Goal: Task Accomplishment & Management: Use online tool/utility

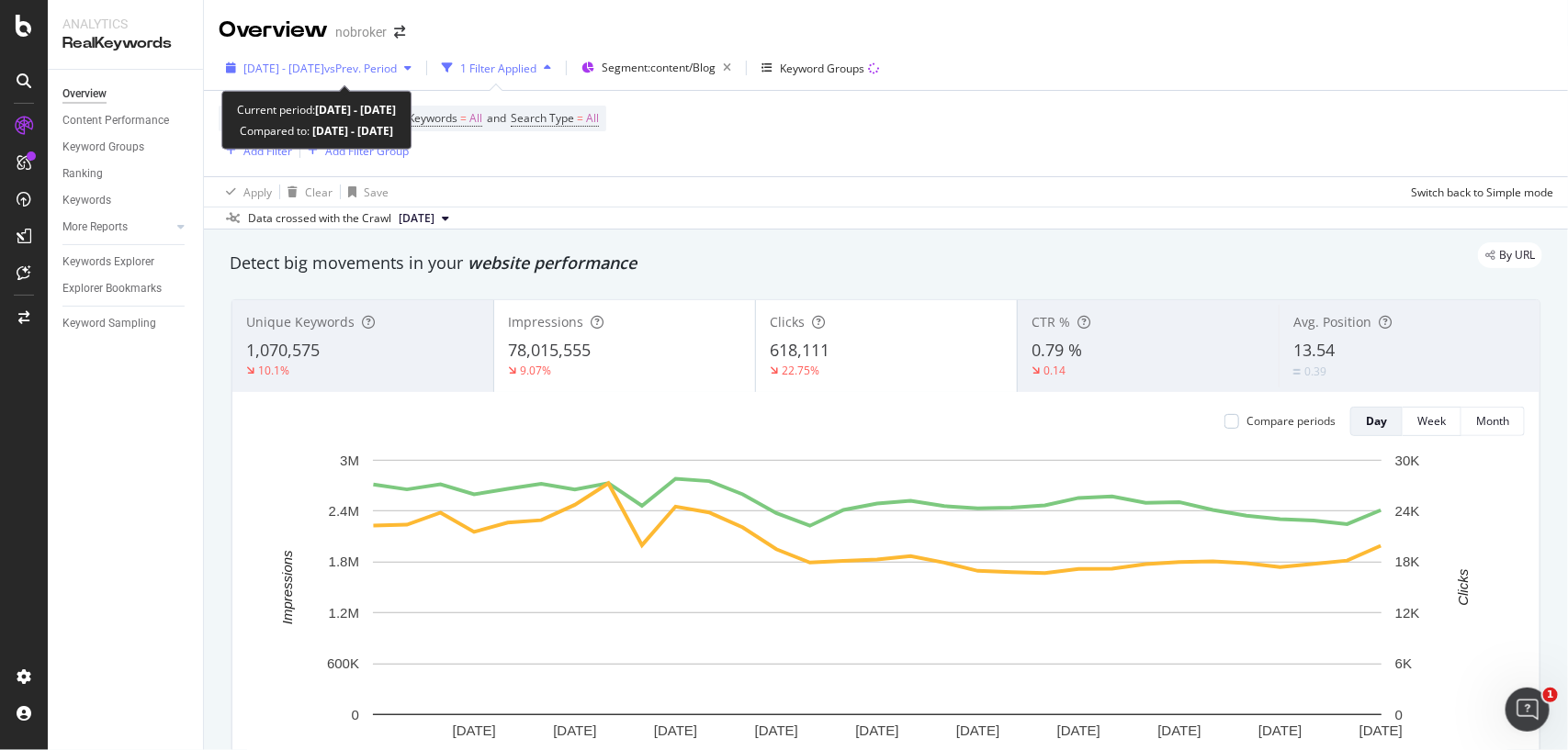
click at [324, 66] on span "[DATE] - [DATE]" at bounding box center [284, 68] width 81 height 16
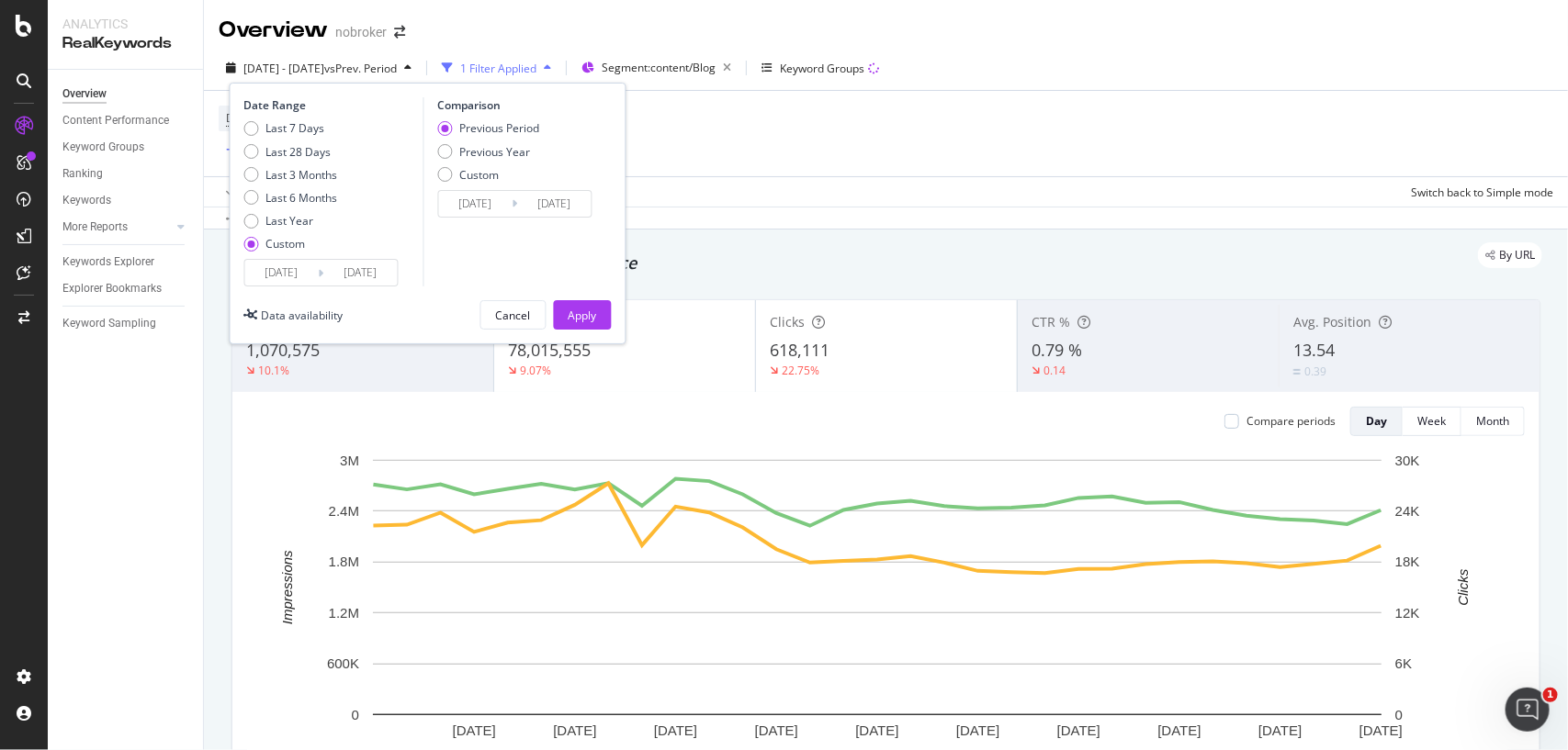
click at [791, 125] on div "Device = All and Country = All and Keywords = All and Search Type = All Add Fil…" at bounding box center [886, 134] width 1335 height 86
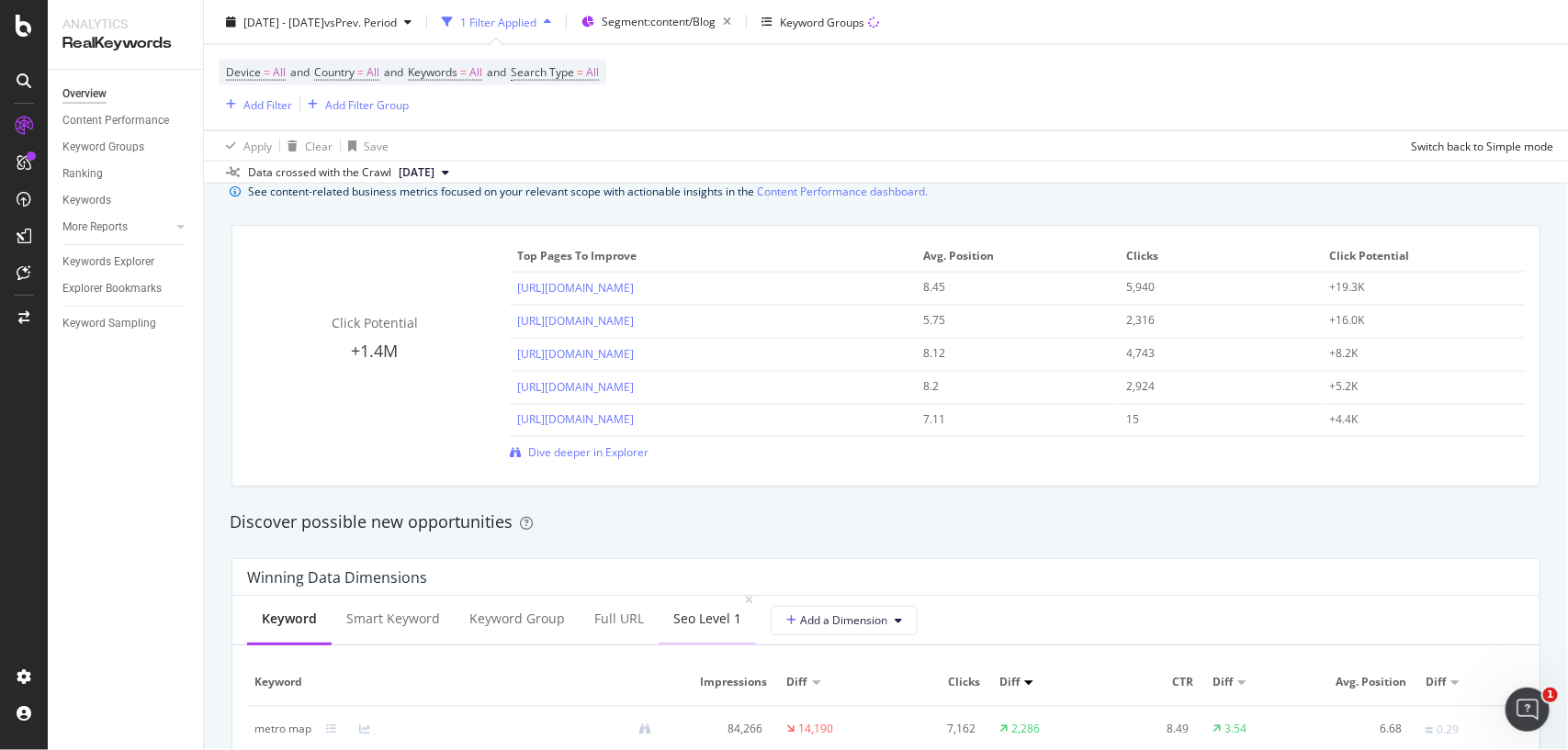
scroll to position [1291, 0]
click at [614, 444] on span "Dive deeper in Explorer" at bounding box center [588, 447] width 120 height 16
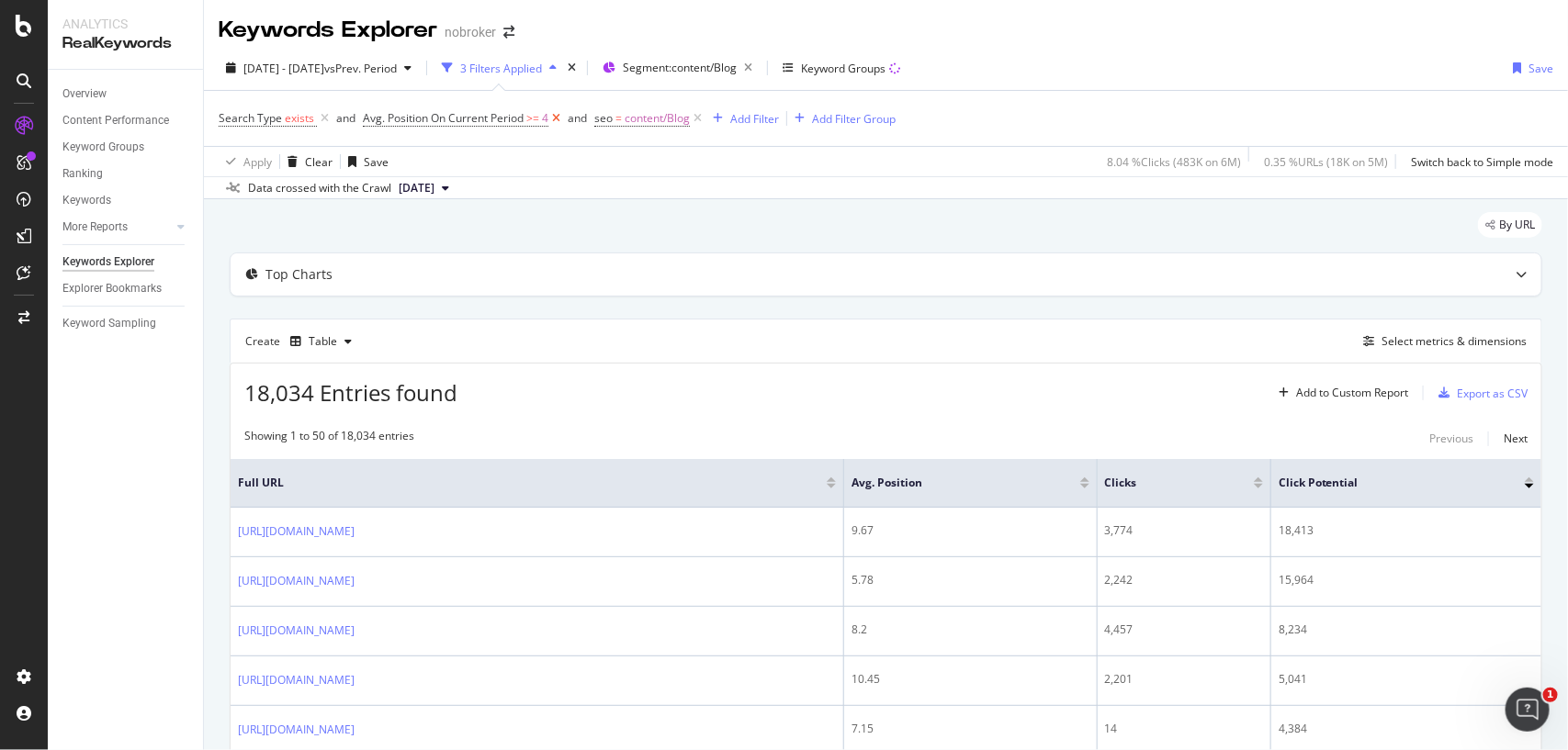
click at [554, 114] on icon at bounding box center [556, 118] width 16 height 18
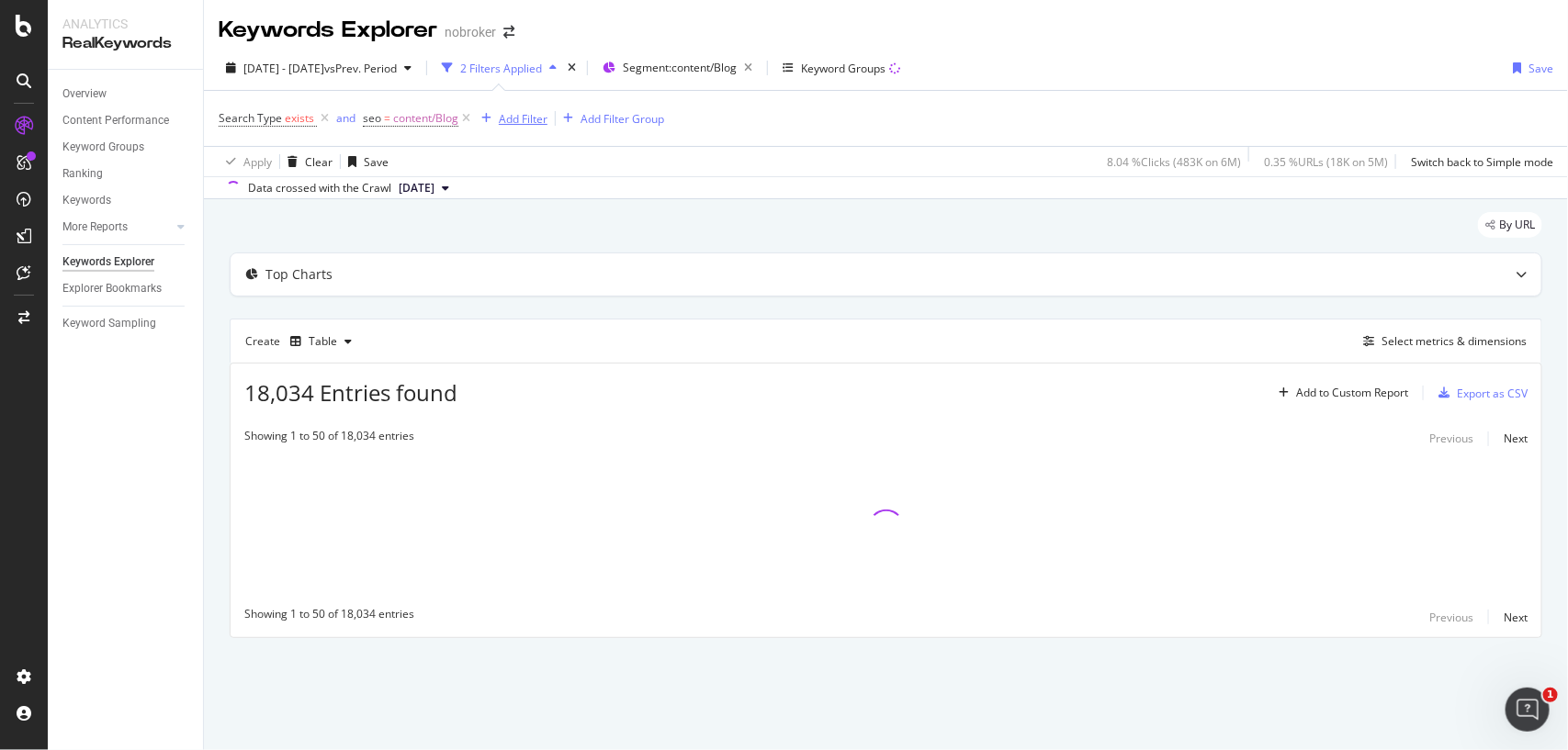
click at [528, 117] on div "Add Filter" at bounding box center [522, 118] width 49 height 16
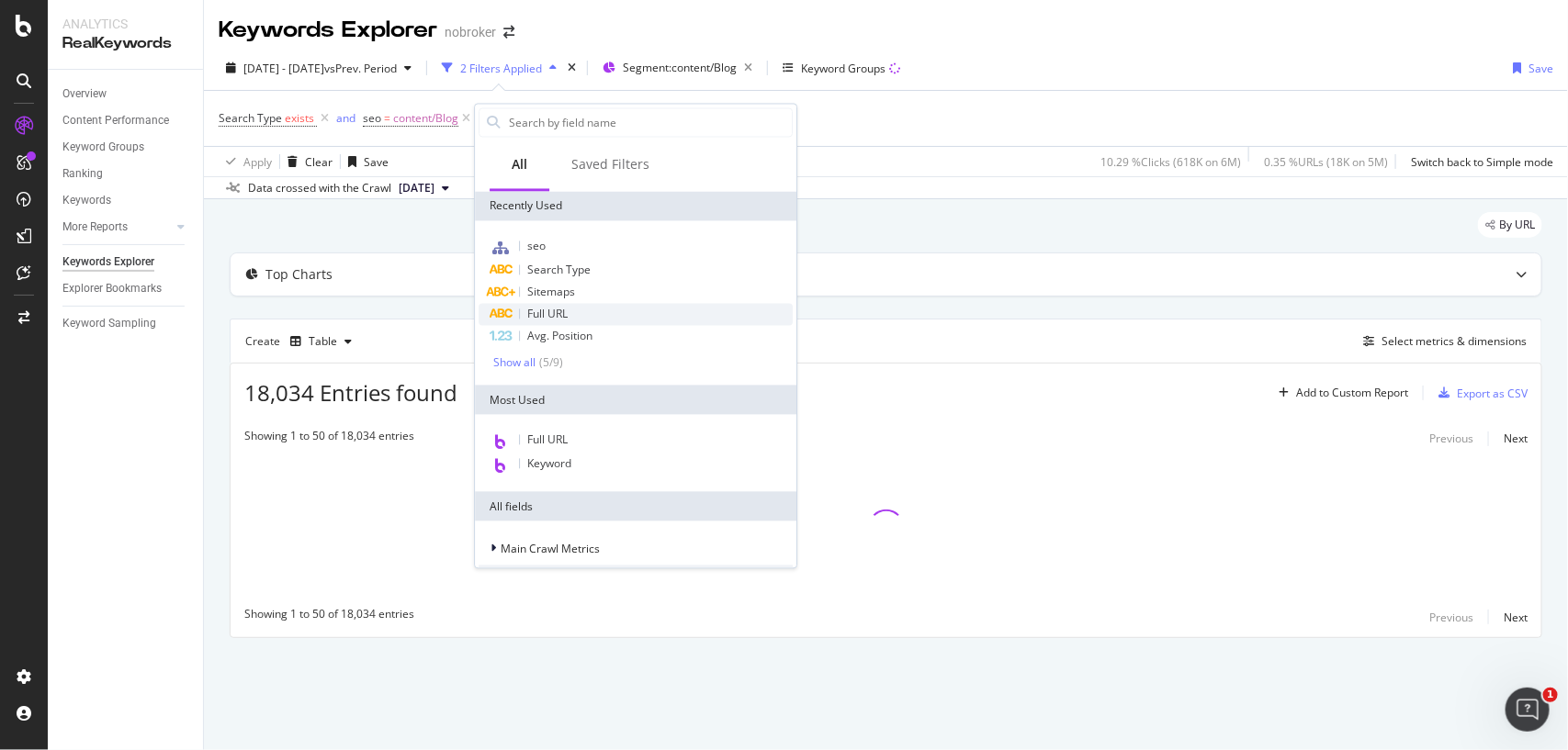
click at [549, 310] on span "Full URL" at bounding box center [547, 314] width 41 height 16
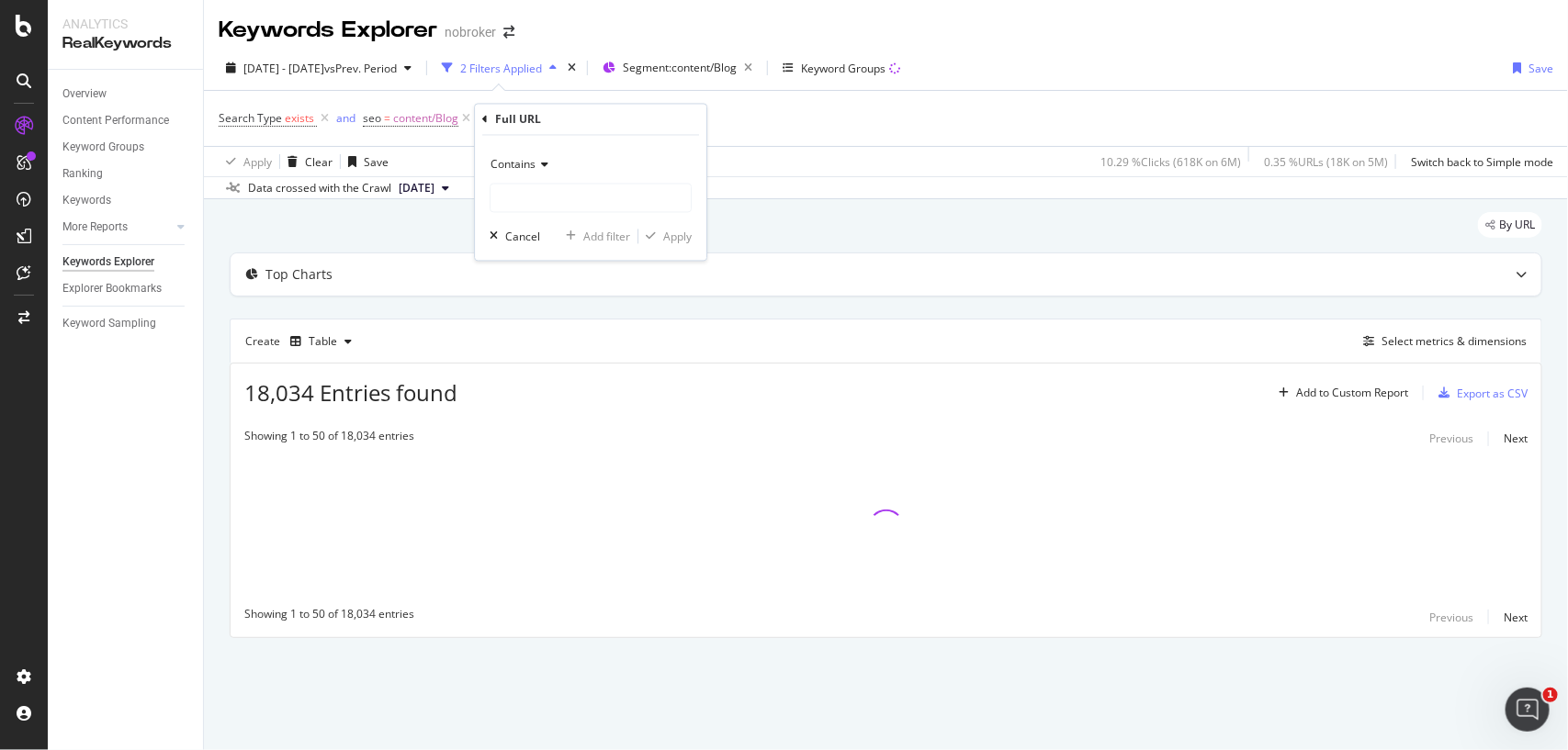
click at [524, 165] on span "Contains" at bounding box center [513, 164] width 45 height 16
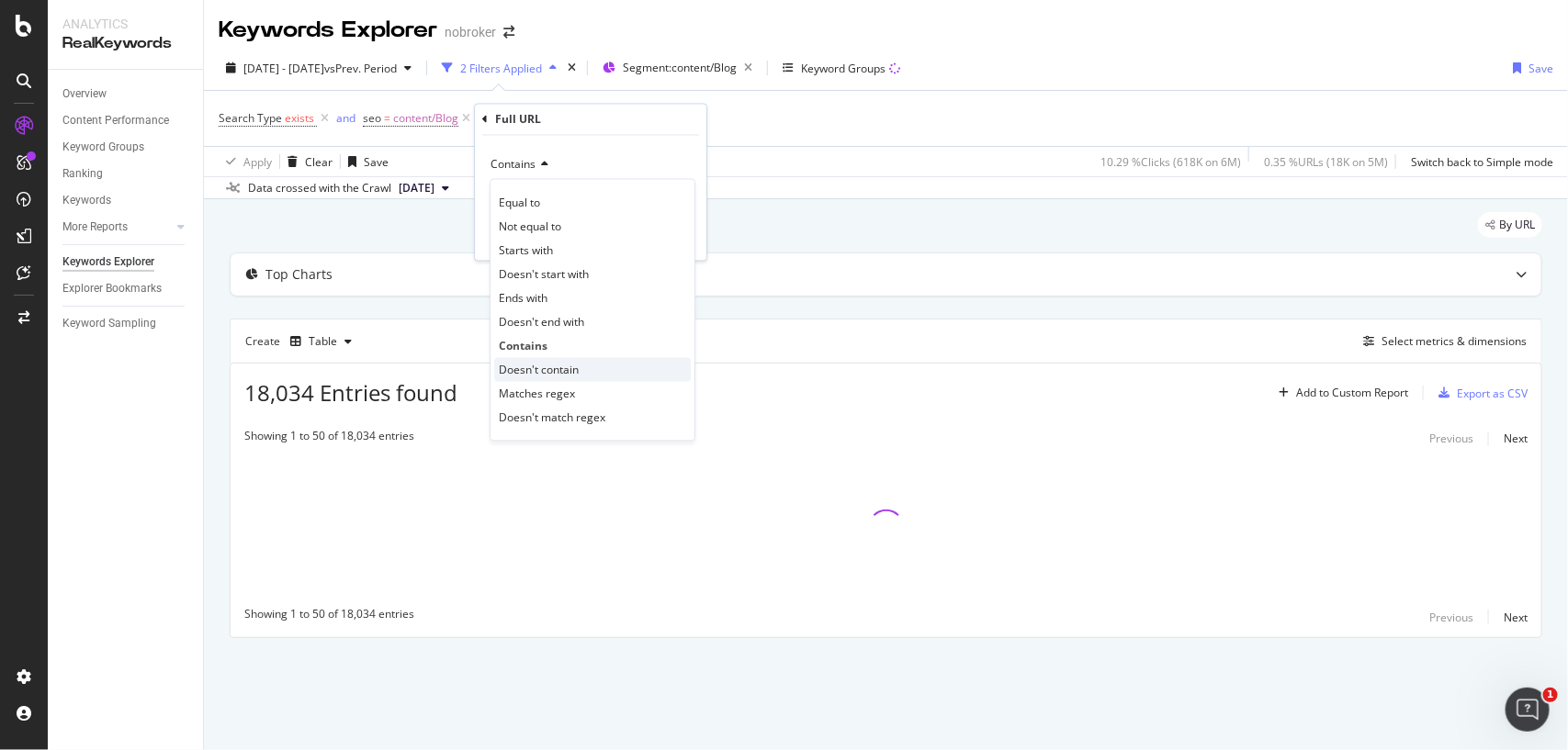
click at [547, 375] on span "Doesn't contain" at bounding box center [538, 369] width 80 height 16
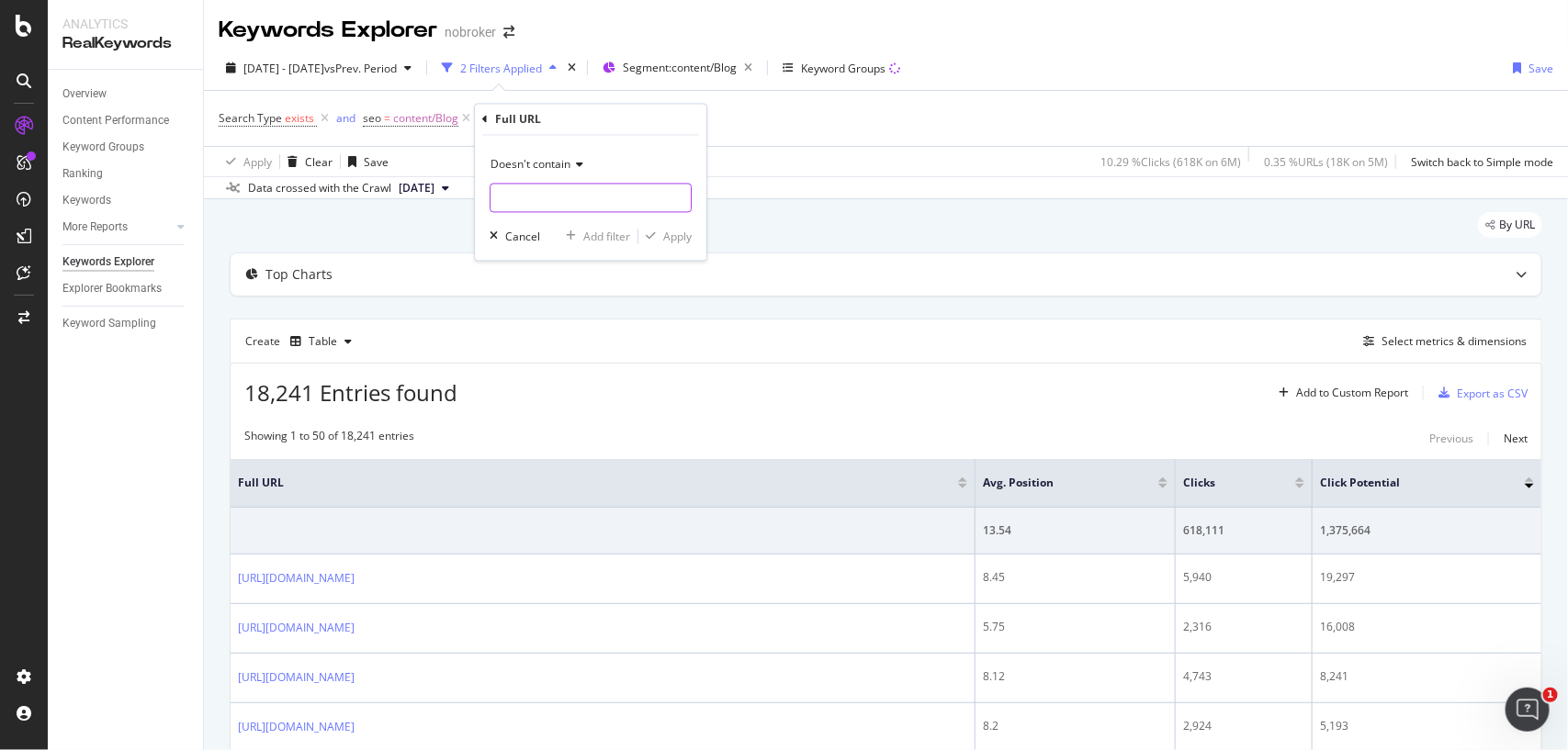
click at [558, 197] on input "text" at bounding box center [591, 198] width 200 height 30
type input "#"
click at [668, 234] on div "Apply" at bounding box center [677, 236] width 29 height 16
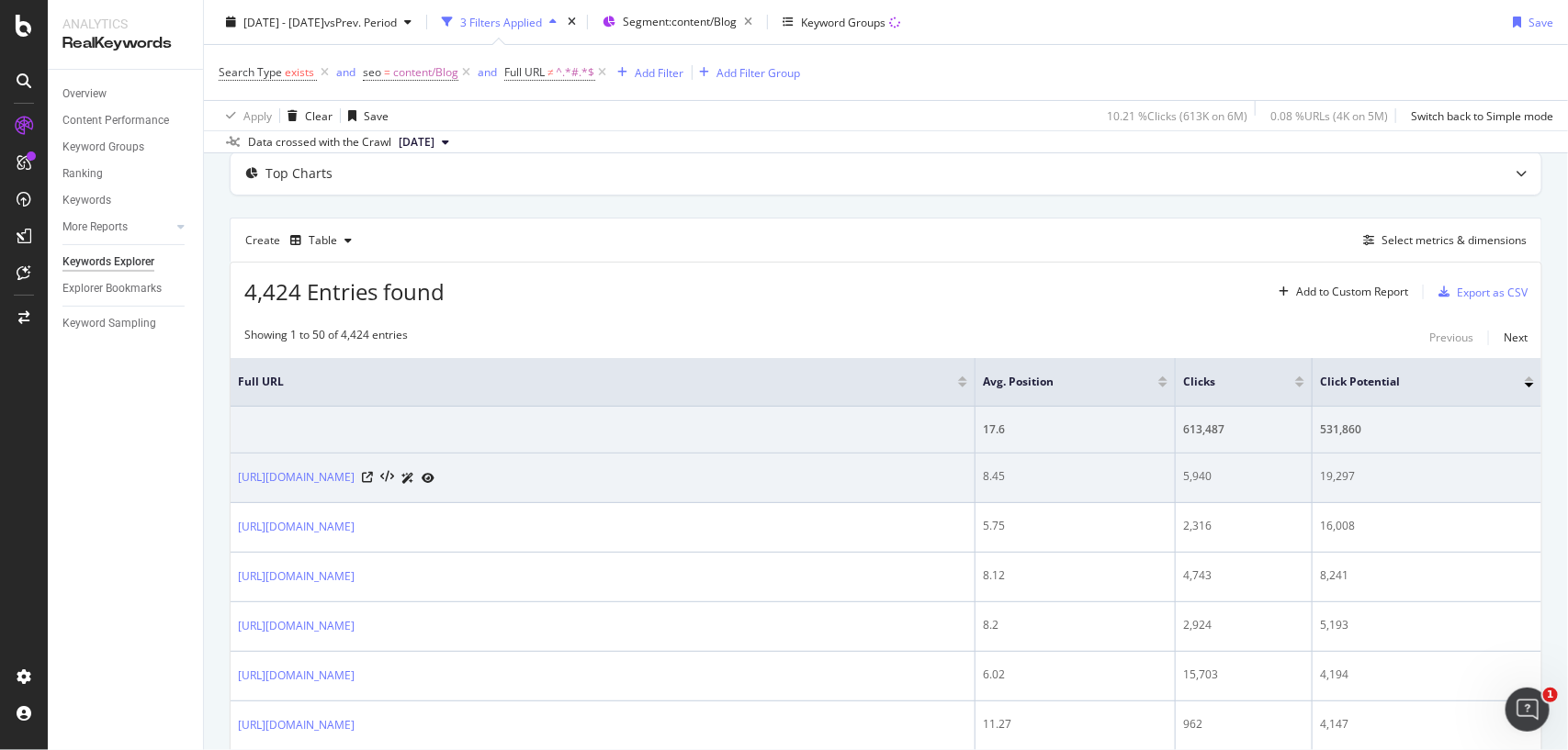
scroll to position [97, 0]
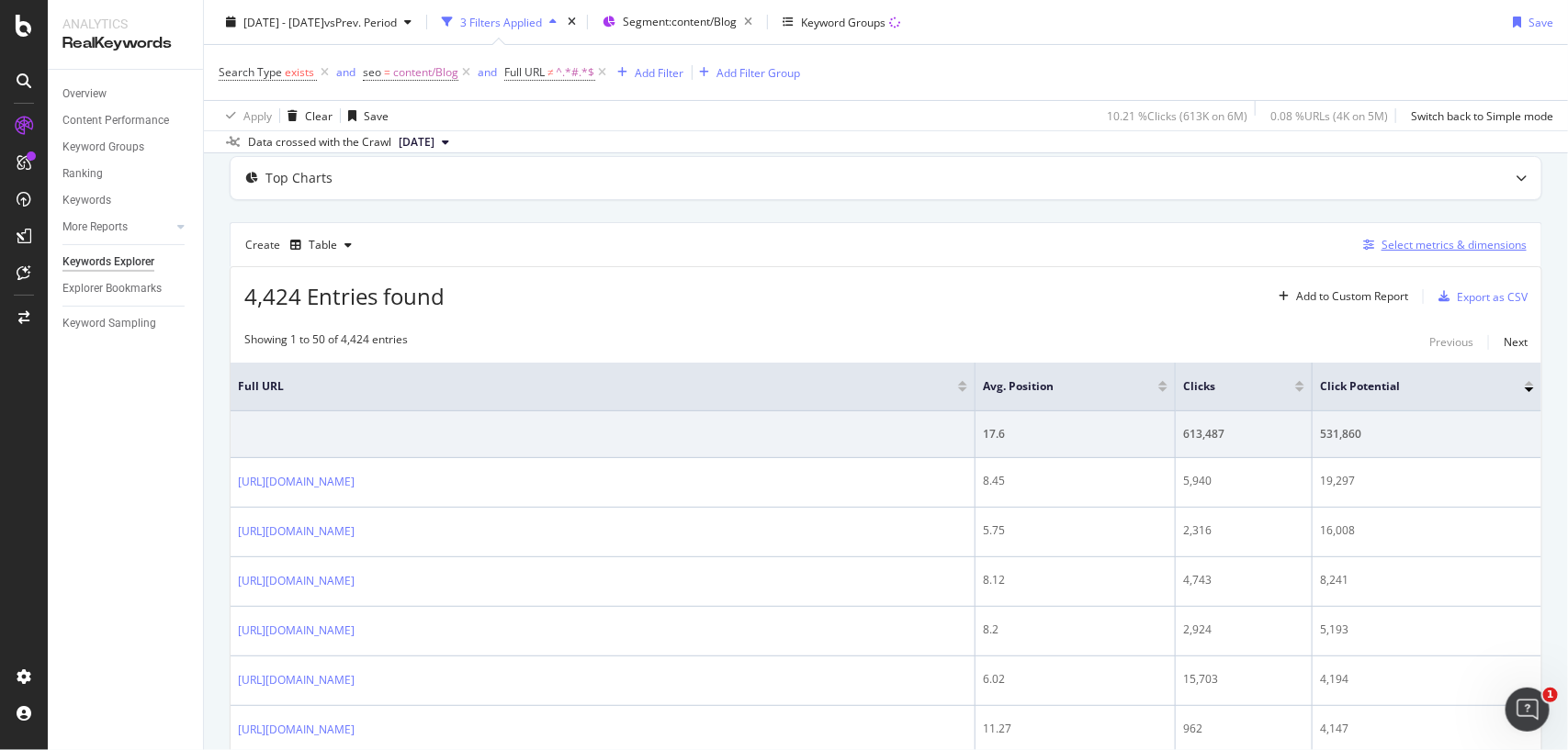
click at [1401, 244] on div "Select metrics & dimensions" at bounding box center [1454, 244] width 145 height 16
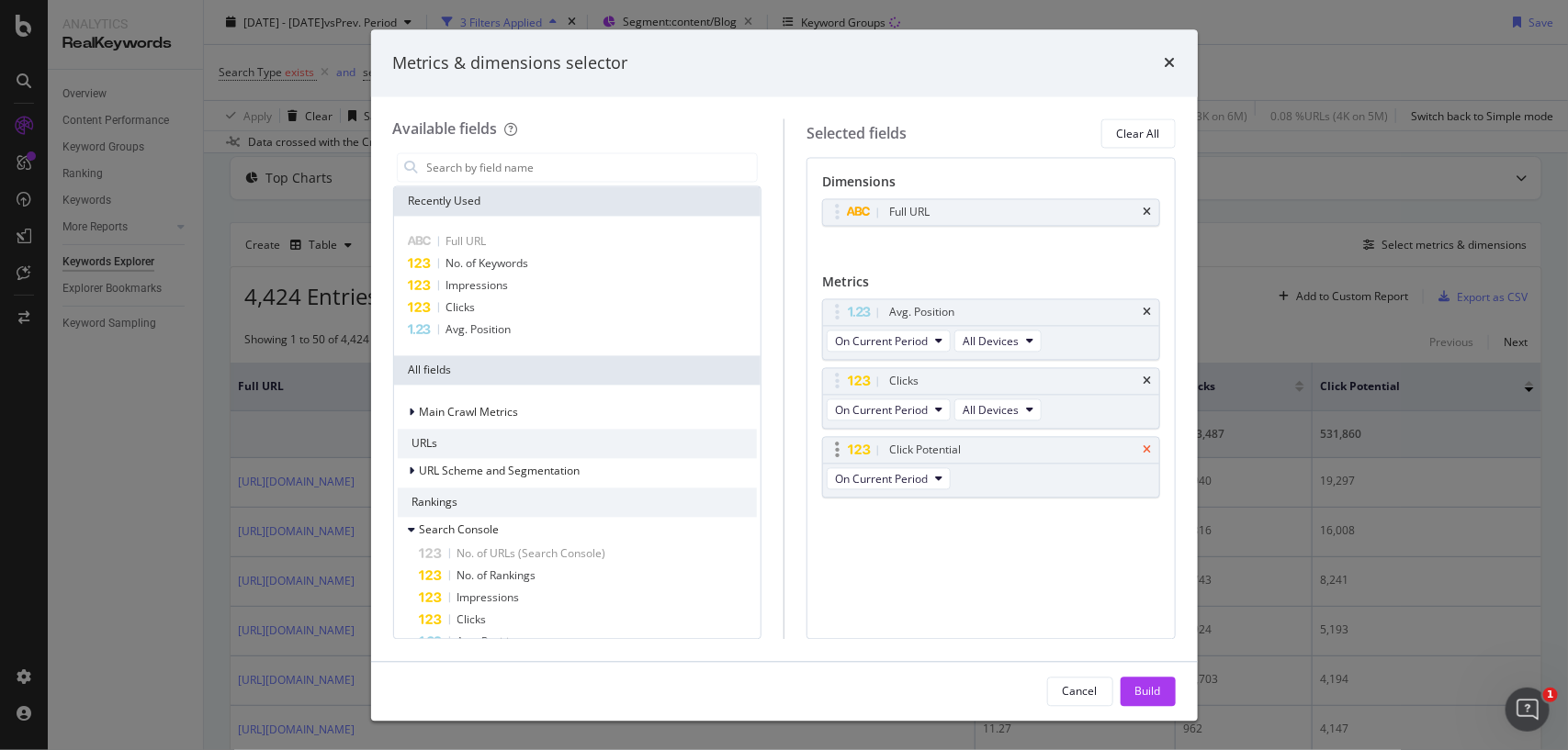
click at [1143, 451] on icon "times" at bounding box center [1147, 451] width 8 height 11
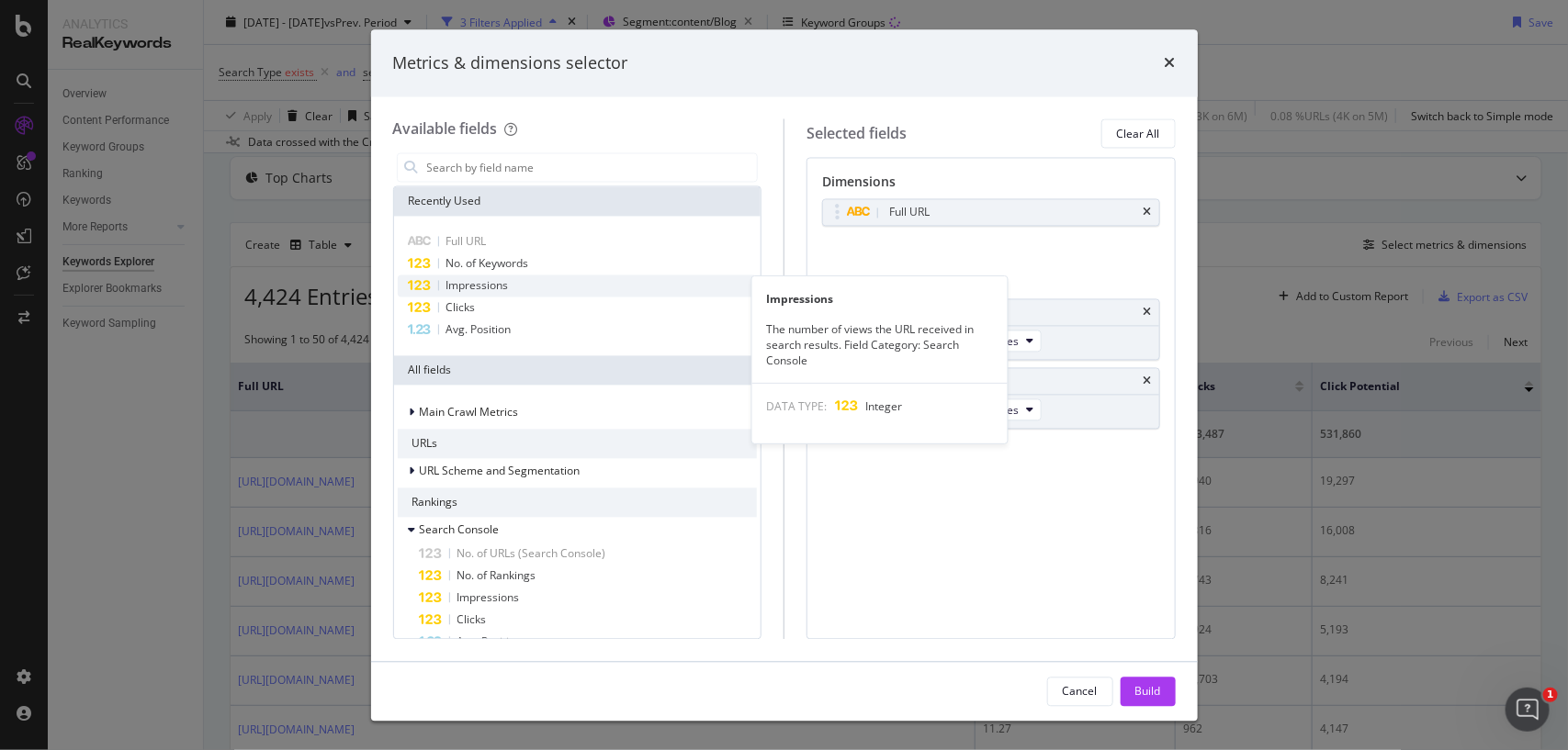
click at [500, 290] on span "Impressions" at bounding box center [478, 286] width 63 height 16
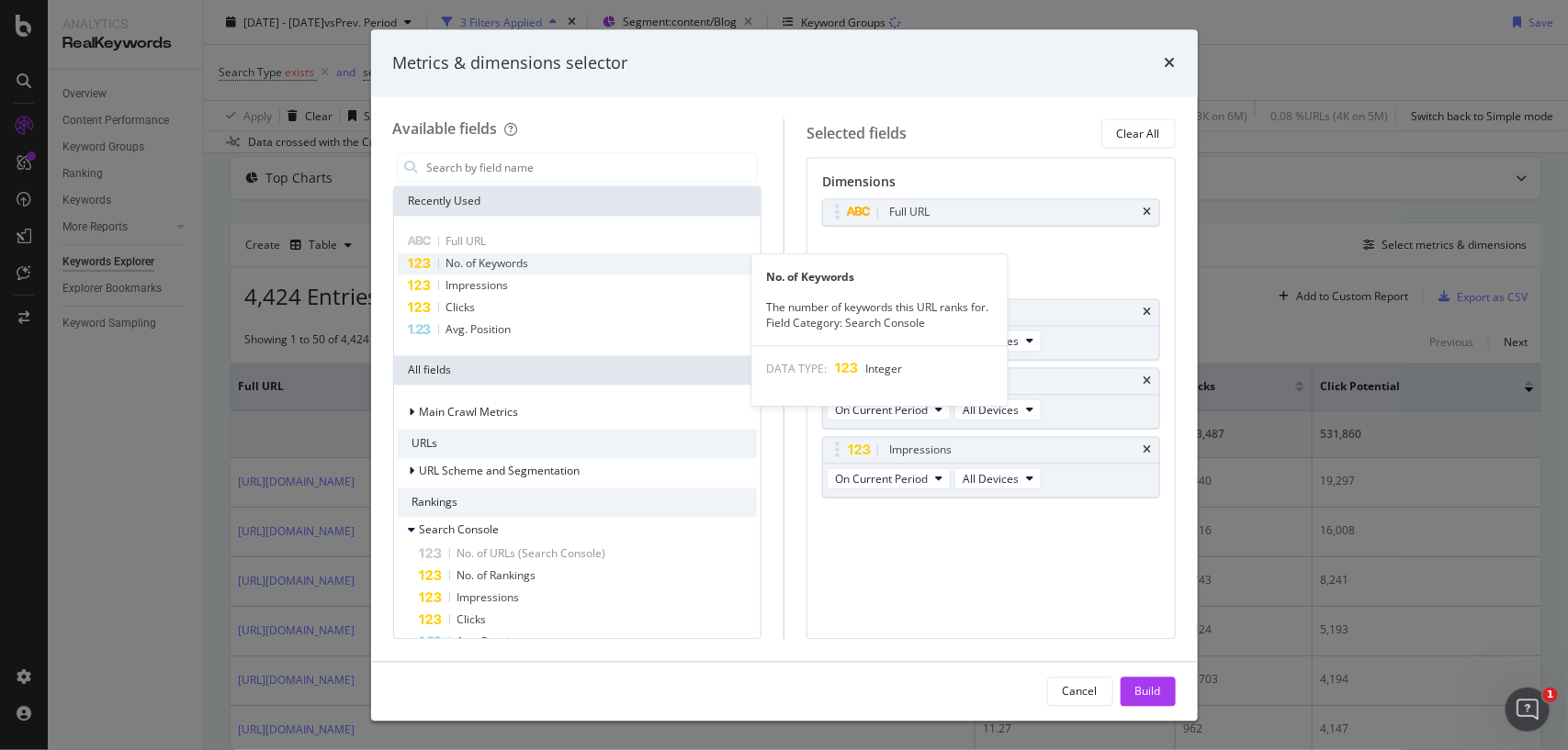
click at [500, 272] on div "No. of Keywords" at bounding box center [578, 265] width 360 height 22
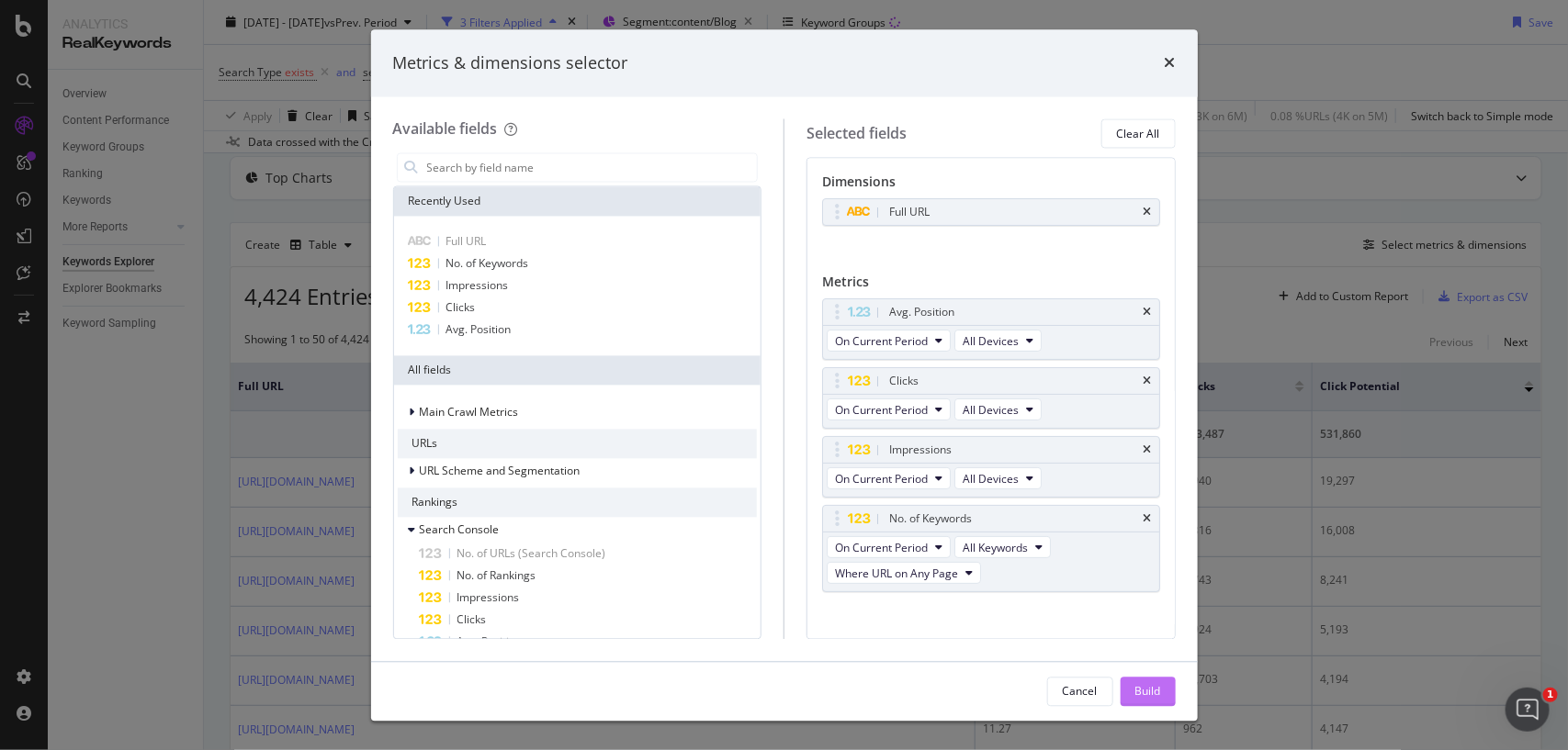
click at [1163, 696] on button "Build" at bounding box center [1148, 692] width 55 height 30
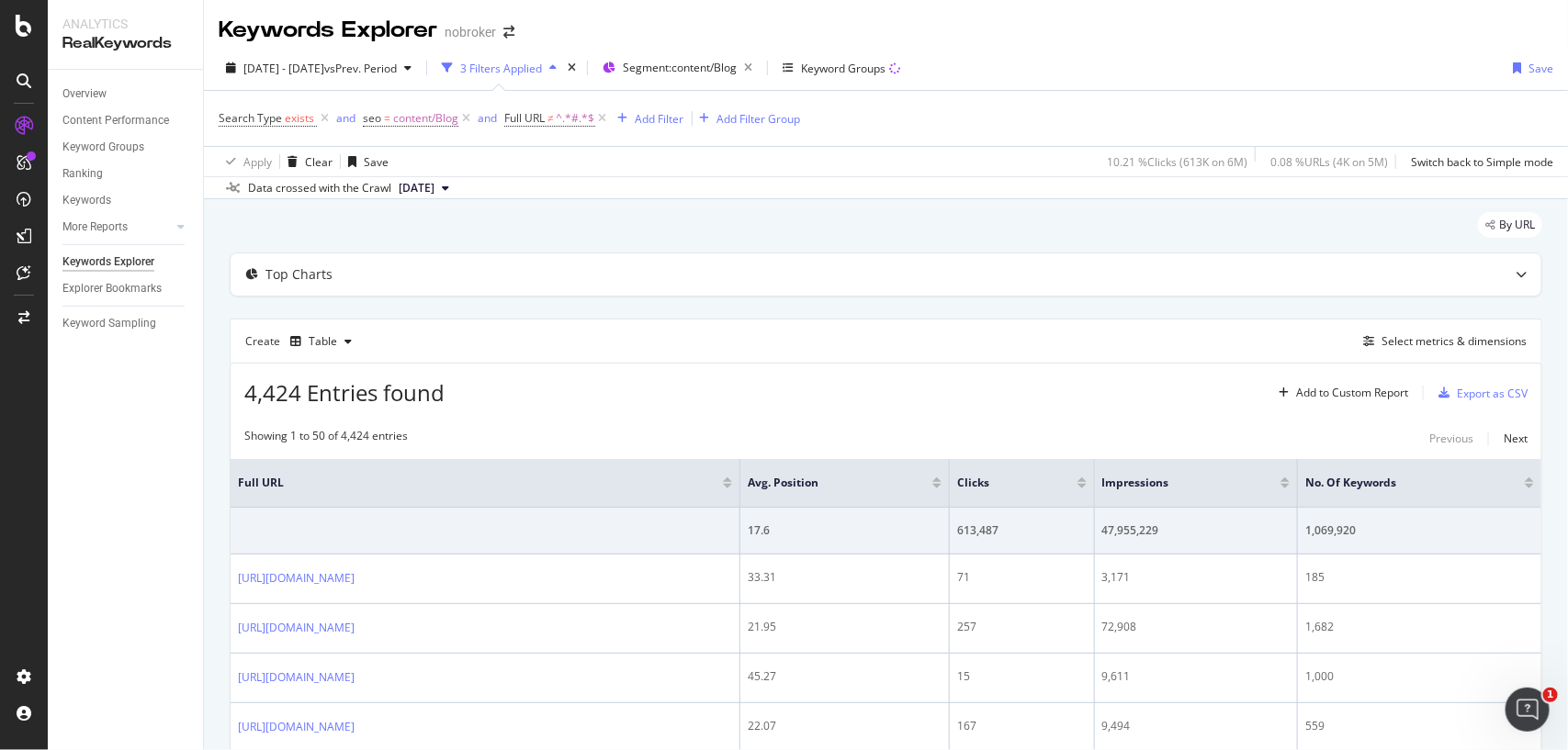
click at [435, 188] on span "2025 Mar. 3rd" at bounding box center [416, 188] width 36 height 17
click at [446, 245] on div "2025 Sep. 1st" at bounding box center [422, 251] width 53 height 17
click at [1458, 398] on div "Export as CSV" at bounding box center [1492, 393] width 71 height 16
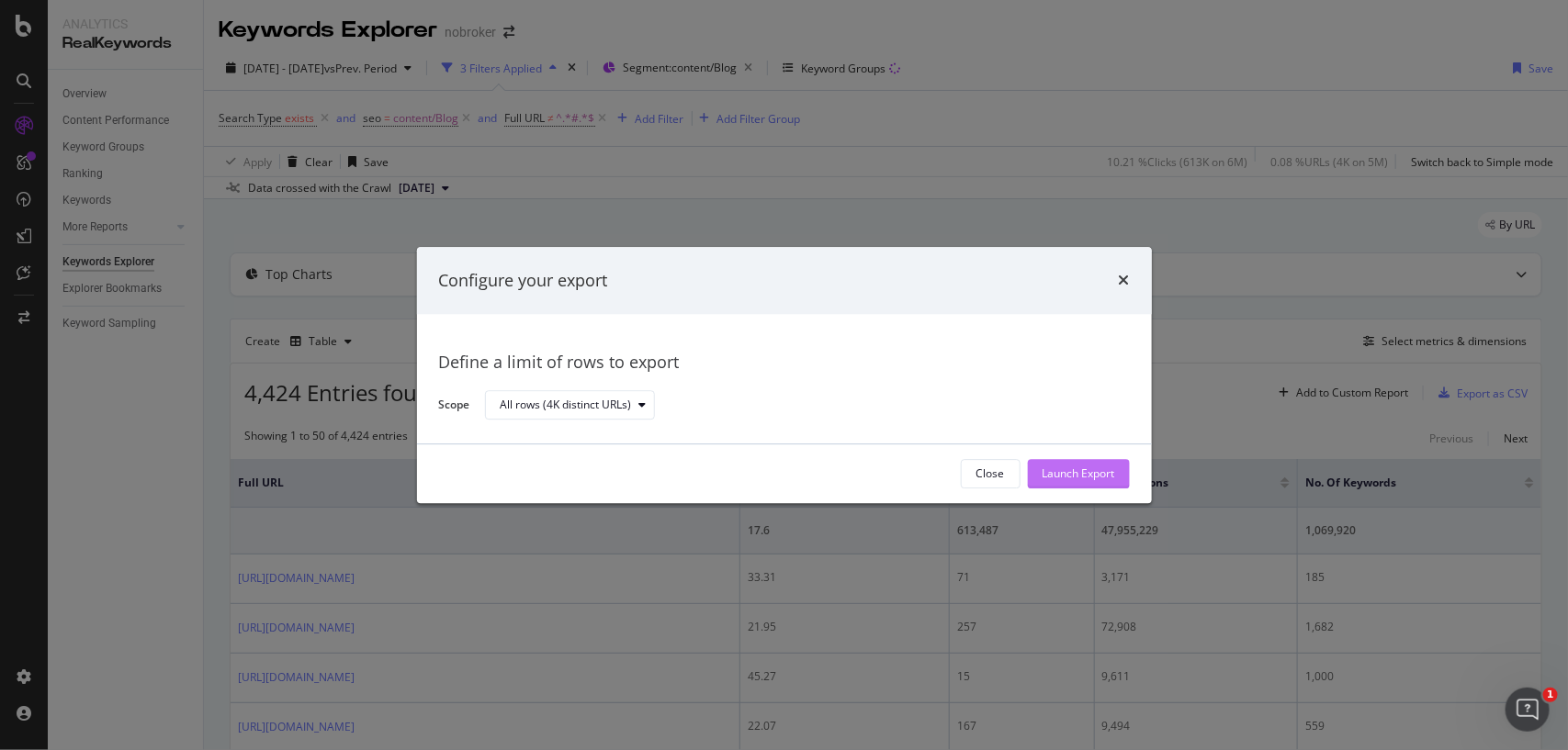
click at [1071, 478] on div "Launch Export" at bounding box center [1079, 474] width 73 height 16
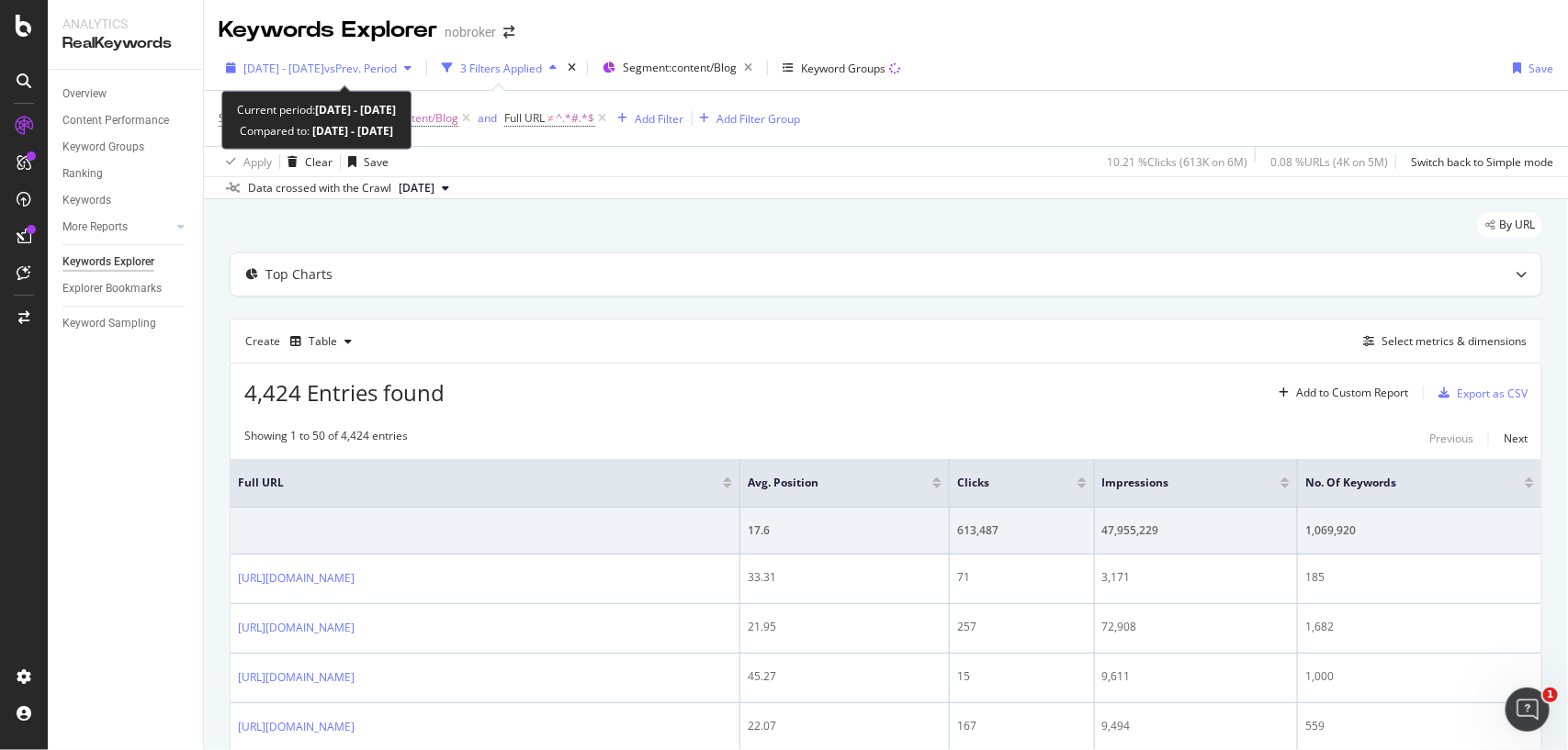
click at [372, 78] on div "[DATE] - [DATE] vs Prev. Period" at bounding box center [318, 68] width 200 height 28
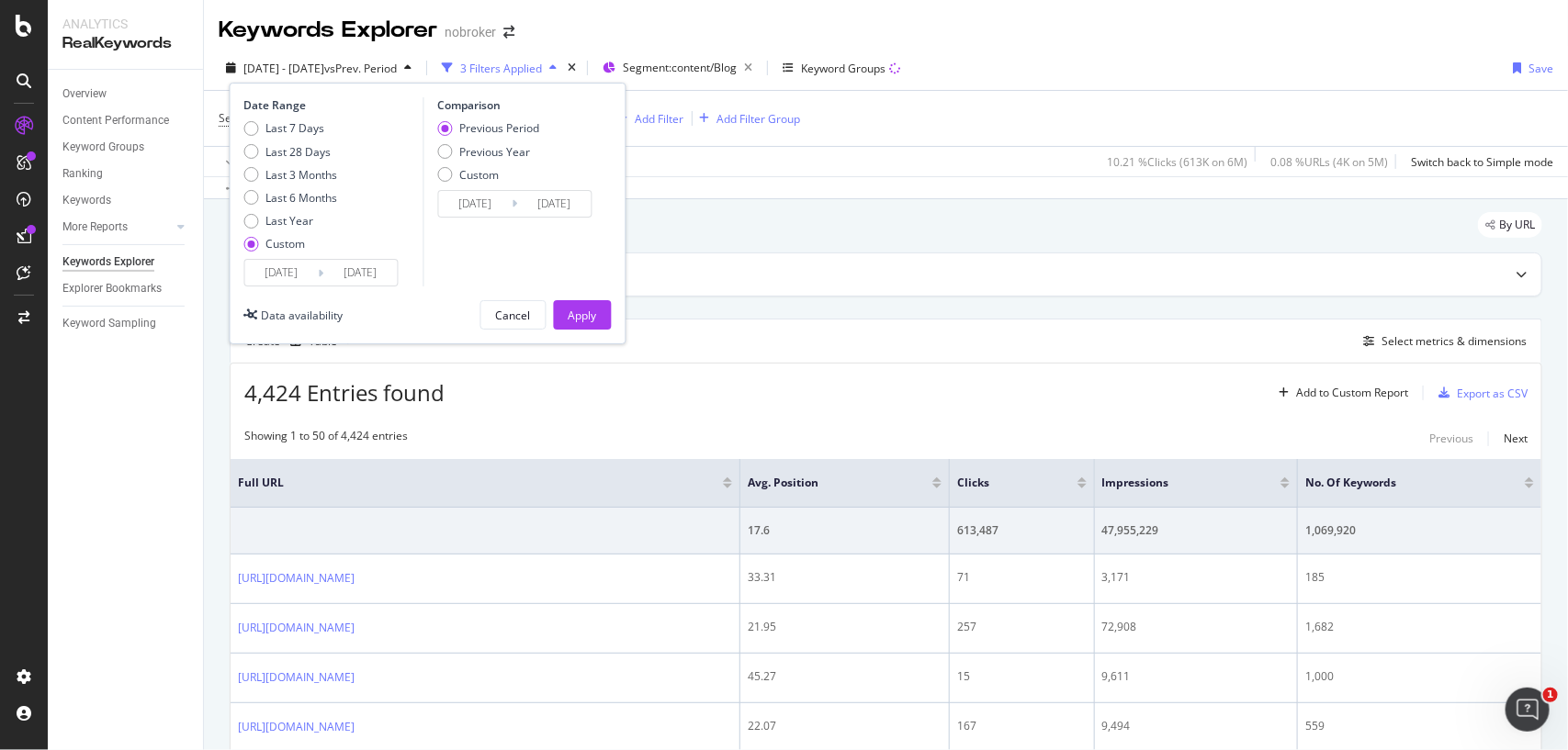
click at [313, 271] on input "2025/03/01" at bounding box center [282, 273] width 74 height 26
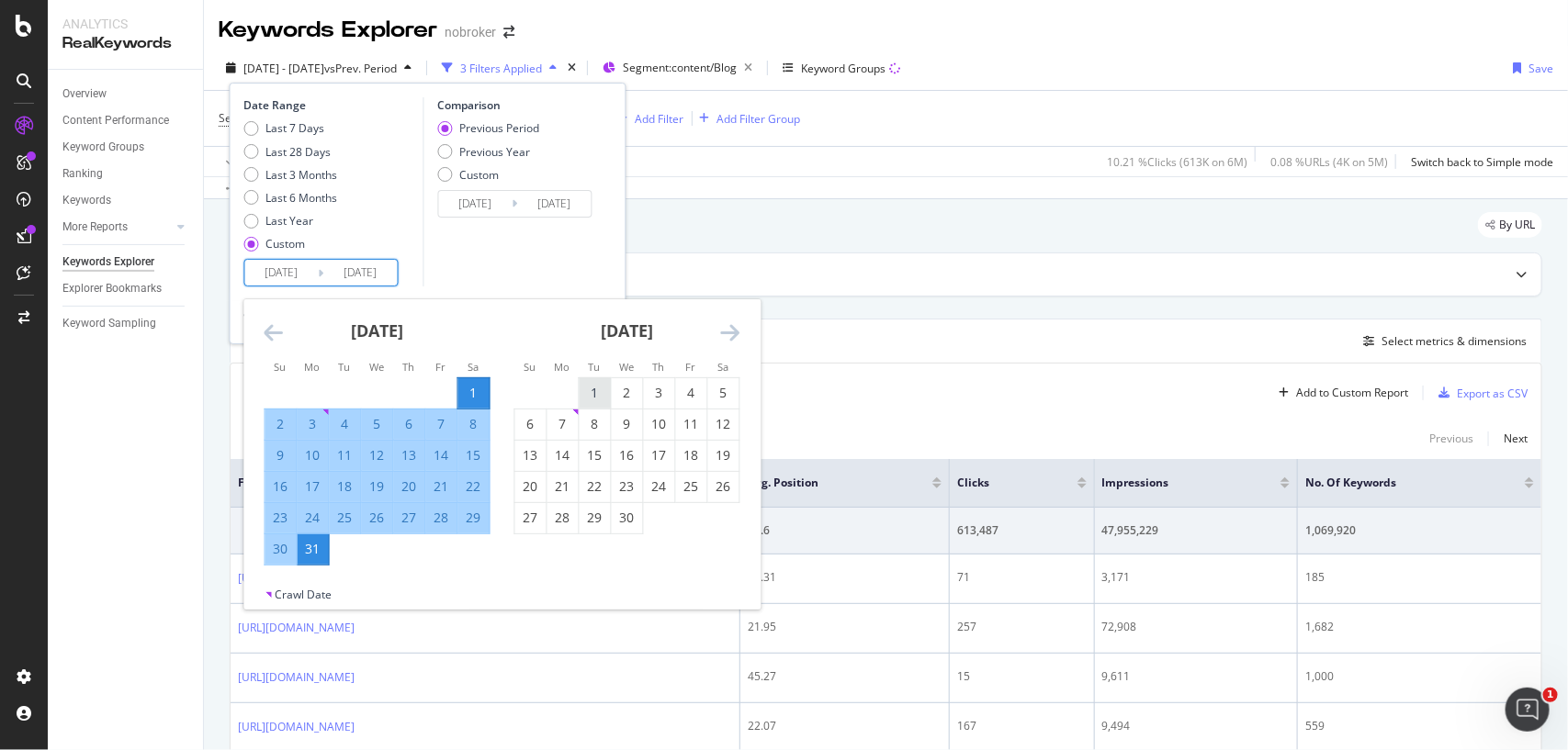
click at [599, 384] on div "1" at bounding box center [595, 393] width 31 height 18
type input "2025/04/01"
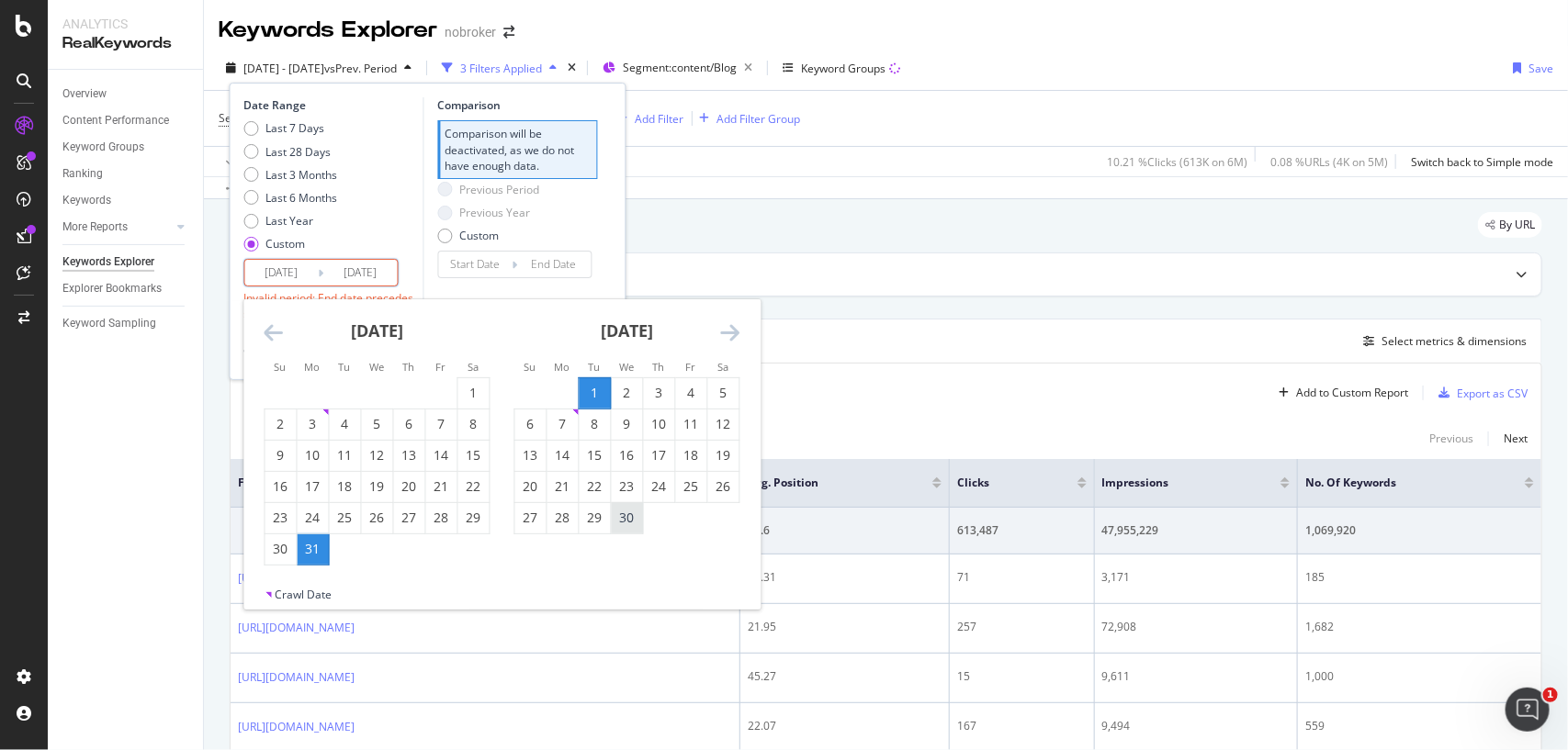
click at [629, 518] on div "30" at bounding box center [628, 518] width 31 height 18
type input "[DATE]"
type input "2025/03/02"
type input "[DATE]"
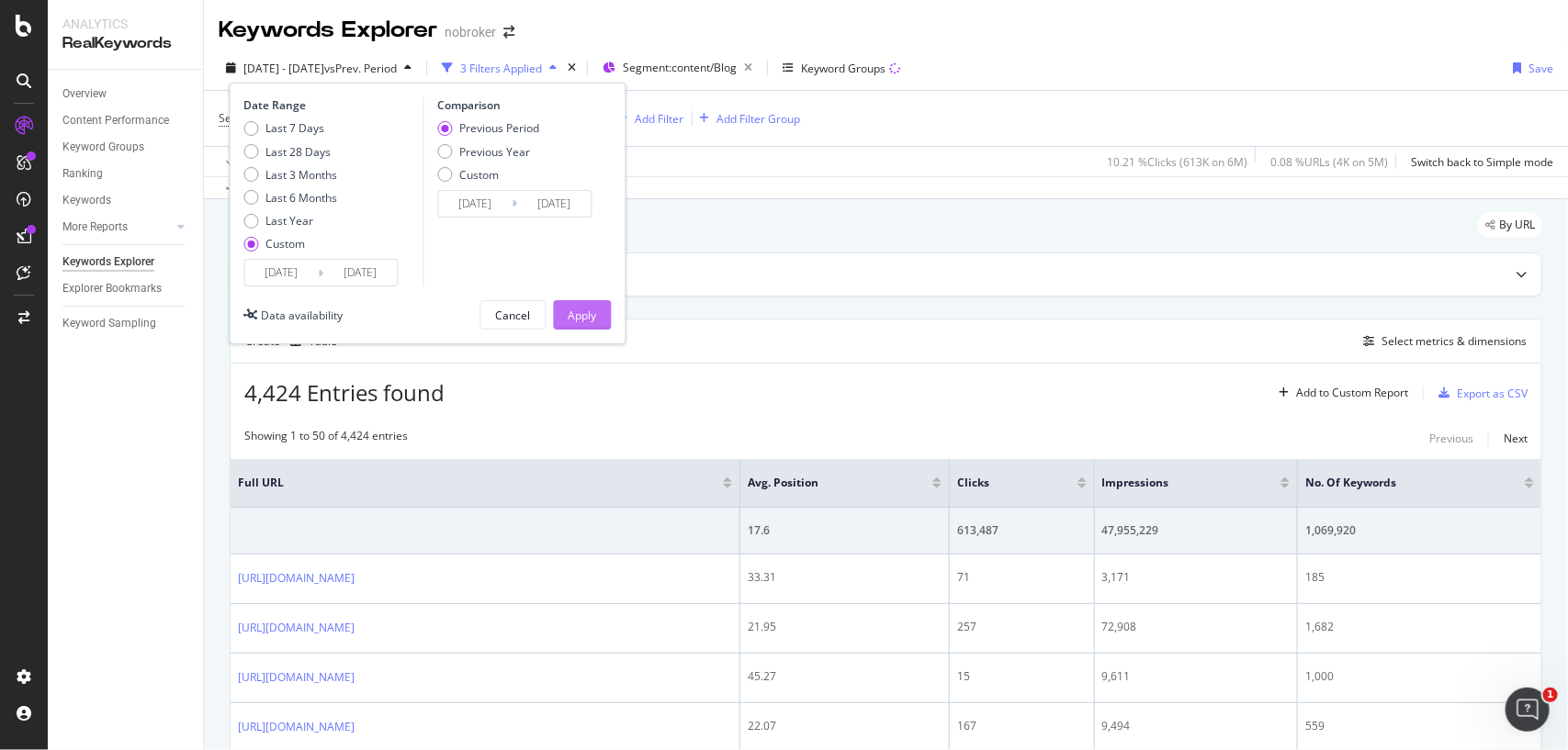
click at [577, 304] on div "Apply" at bounding box center [582, 315] width 29 height 28
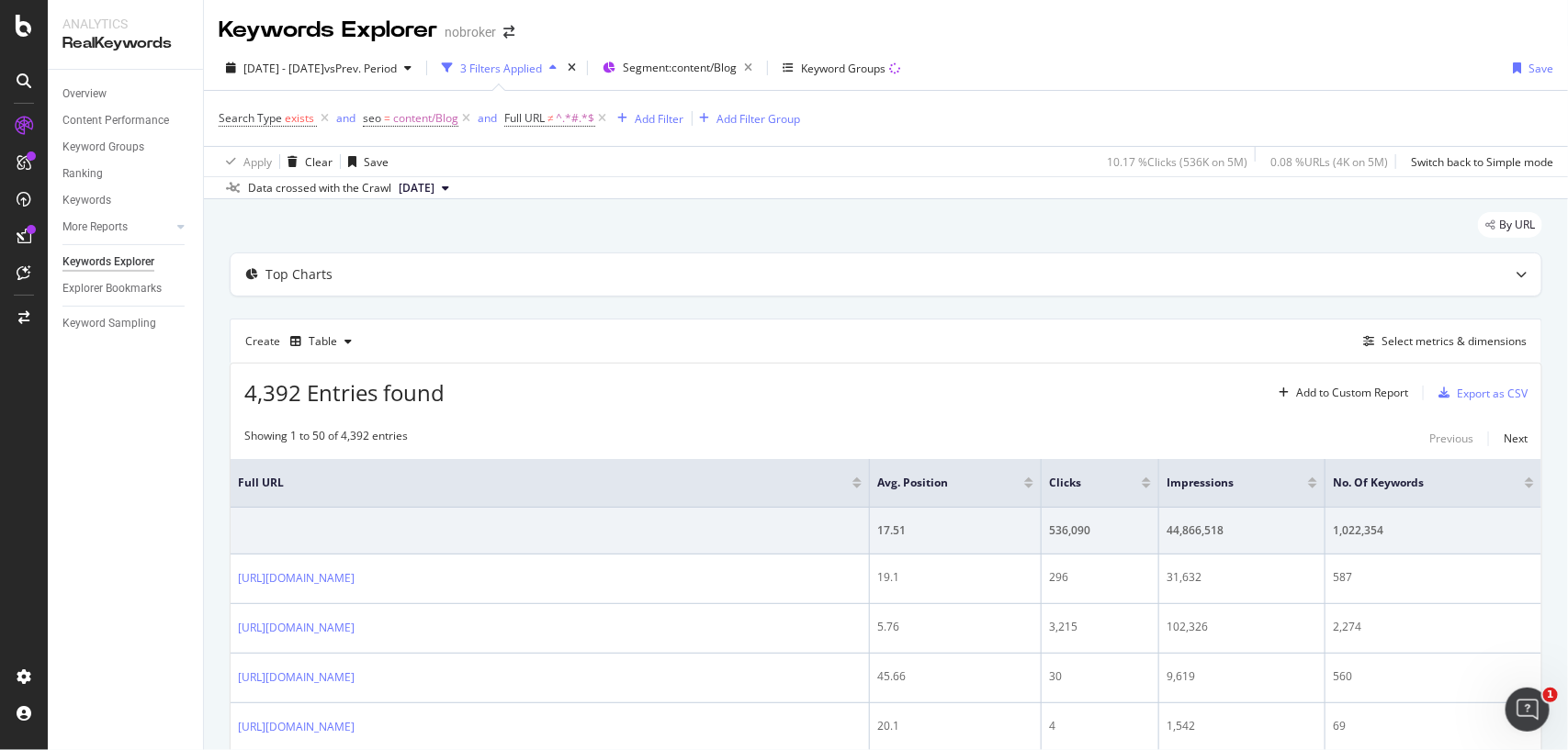
click at [424, 190] on span "2025 Apr. 7th" at bounding box center [416, 188] width 36 height 17
click at [425, 256] on div "2025 Sep. 1st" at bounding box center [422, 251] width 53 height 17
click at [427, 184] on span "2025 Apr. 7th" at bounding box center [416, 188] width 36 height 17
click at [427, 296] on div "2025 Aug. 4th 6.4M URLs" at bounding box center [467, 285] width 173 height 27
click at [74, 88] on div "Overview" at bounding box center [85, 94] width 44 height 19
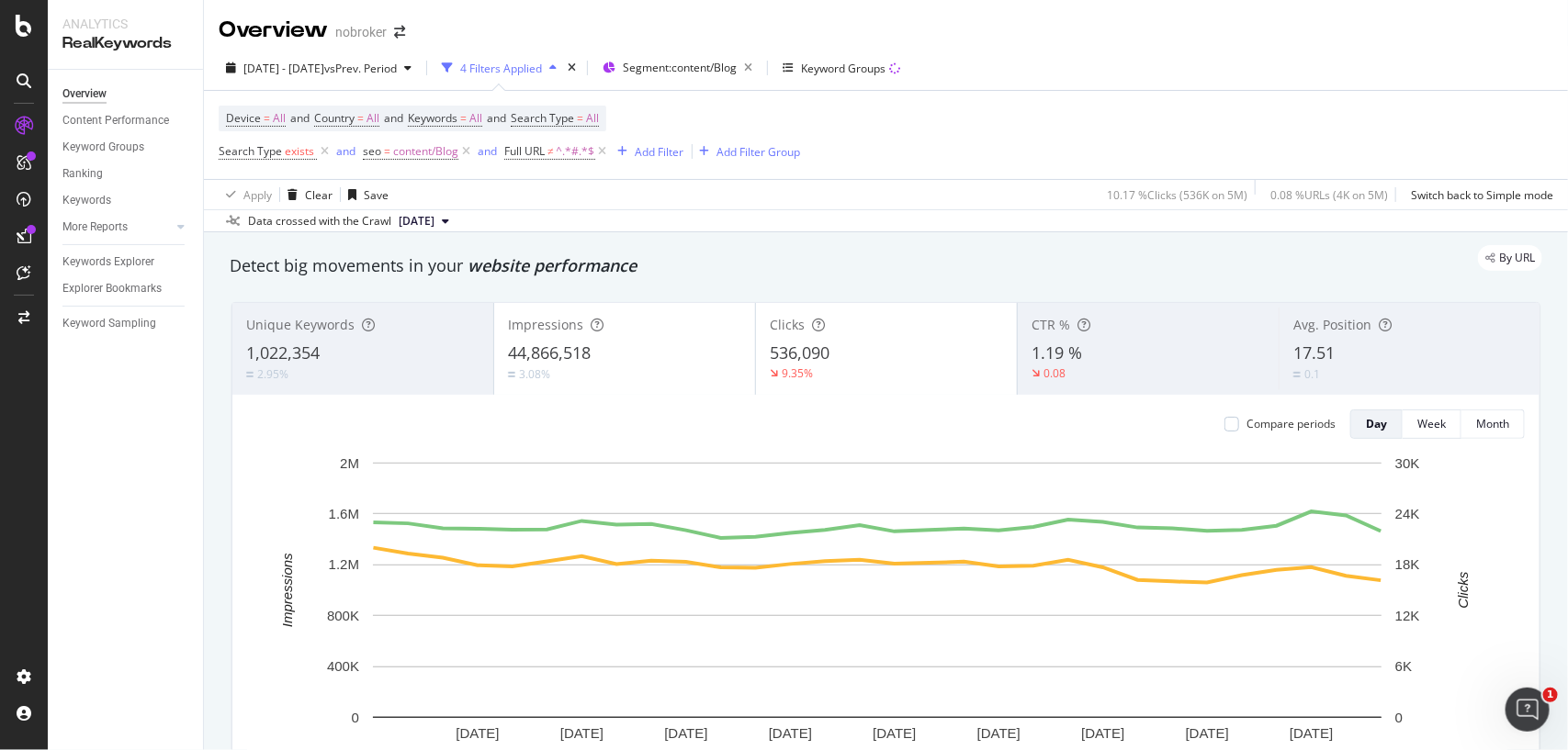
click at [425, 219] on span "[DATE]" at bounding box center [416, 221] width 36 height 17
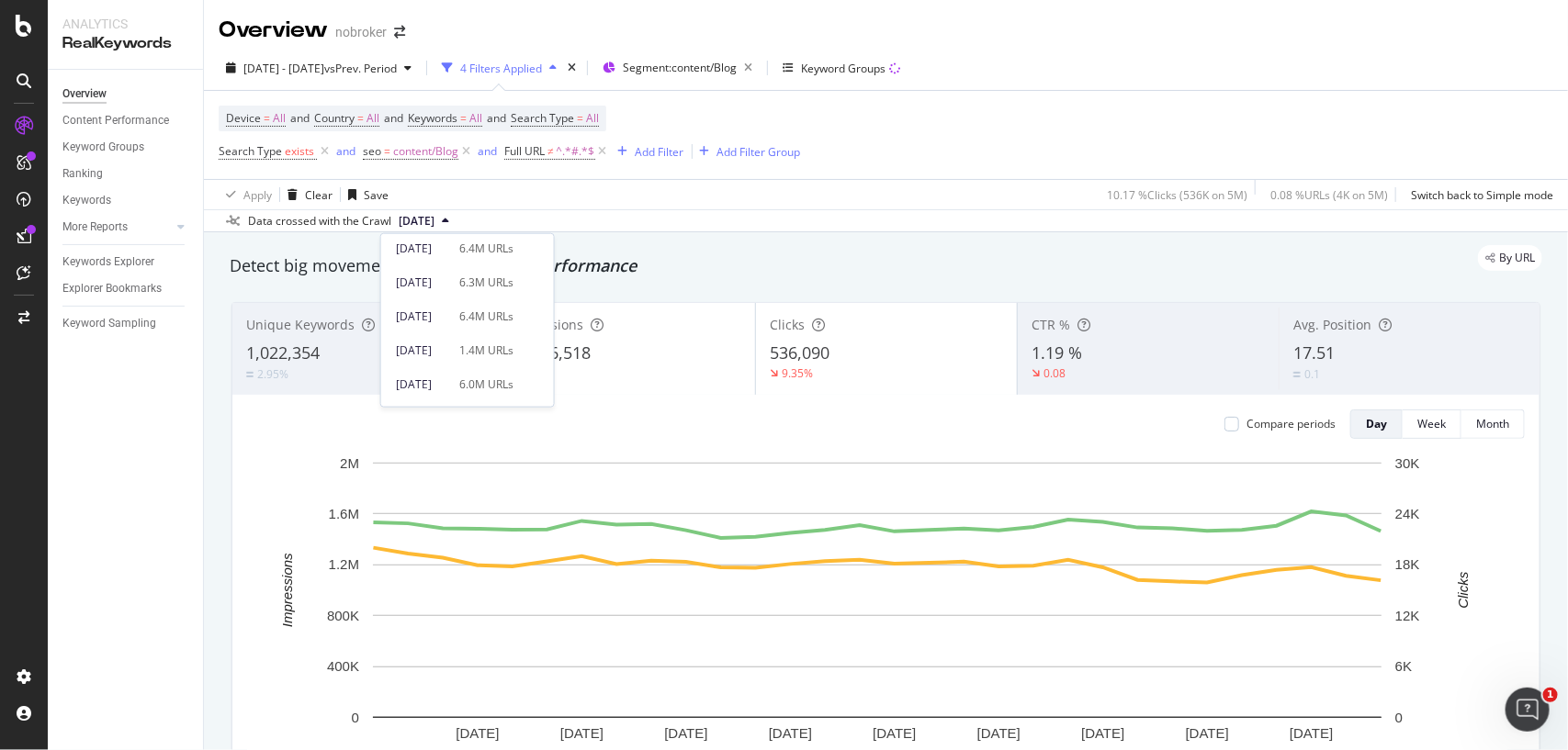
scroll to position [128, 0]
click at [479, 359] on div "2025 Apr. 7th 6.0M URLs" at bounding box center [454, 359] width 117 height 17
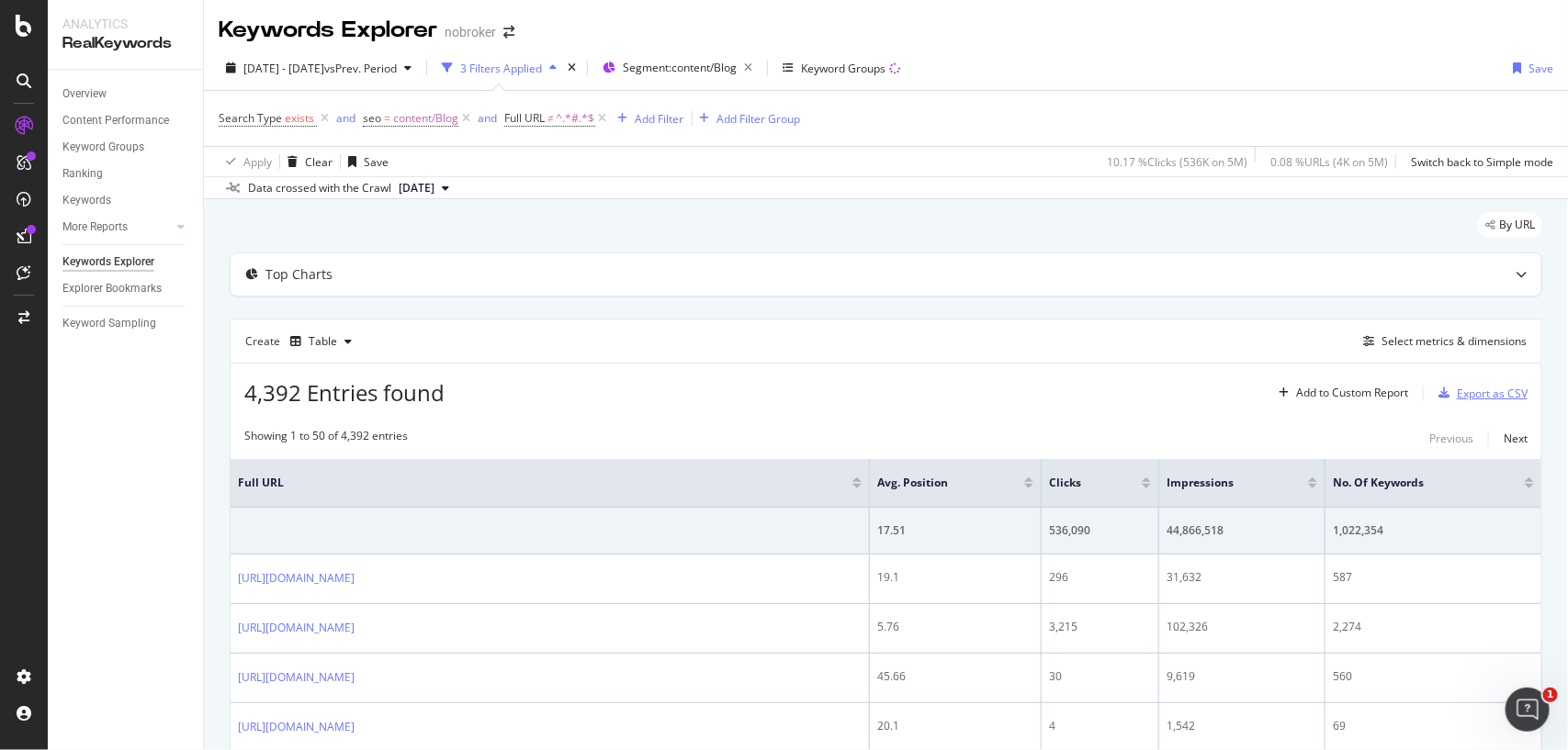
click at [1490, 395] on div "Export as CSV" at bounding box center [1492, 393] width 71 height 16
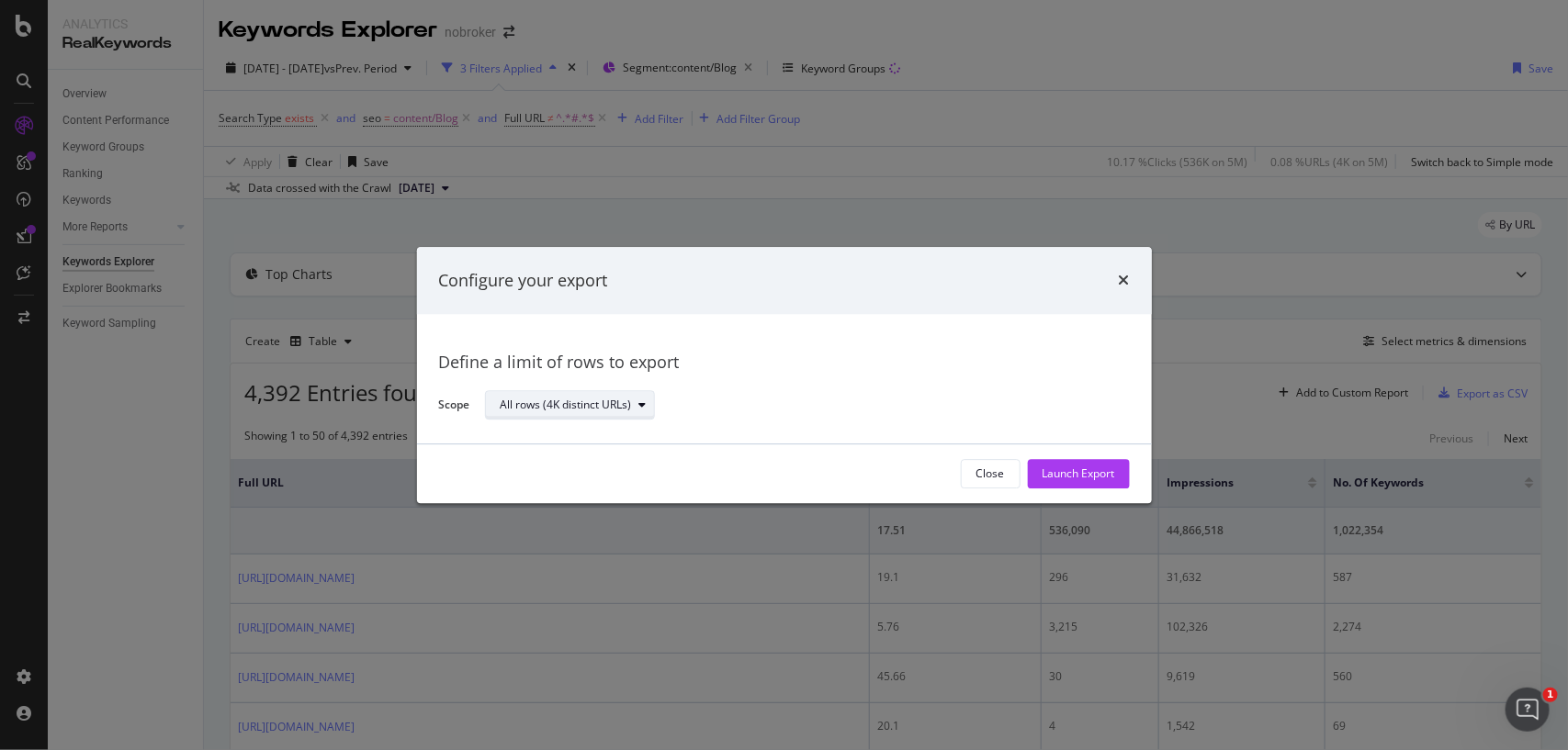
click at [636, 411] on div "All rows (4K distinct URLs)" at bounding box center [577, 406] width 153 height 26
click at [778, 420] on div "All rows (4K distinct URLs)" at bounding box center [800, 405] width 630 height 32
click at [1090, 470] on div "Launch Export" at bounding box center [1079, 474] width 73 height 16
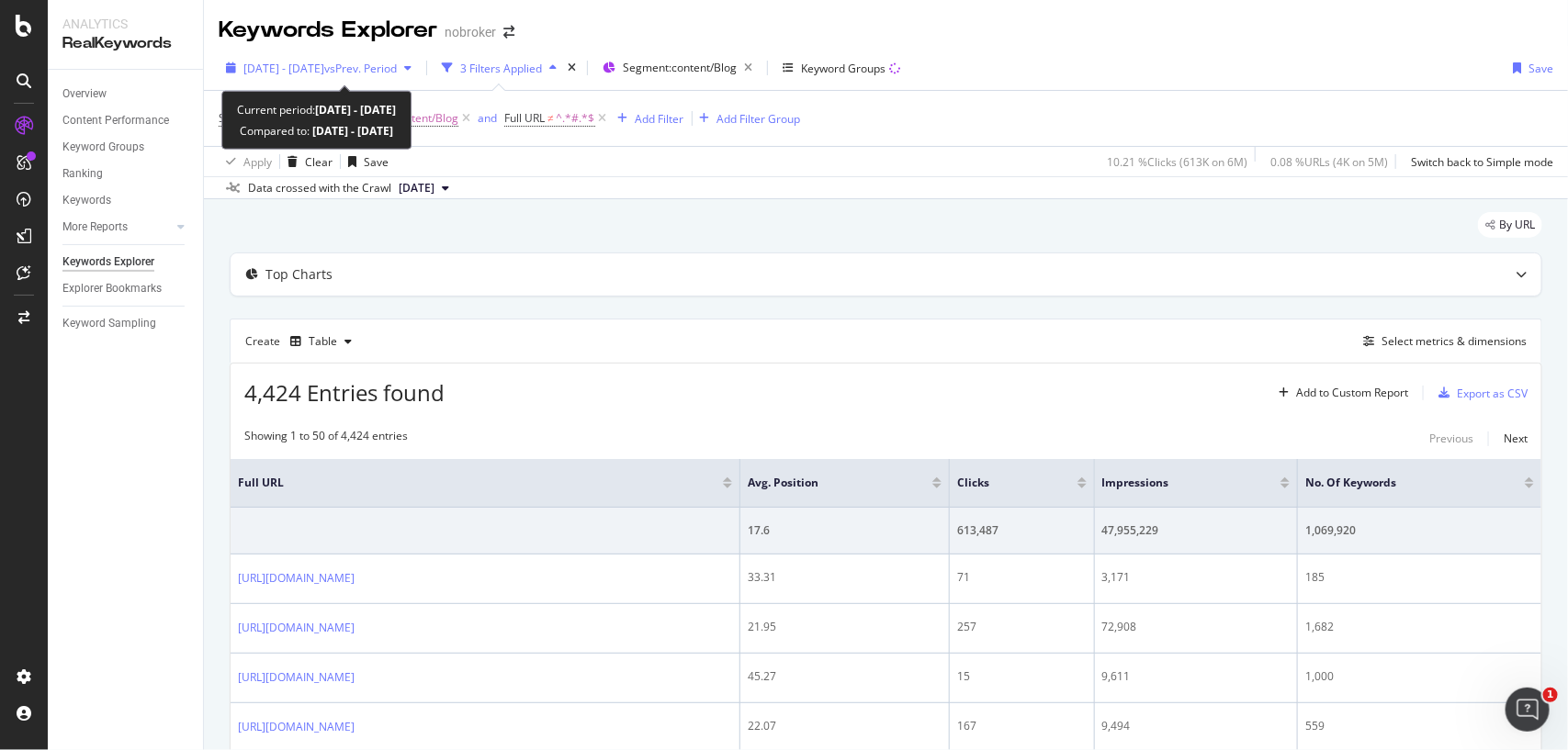
click at [322, 67] on span "[DATE] - [DATE]" at bounding box center [284, 68] width 81 height 16
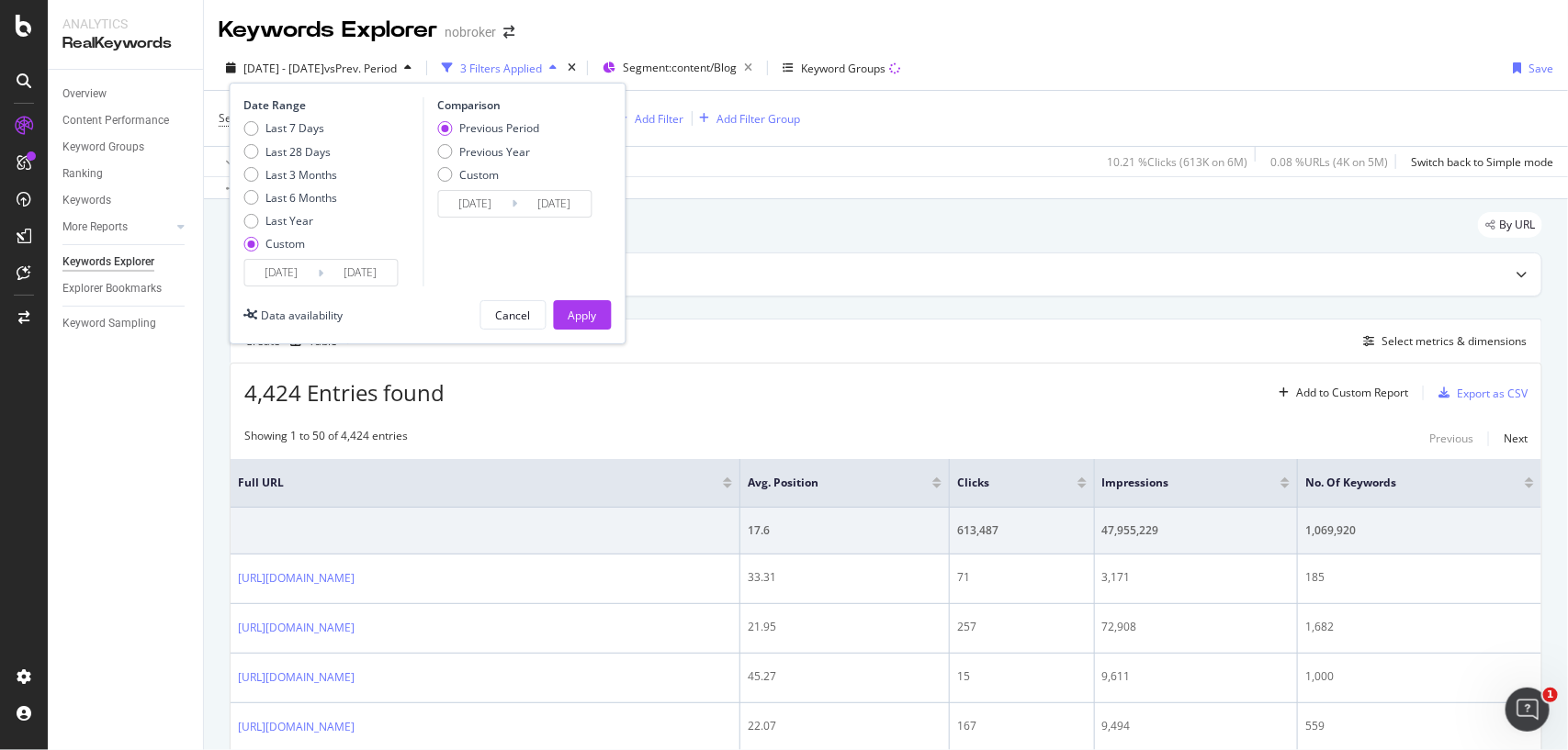
click at [309, 271] on input "[DATE]" at bounding box center [282, 273] width 74 height 26
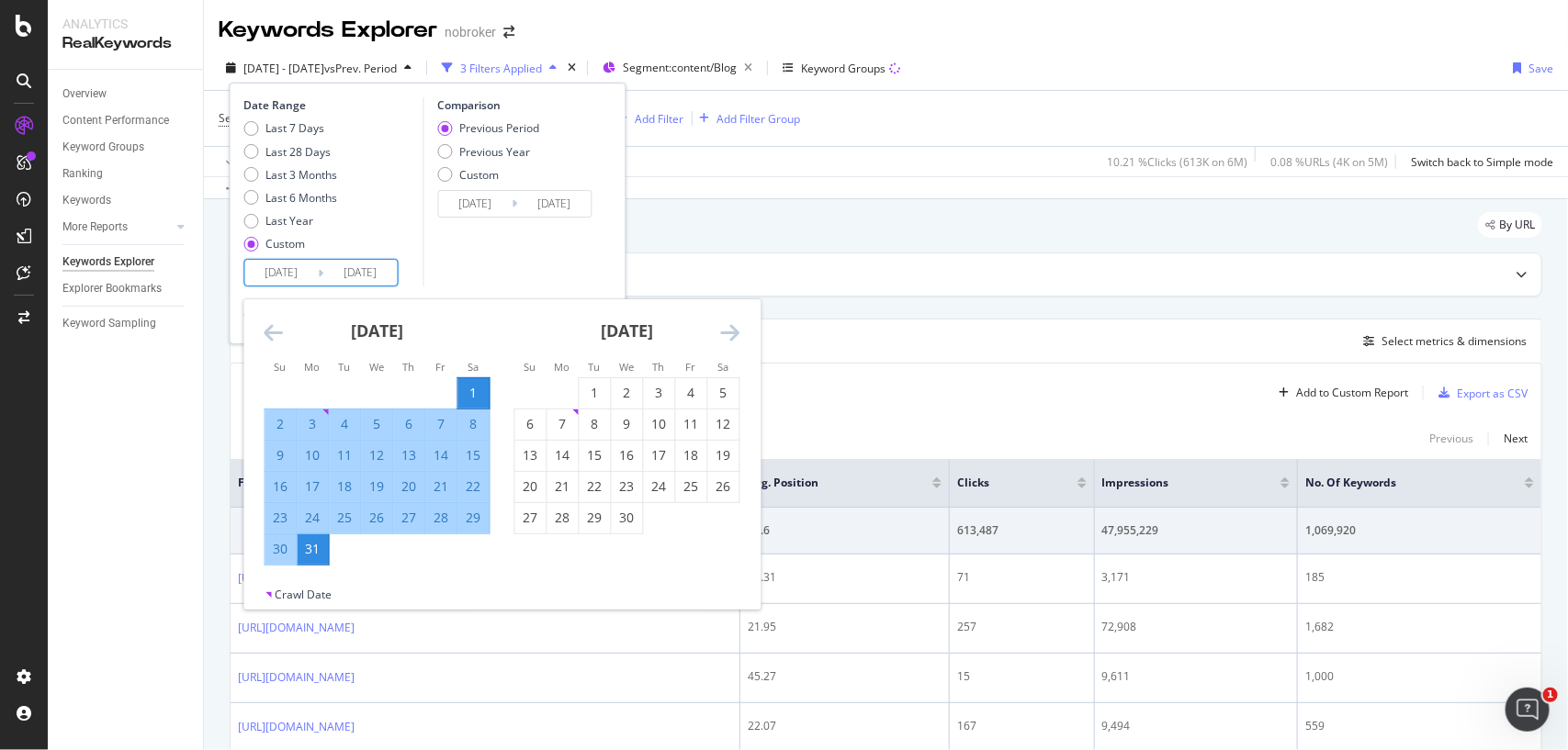
click at [737, 332] on icon "Move forward to switch to the next month." at bounding box center [730, 332] width 19 height 22
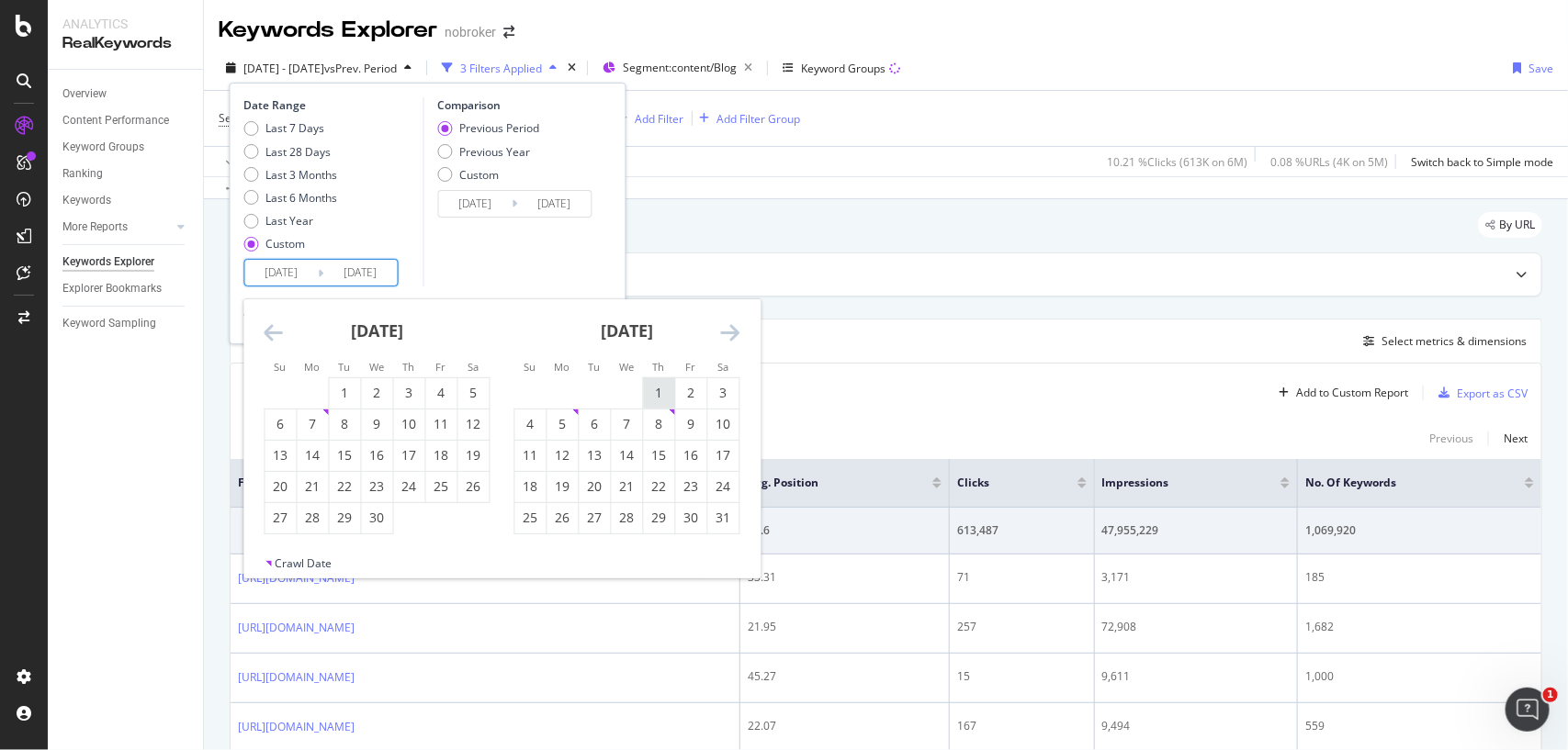
click at [659, 404] on div "1" at bounding box center [660, 393] width 31 height 30
type input "2025/05/01"
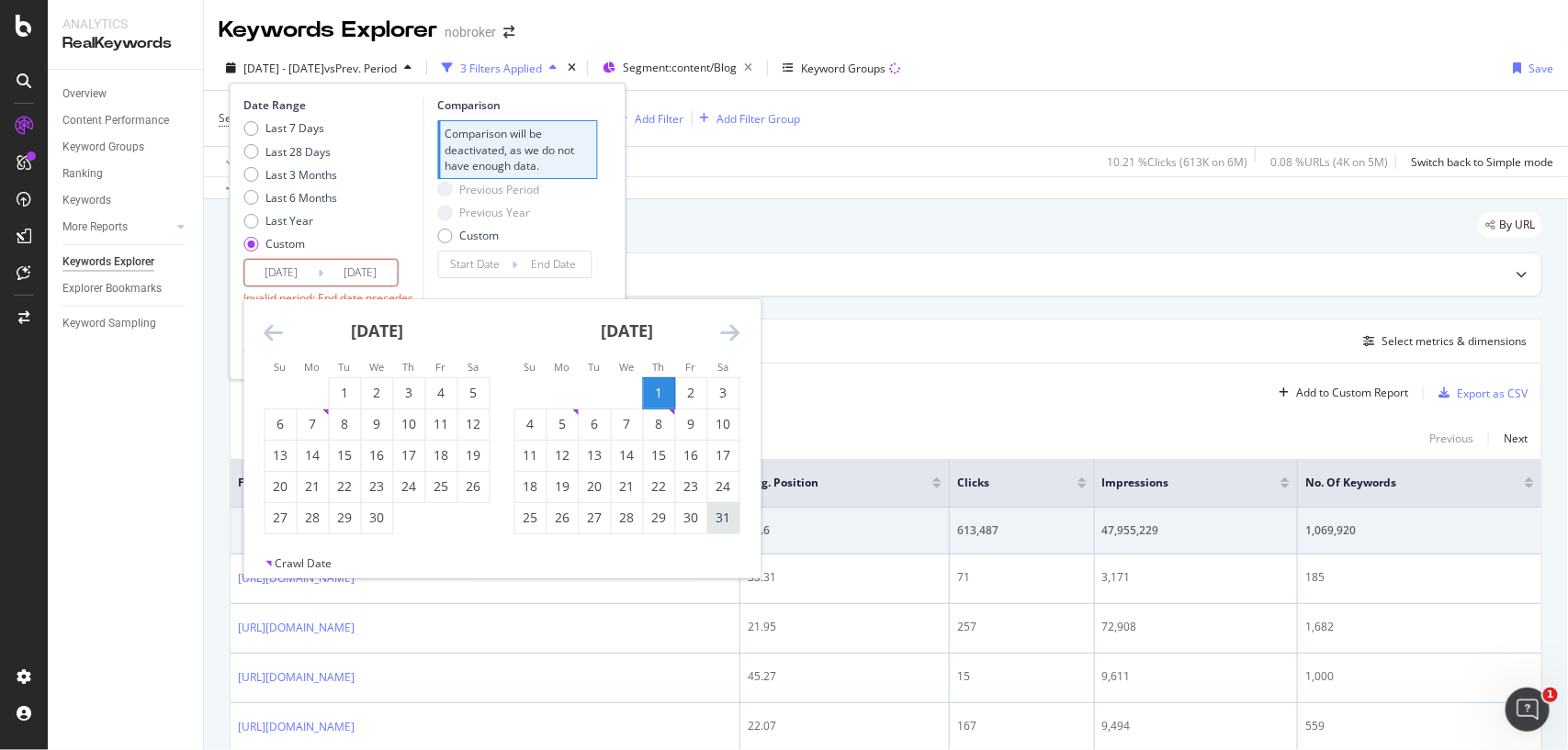
click at [719, 520] on div "31" at bounding box center [724, 518] width 31 height 18
type input "2025/05/31"
type input "[DATE]"
type input "2025/04/30"
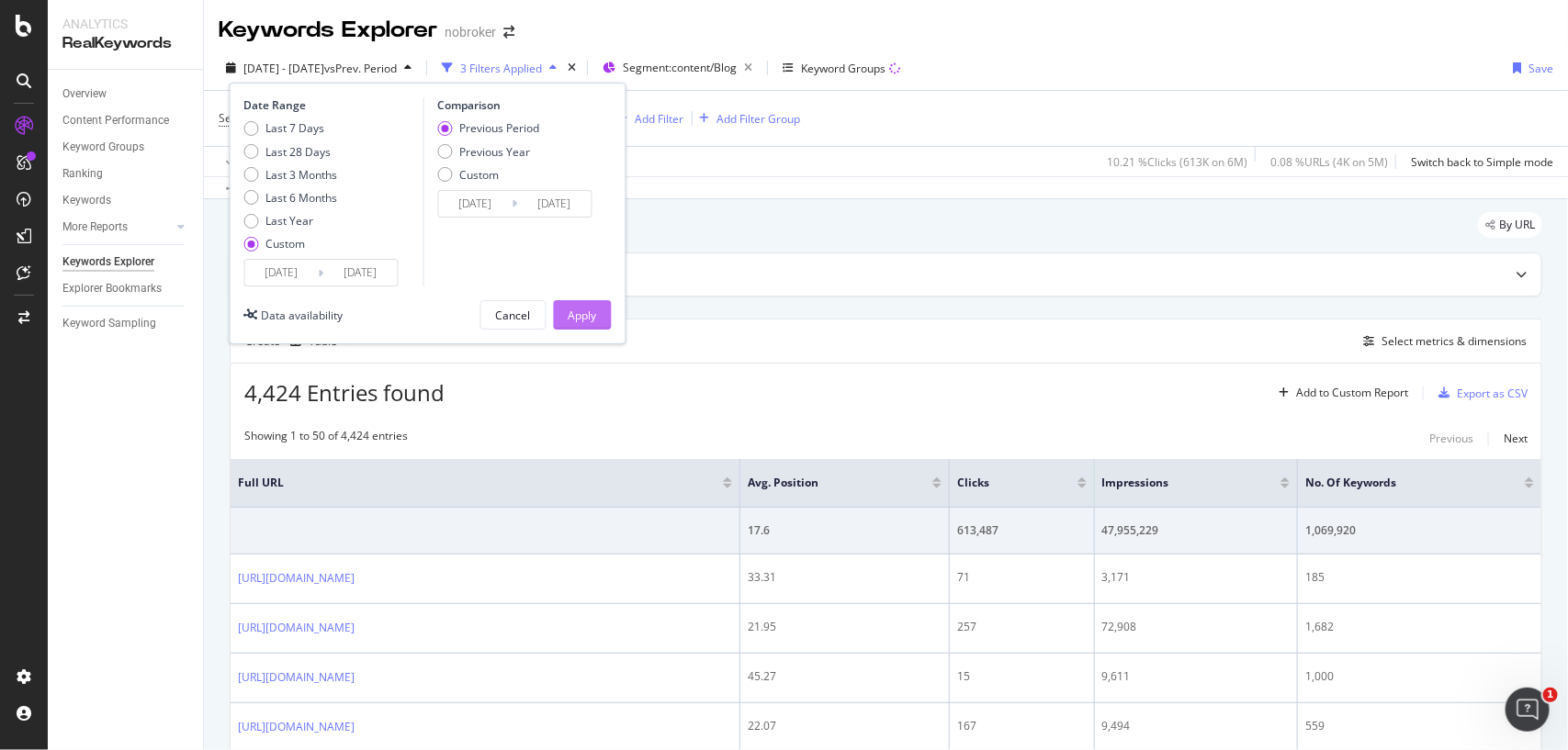
click at [594, 316] on div "Apply" at bounding box center [582, 315] width 29 height 16
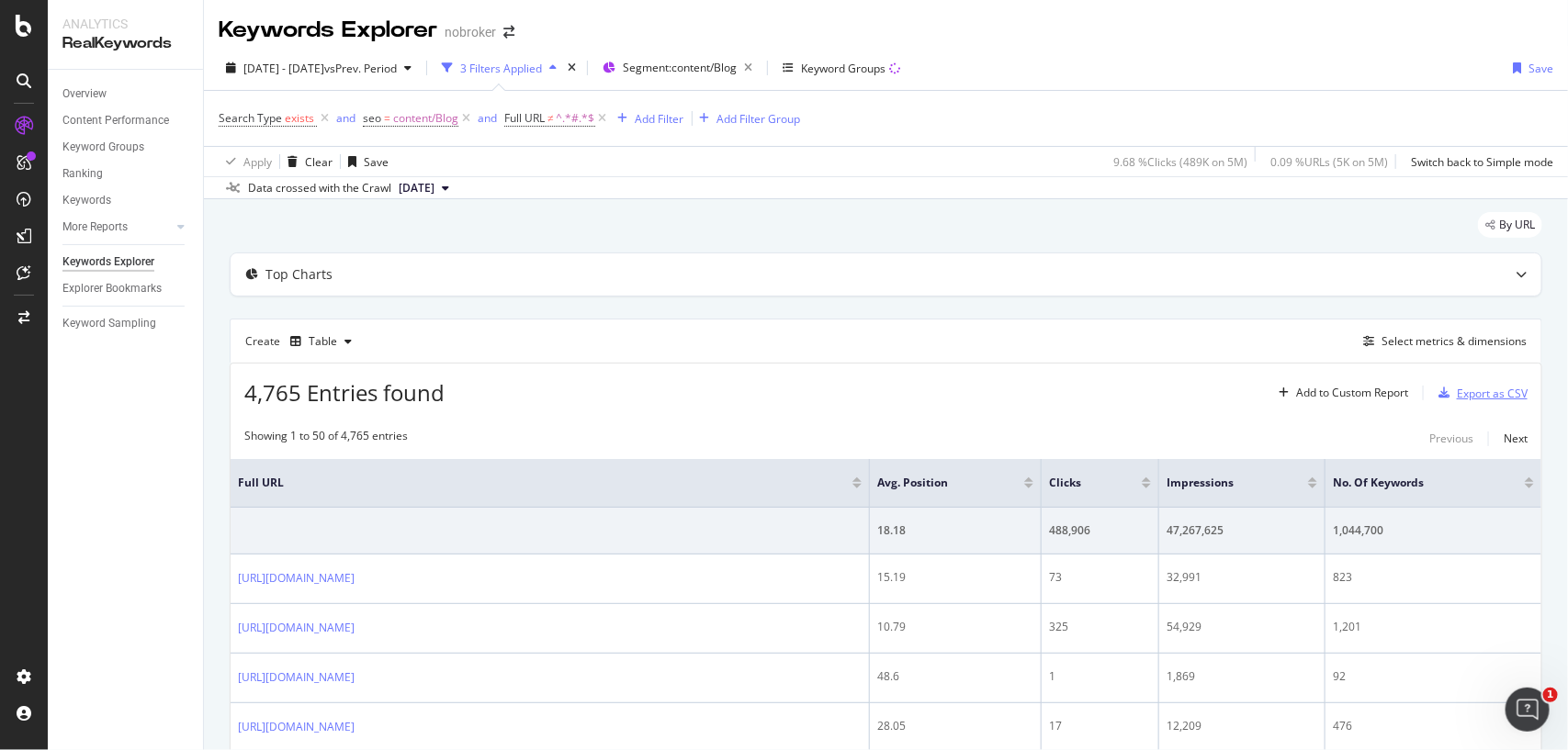
click at [1464, 390] on div "Export as CSV" at bounding box center [1492, 393] width 71 height 16
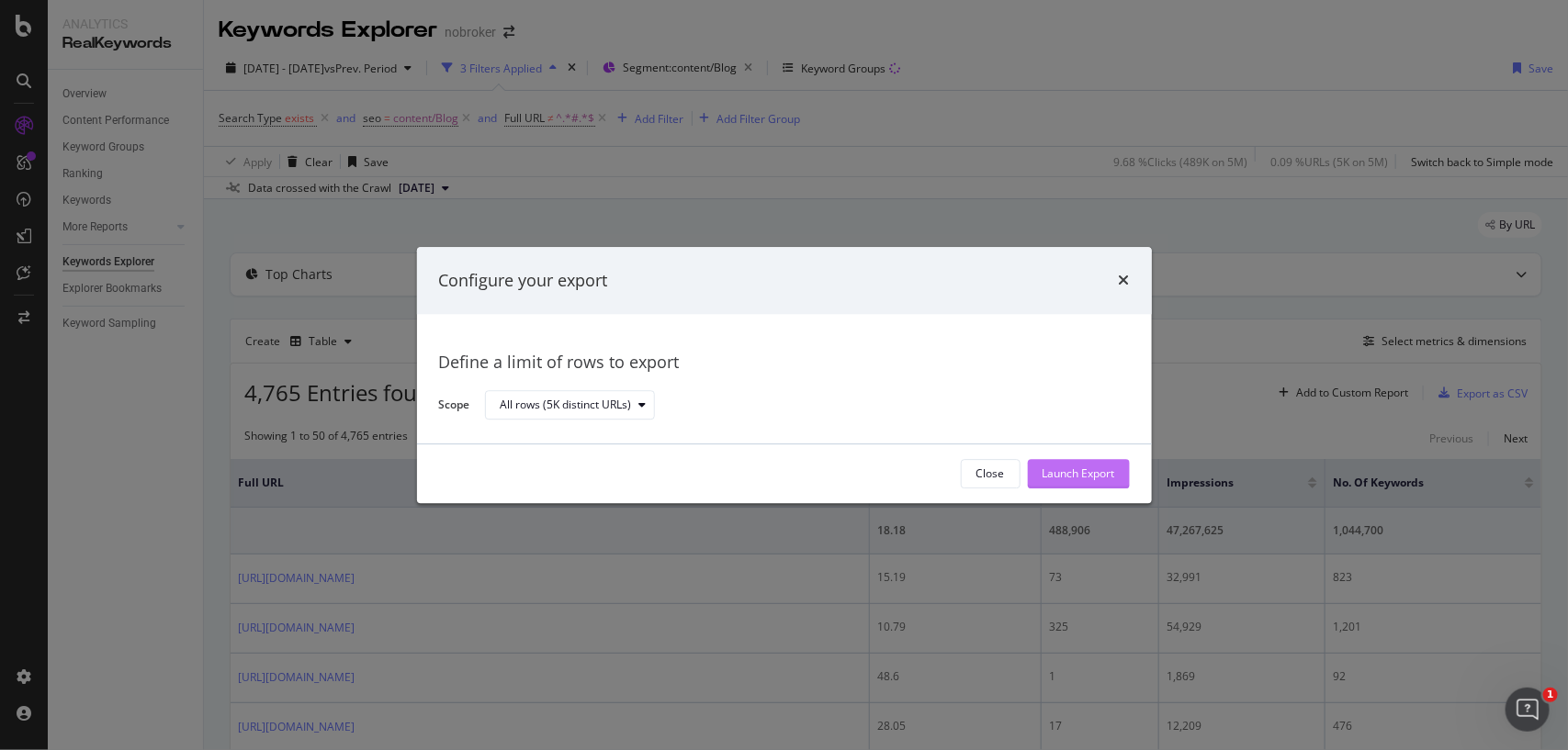
click at [1062, 467] on div "Launch Export" at bounding box center [1079, 474] width 73 height 16
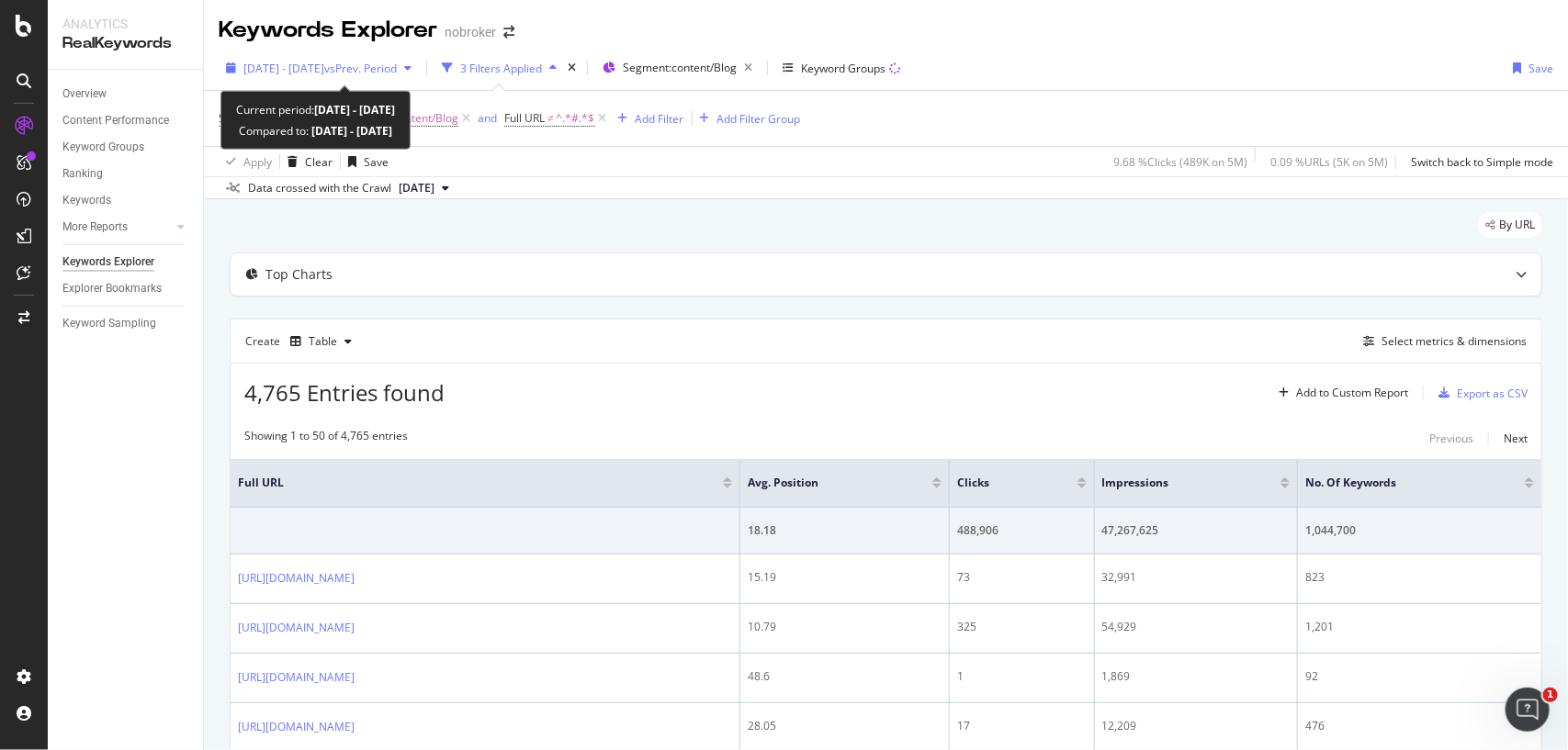
click at [324, 67] on span "[DATE] - [DATE]" at bounding box center [284, 68] width 81 height 16
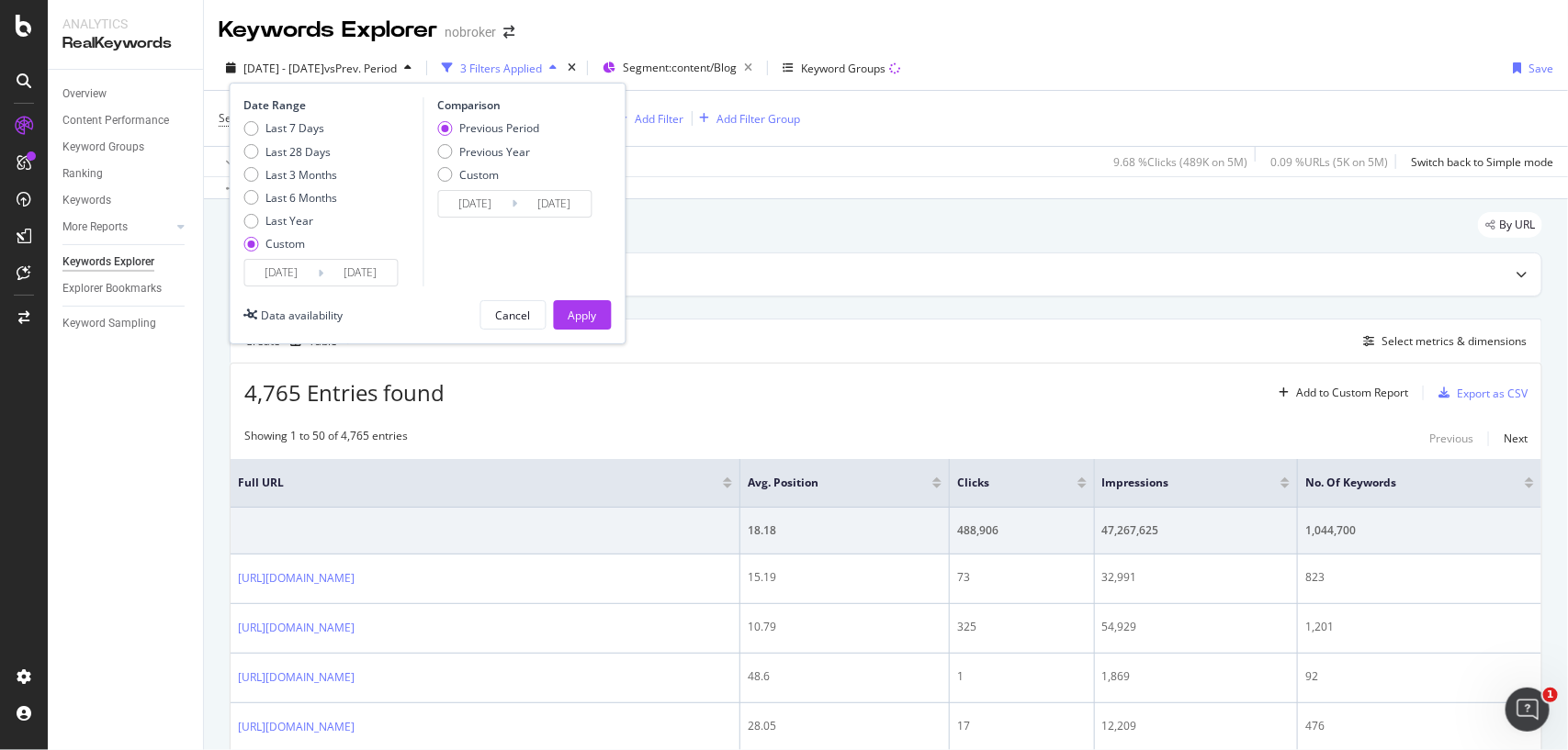
click at [308, 269] on input "[DATE]" at bounding box center [282, 273] width 74 height 26
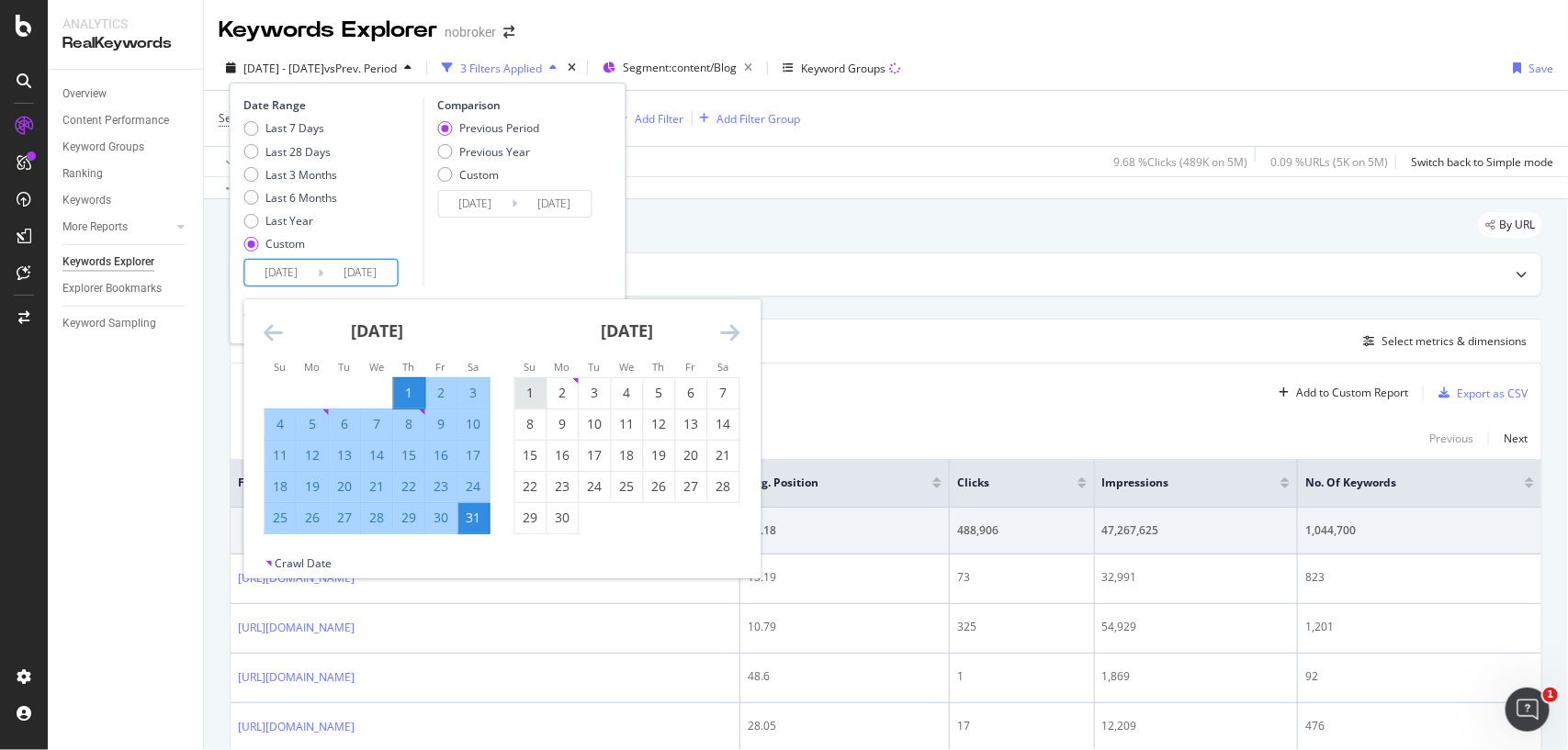
click at [530, 397] on div "1" at bounding box center [531, 393] width 31 height 18
type input "2025/06/01"
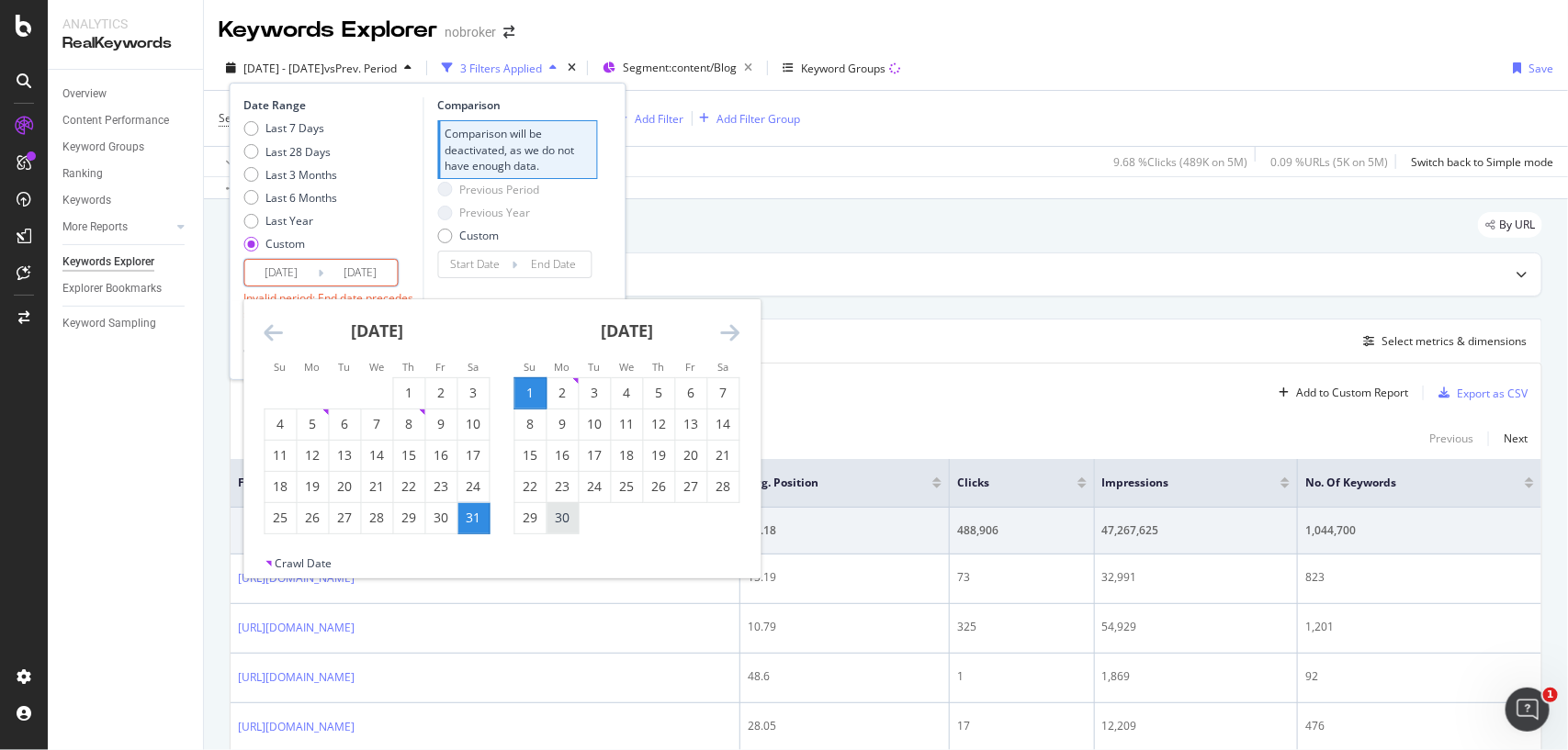
click at [565, 518] on div "30" at bounding box center [563, 518] width 31 height 18
type input "2025/06/30"
type input "2025/05/02"
type input "[DATE]"
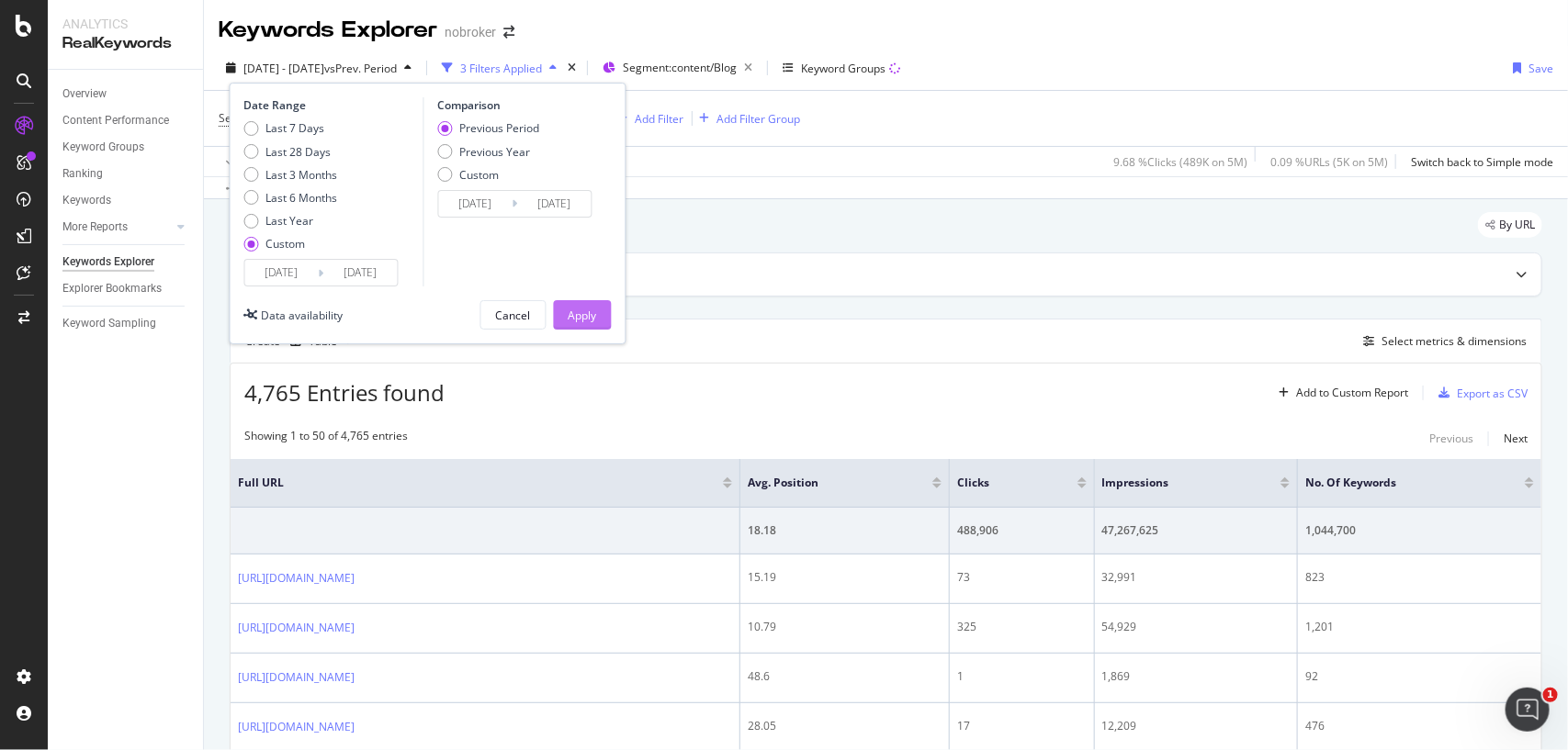
click at [579, 308] on div "Apply" at bounding box center [582, 315] width 29 height 16
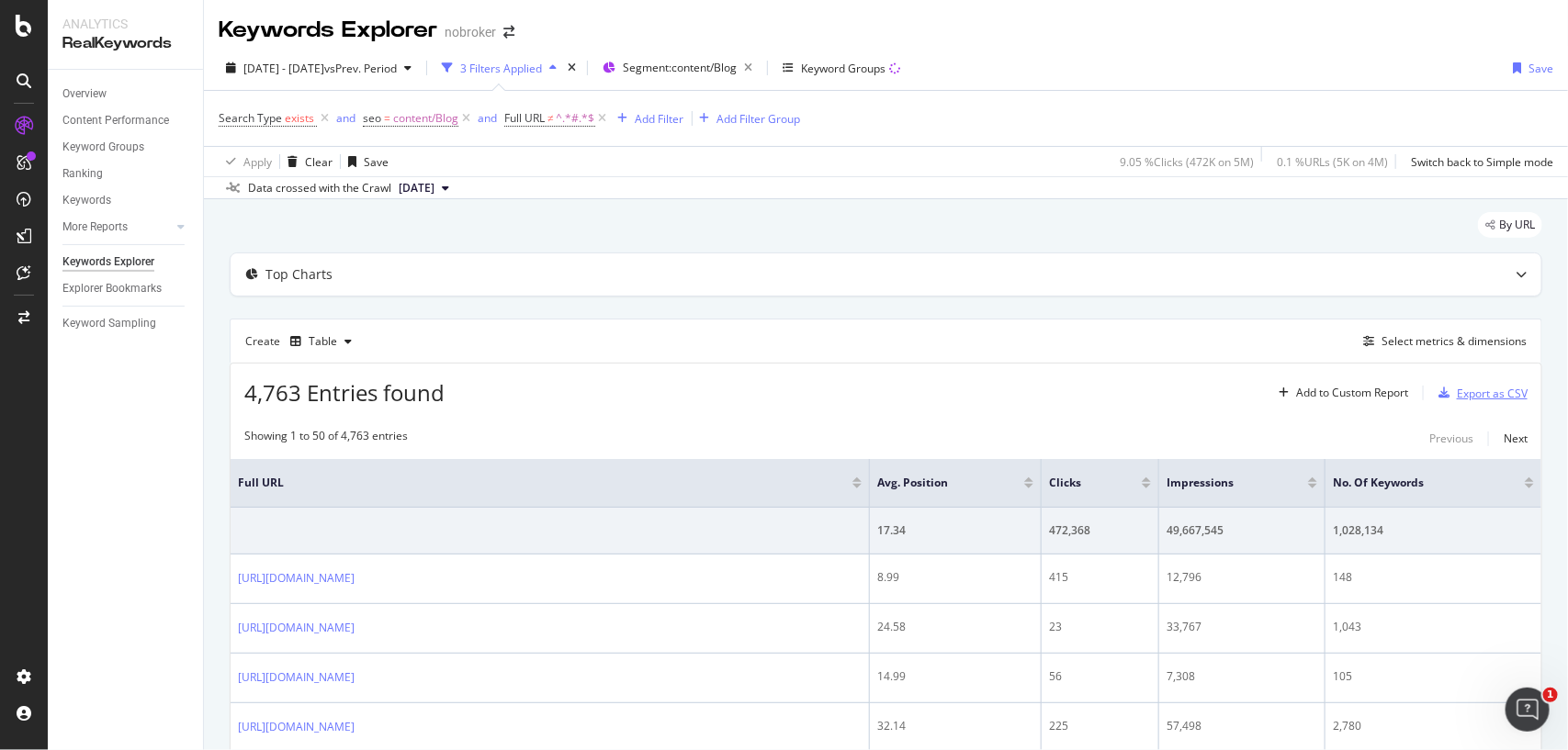
click at [1472, 398] on div "Export as CSV" at bounding box center [1492, 393] width 71 height 16
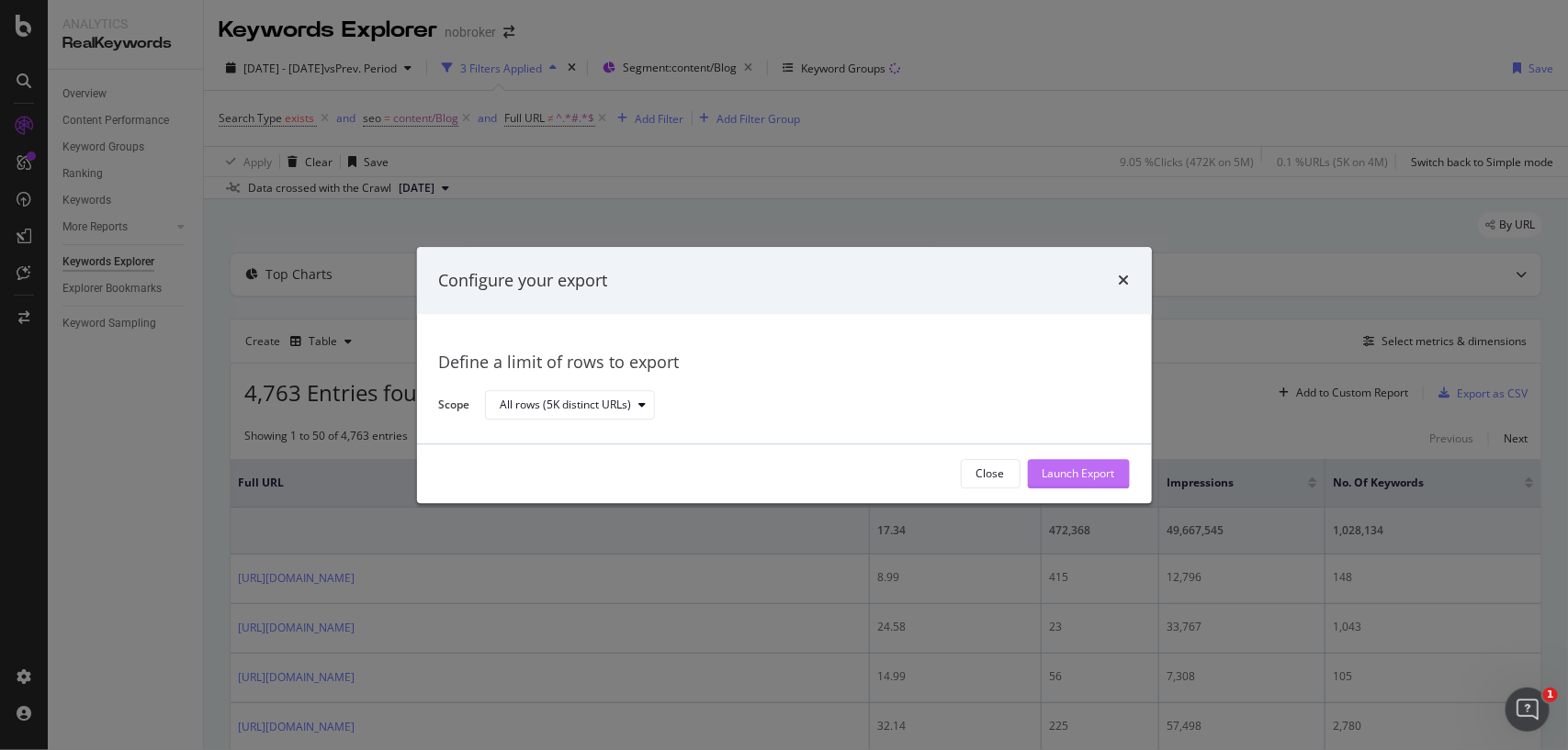
click at [1084, 470] on div "Launch Export" at bounding box center [1079, 474] width 73 height 16
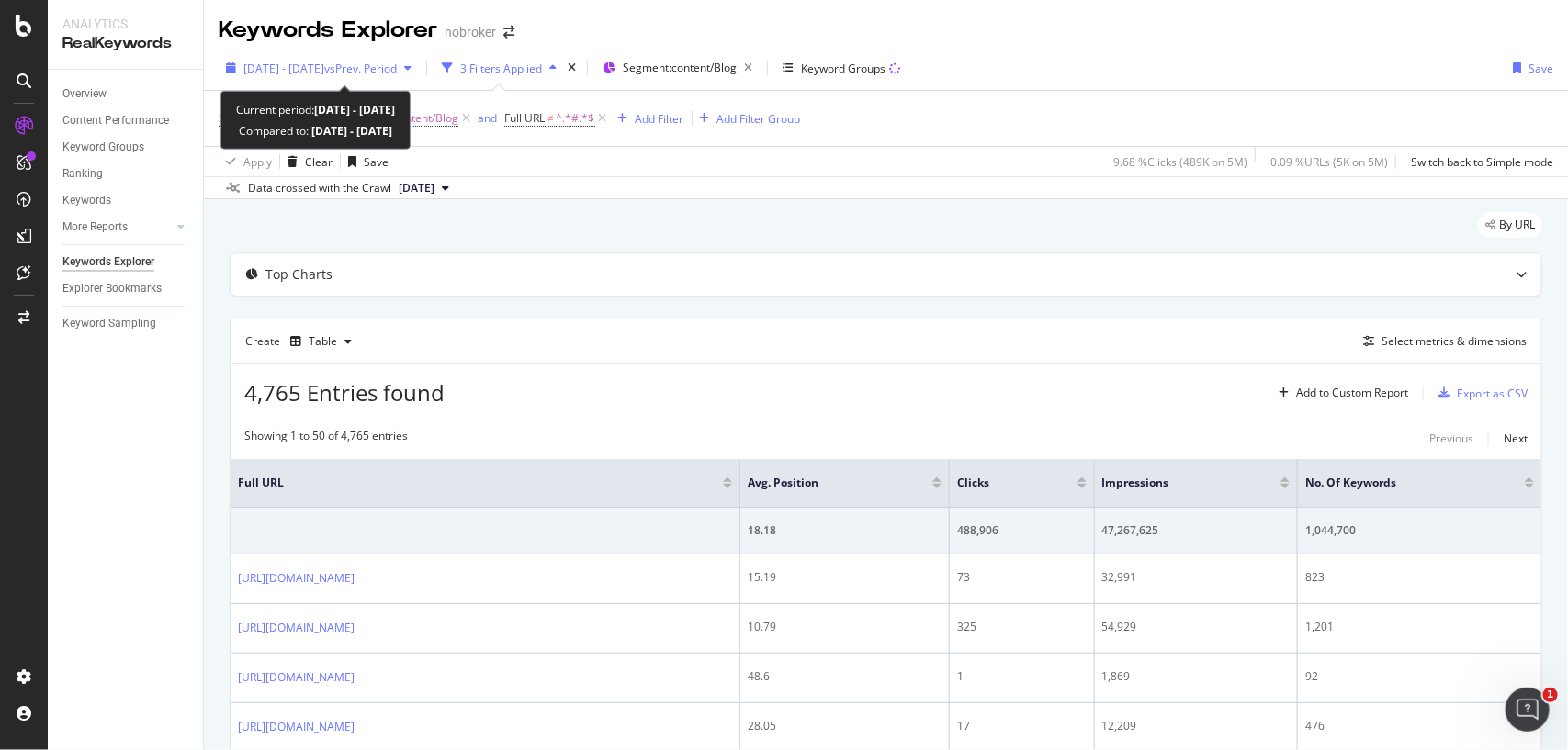
click at [379, 69] on span "vs Prev. Period" at bounding box center [360, 68] width 73 height 16
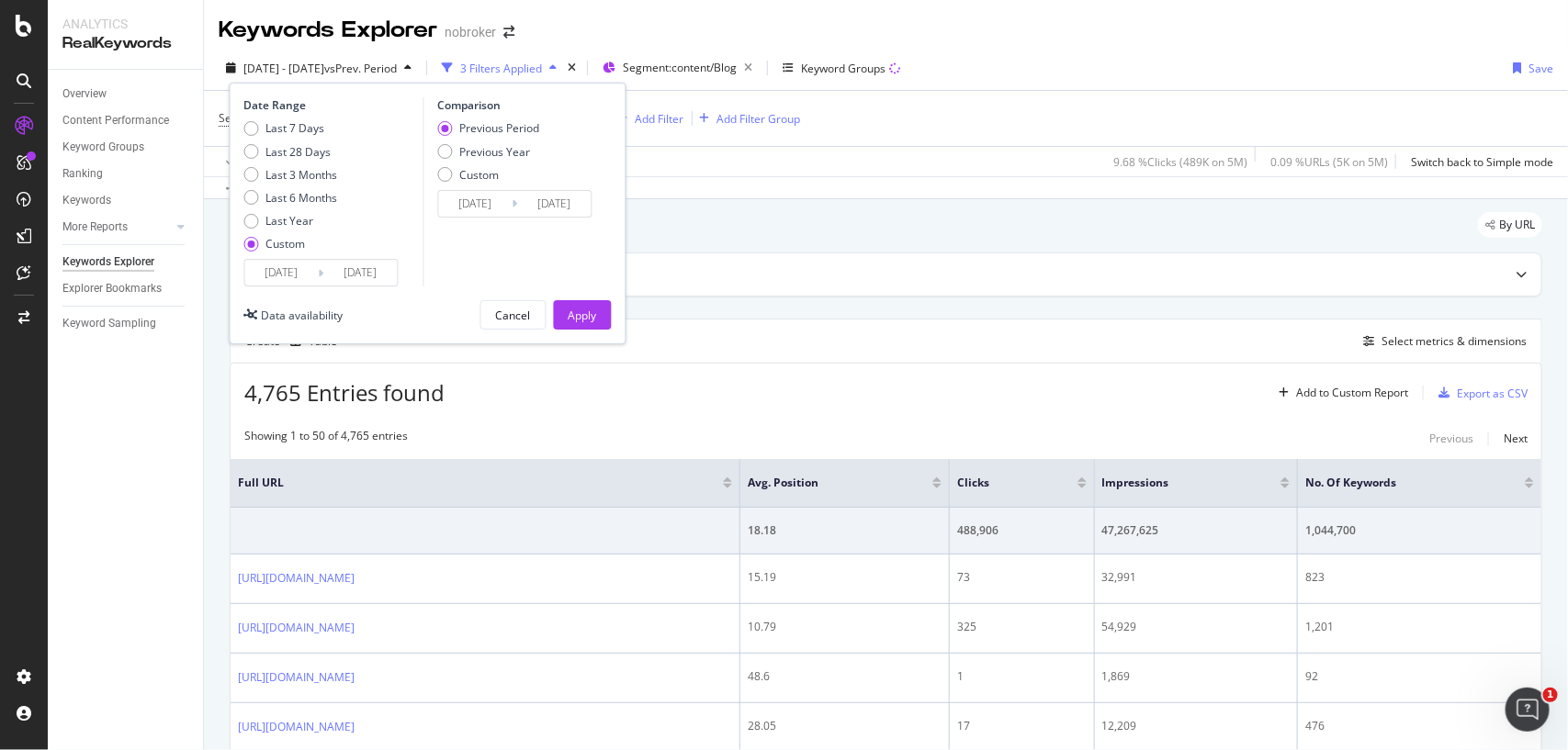
click at [305, 268] on input "[DATE]" at bounding box center [282, 273] width 74 height 26
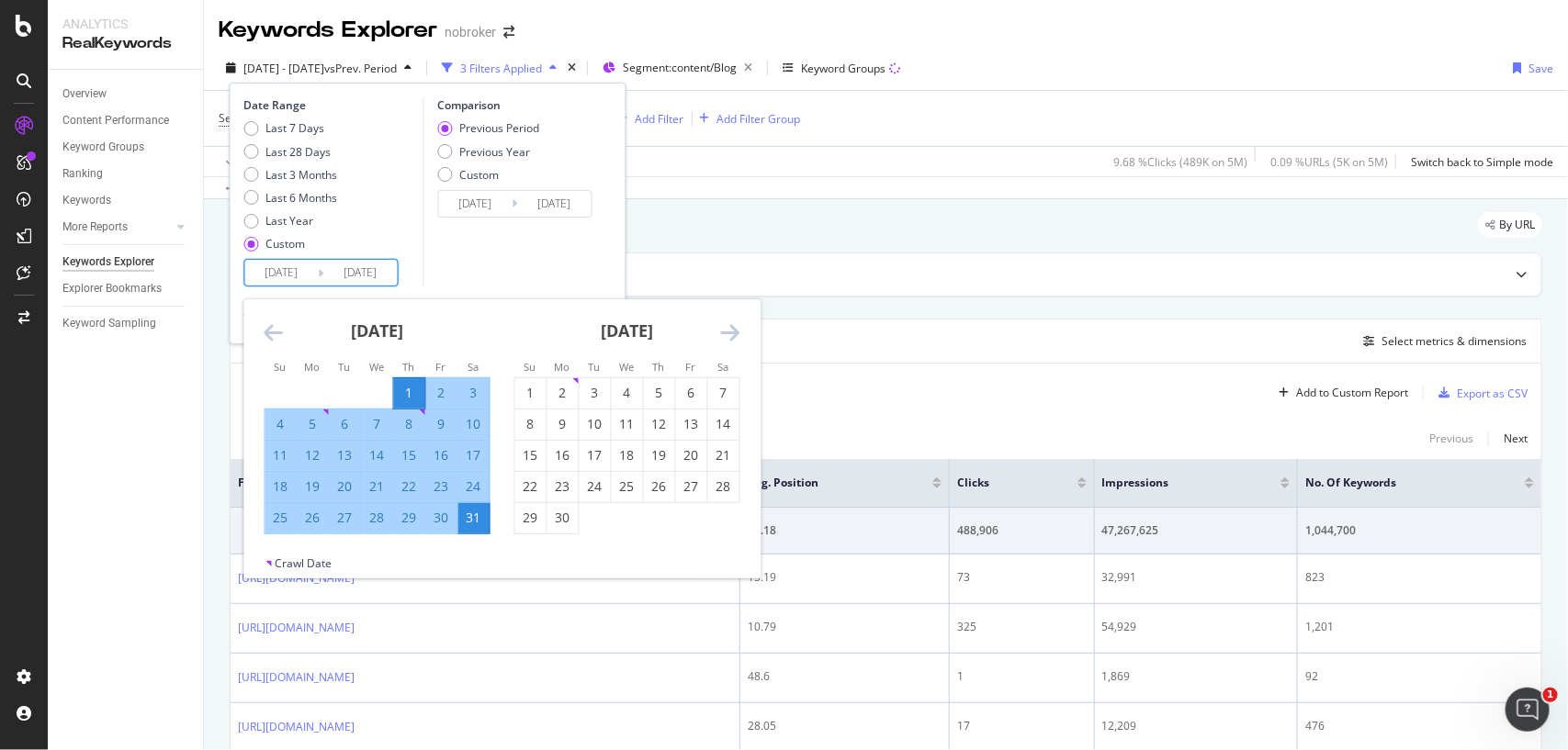
click at [739, 332] on icon "Move forward to switch to the next month." at bounding box center [730, 332] width 19 height 22
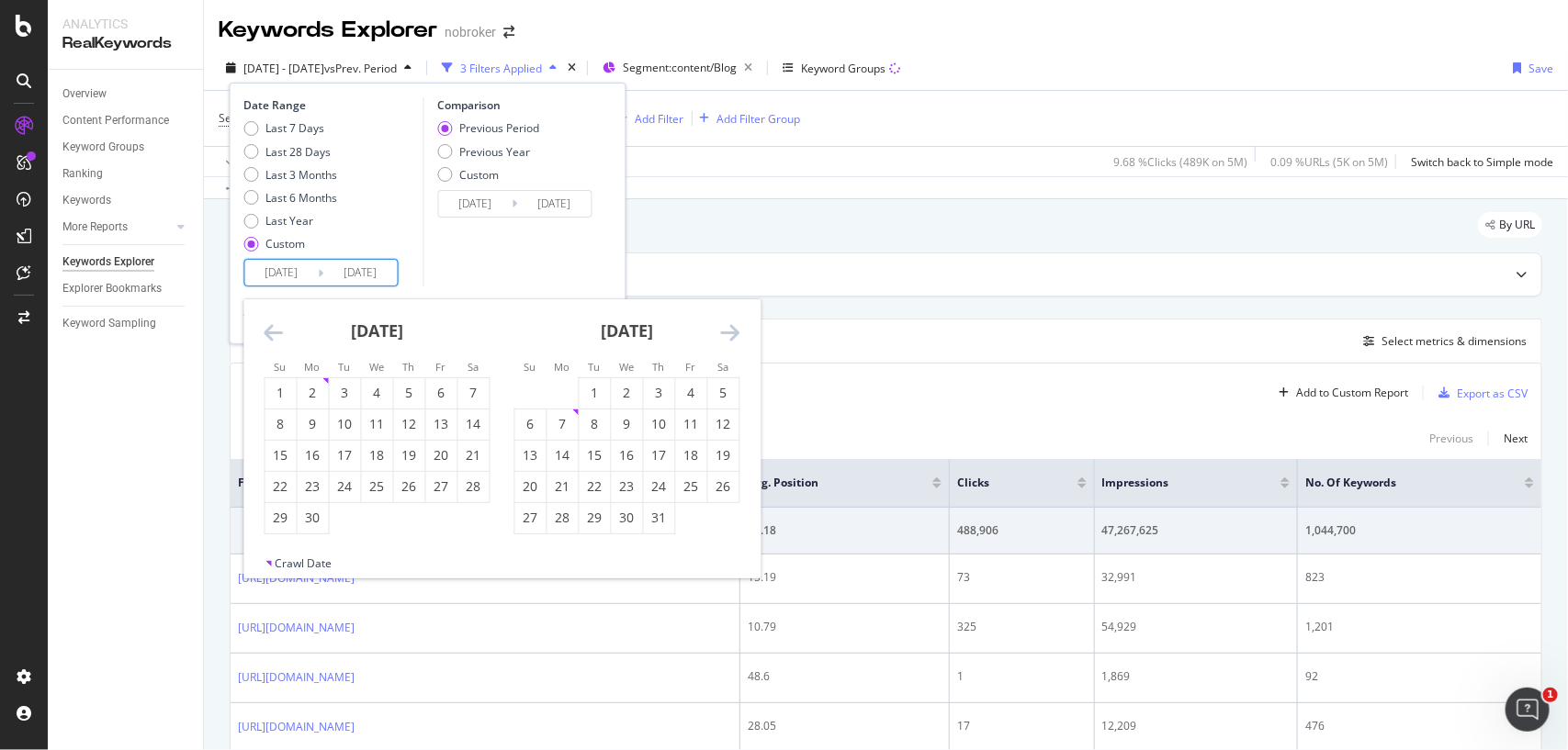
click at [739, 332] on icon "Move forward to switch to the next month." at bounding box center [730, 332] width 19 height 22
click at [691, 399] on div "1" at bounding box center [692, 393] width 31 height 18
type input "[DATE]"
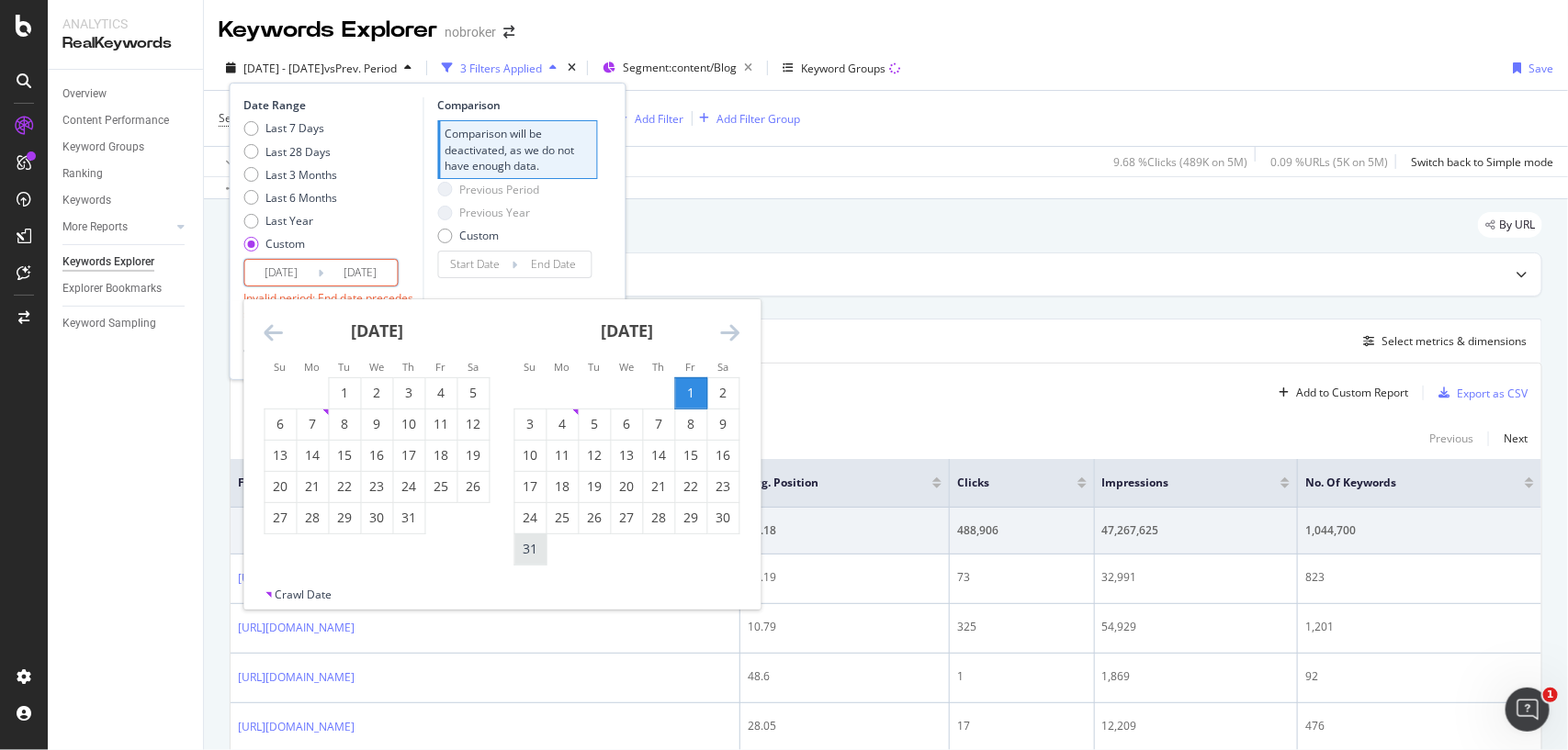
click at [520, 561] on div "31" at bounding box center [531, 549] width 31 height 30
type input "[DATE]"
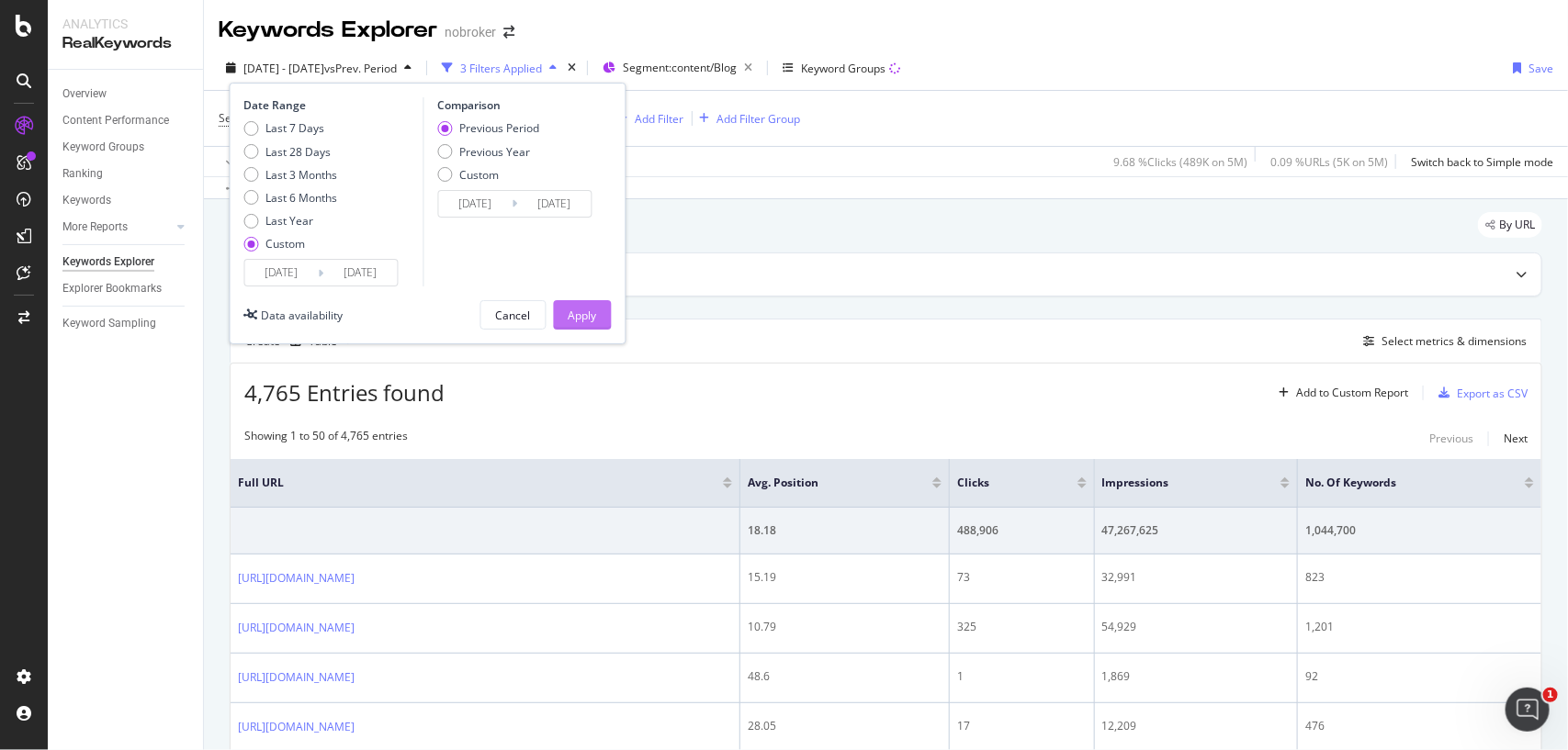
click at [581, 321] on div "Apply" at bounding box center [582, 315] width 29 height 16
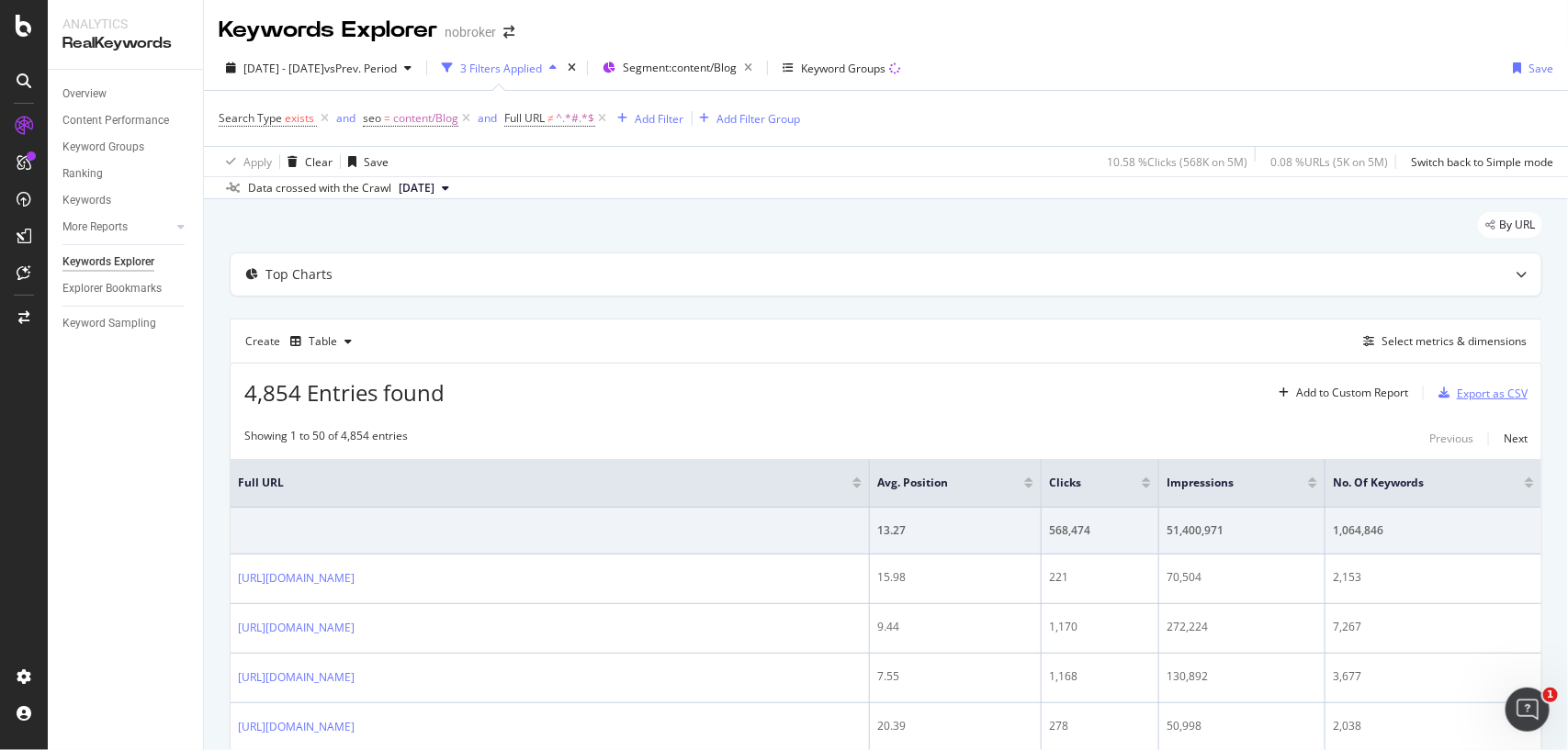
click at [1457, 390] on div "Export as CSV" at bounding box center [1492, 393] width 71 height 16
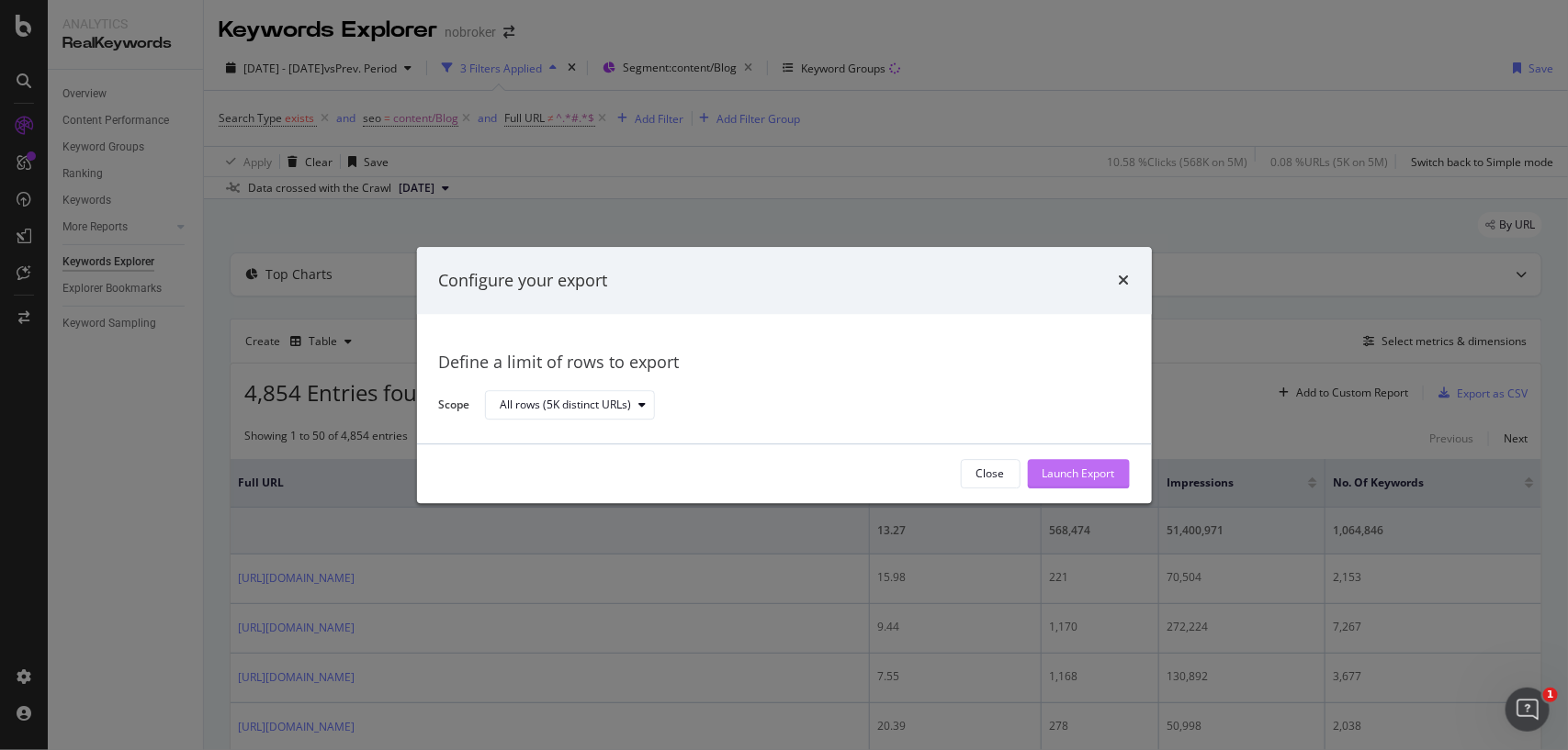
click at [1071, 474] on div "Launch Export" at bounding box center [1079, 474] width 73 height 16
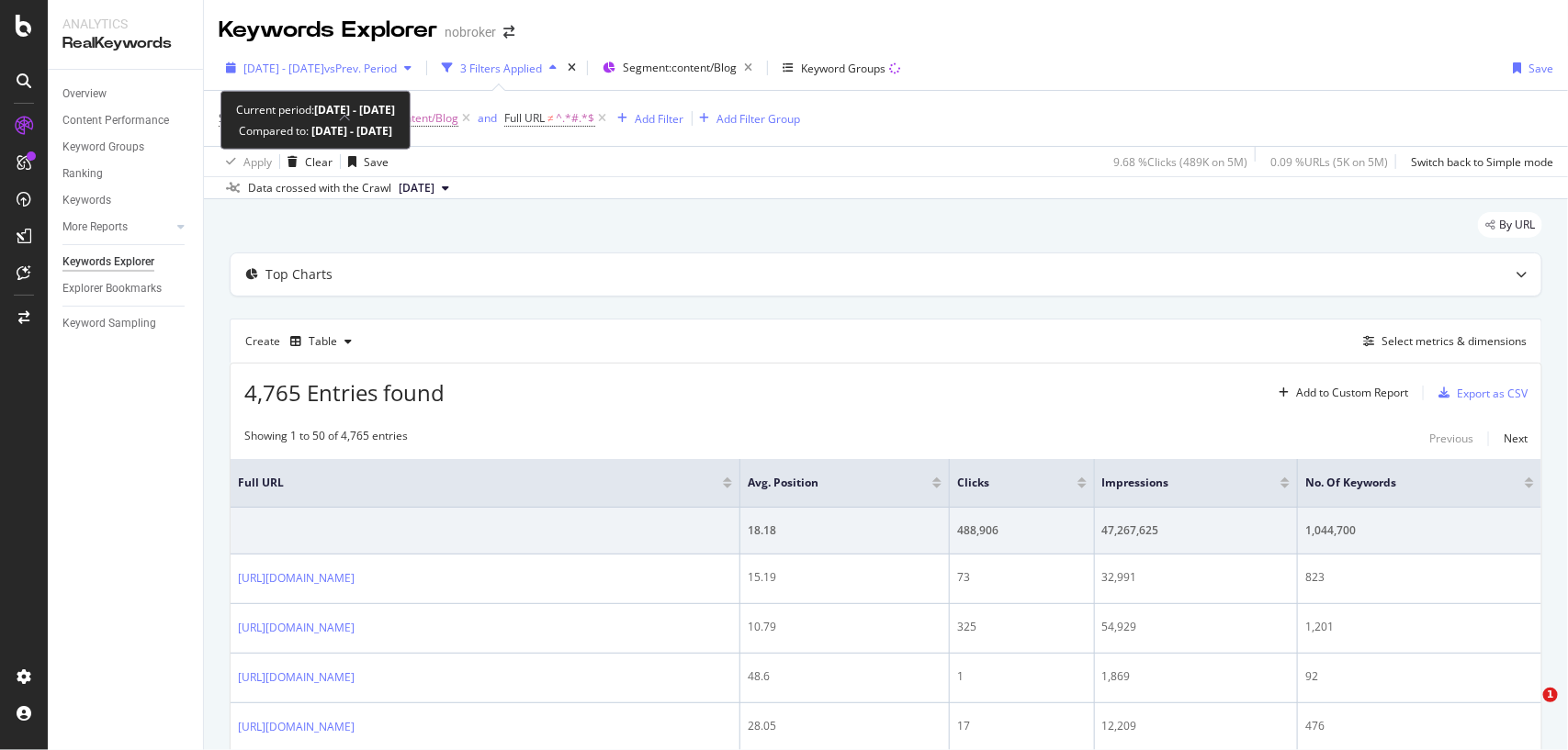
click at [382, 69] on span "vs Prev. Period" at bounding box center [360, 68] width 73 height 16
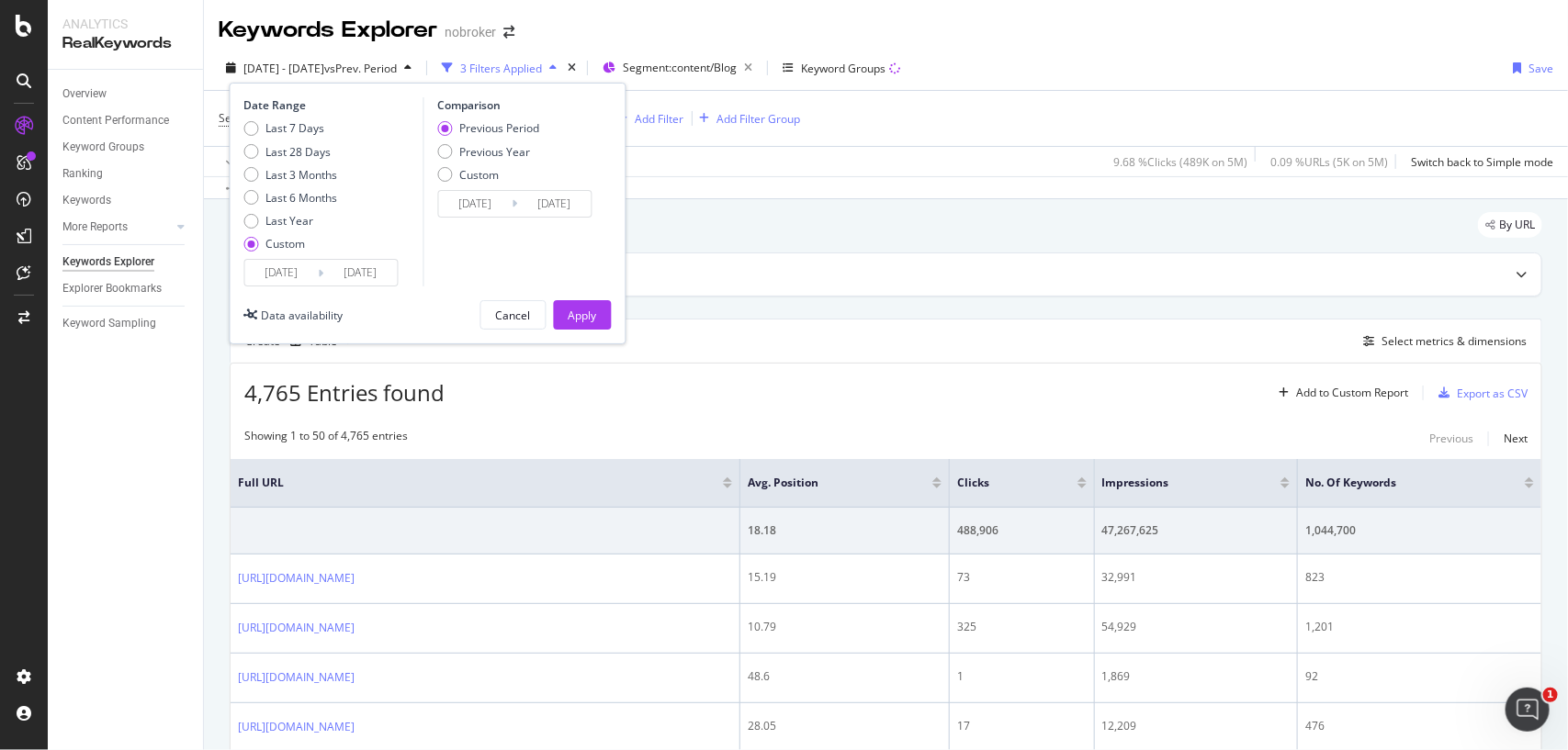
click at [304, 274] on input "[DATE]" at bounding box center [282, 273] width 74 height 26
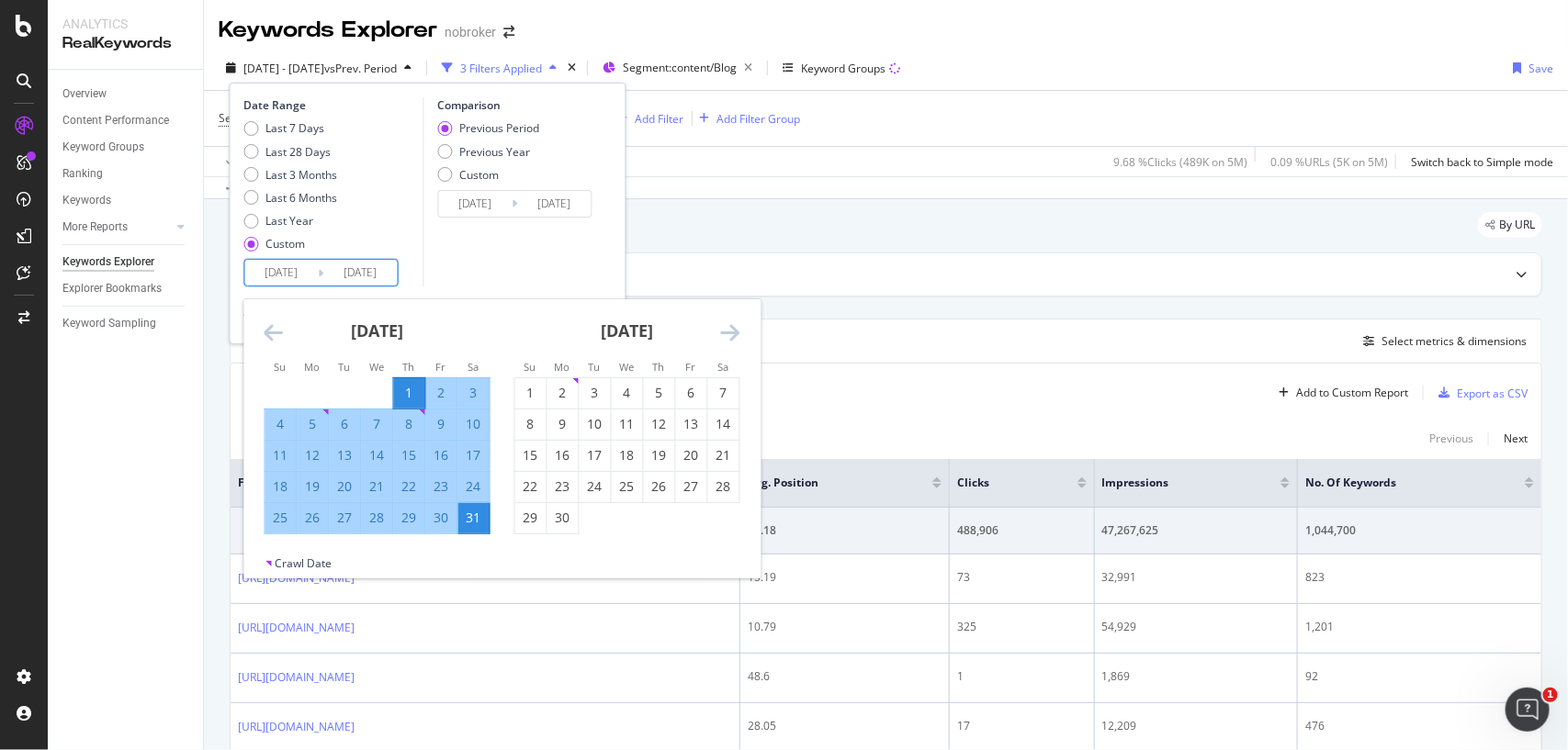
click at [724, 335] on icon "Move forward to switch to the next month." at bounding box center [730, 332] width 19 height 22
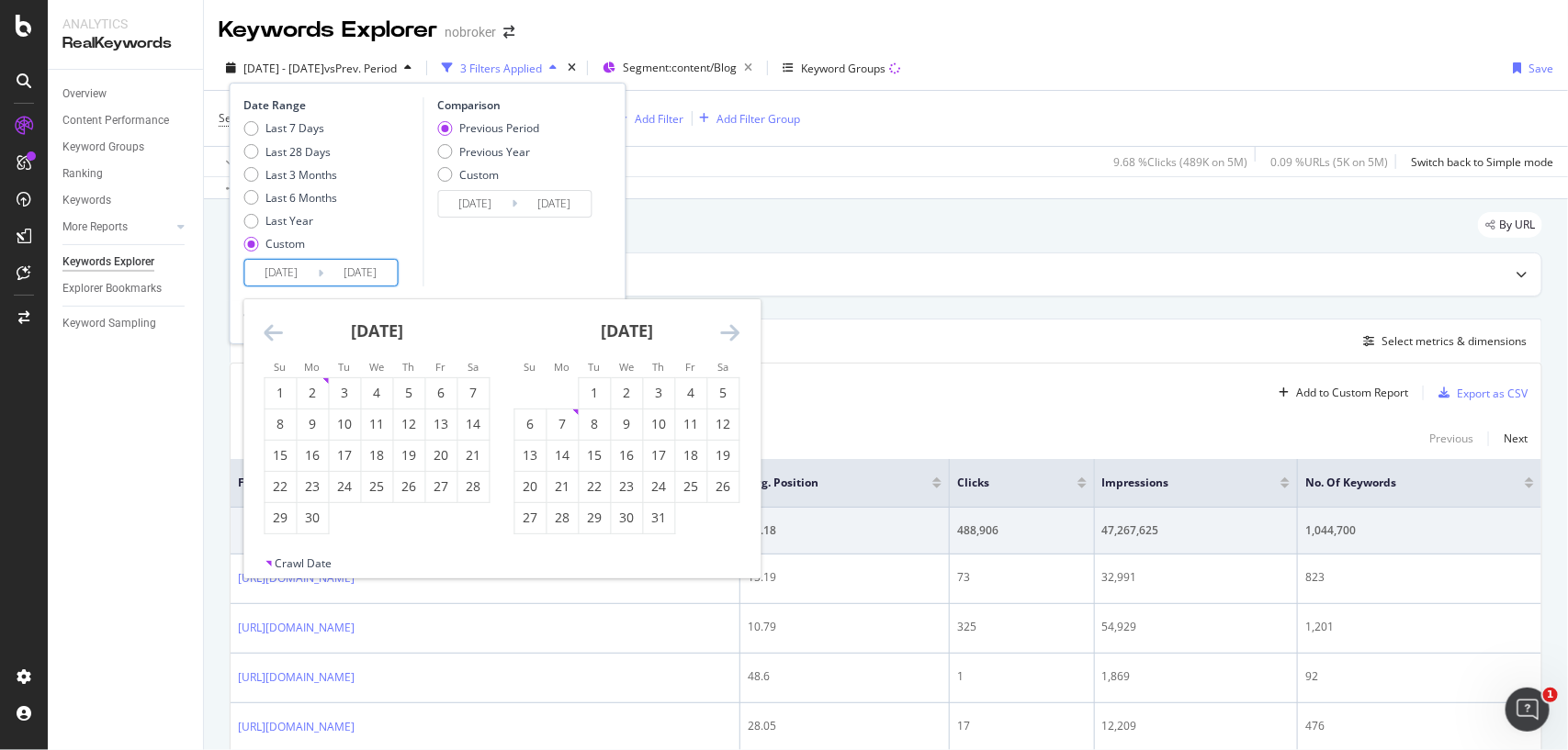
click at [724, 335] on icon "Move forward to switch to the next month." at bounding box center [730, 332] width 19 height 22
click at [728, 335] on icon "Move forward to switch to the next month." at bounding box center [730, 332] width 19 height 22
click at [571, 390] on div "1" at bounding box center [563, 393] width 31 height 18
type input "2025/09/01"
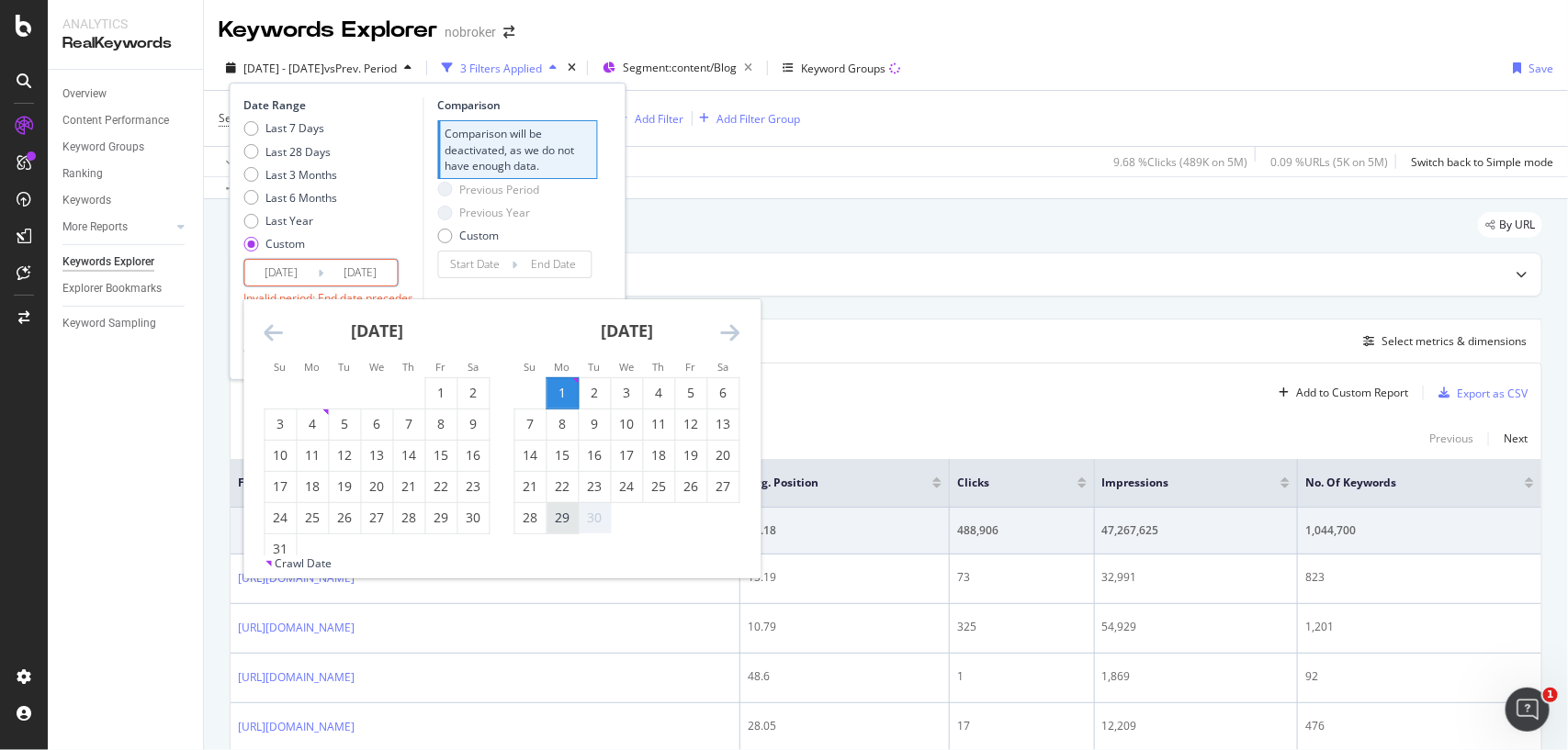
click at [561, 521] on div "29" at bounding box center [563, 518] width 31 height 18
type input "2025/09/29"
type input "2025/08/03"
type input "2025/08/31"
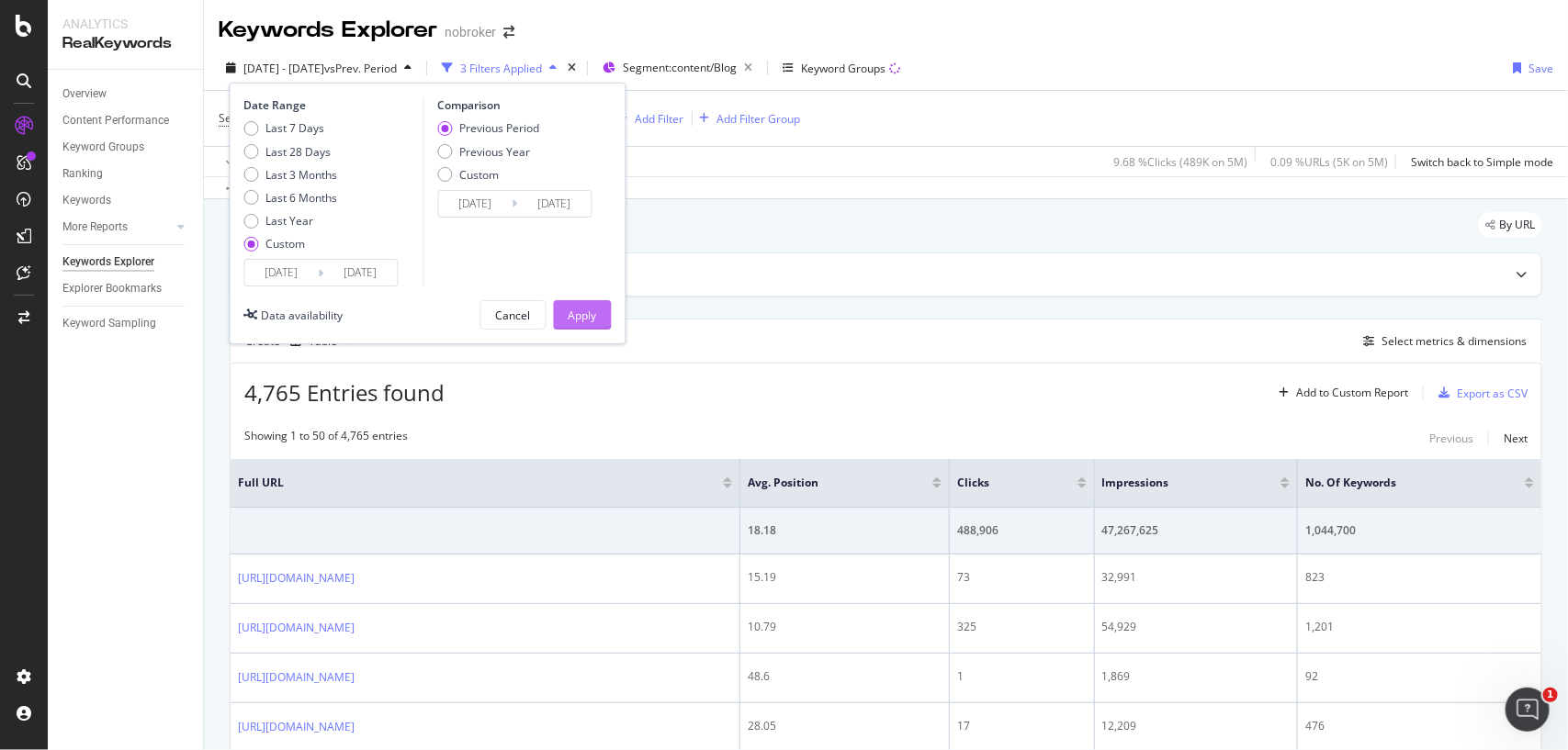
click at [577, 327] on div "Apply" at bounding box center [582, 315] width 29 height 28
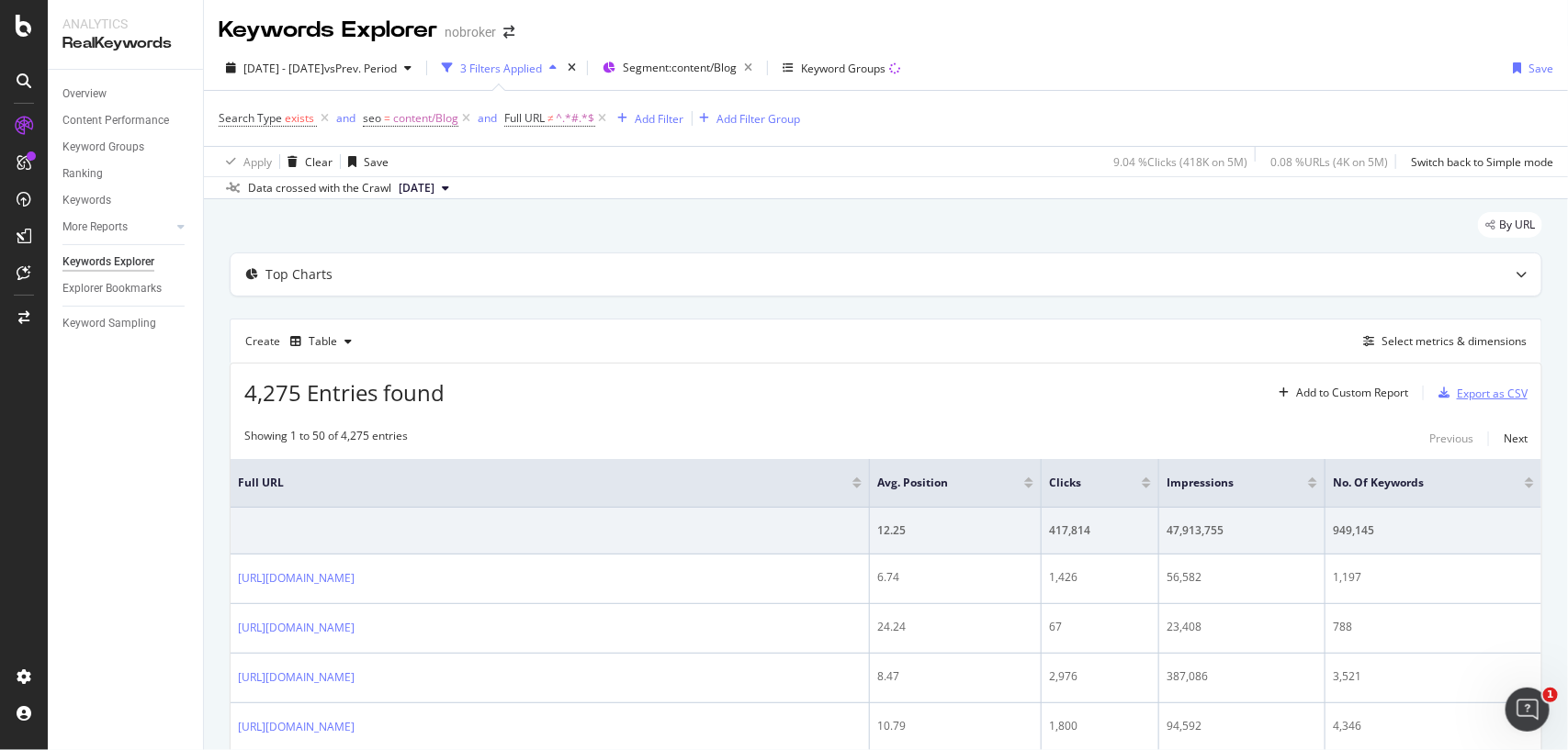
click at [1468, 395] on div "Export as CSV" at bounding box center [1492, 393] width 71 height 16
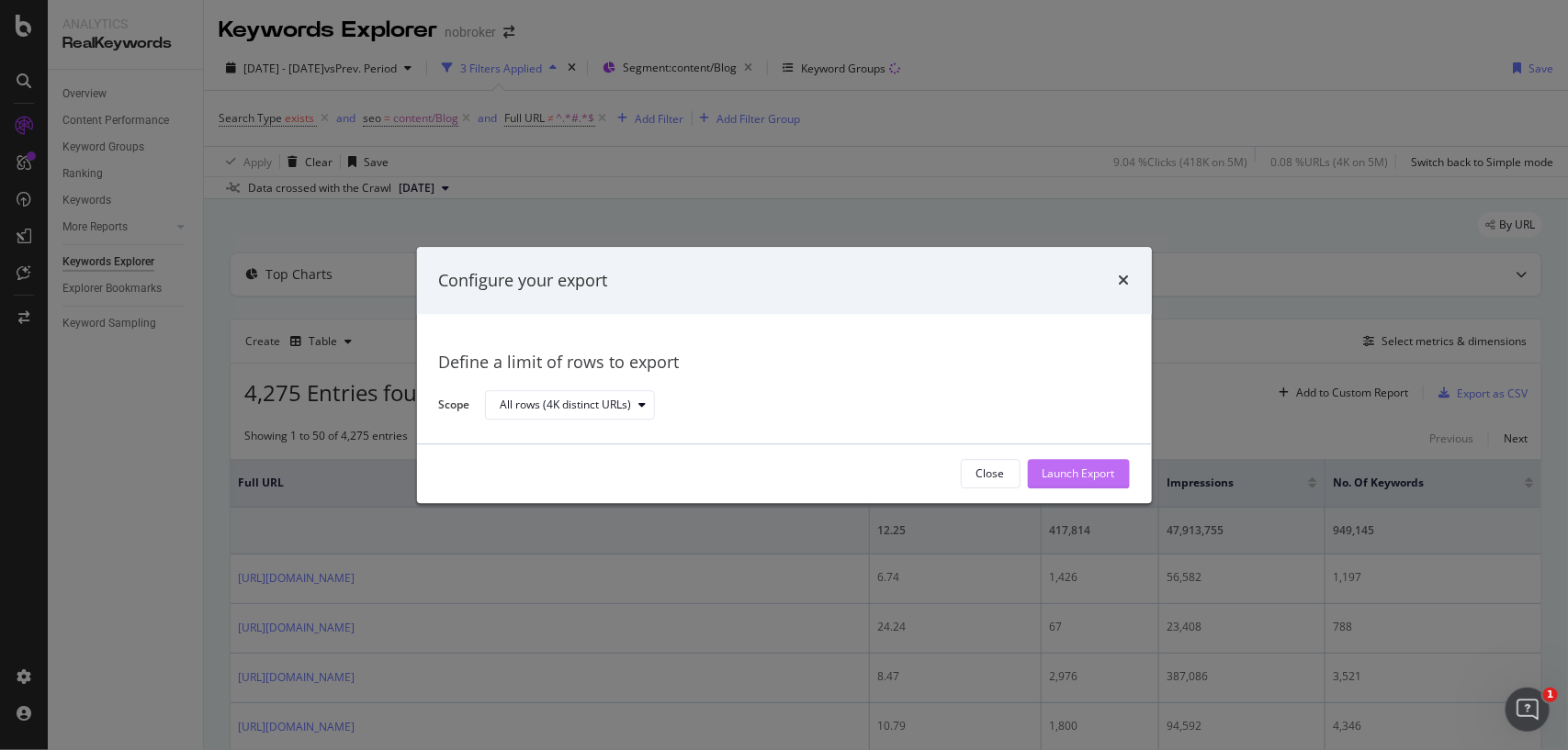
click at [1062, 483] on div "Launch Export" at bounding box center [1079, 474] width 73 height 28
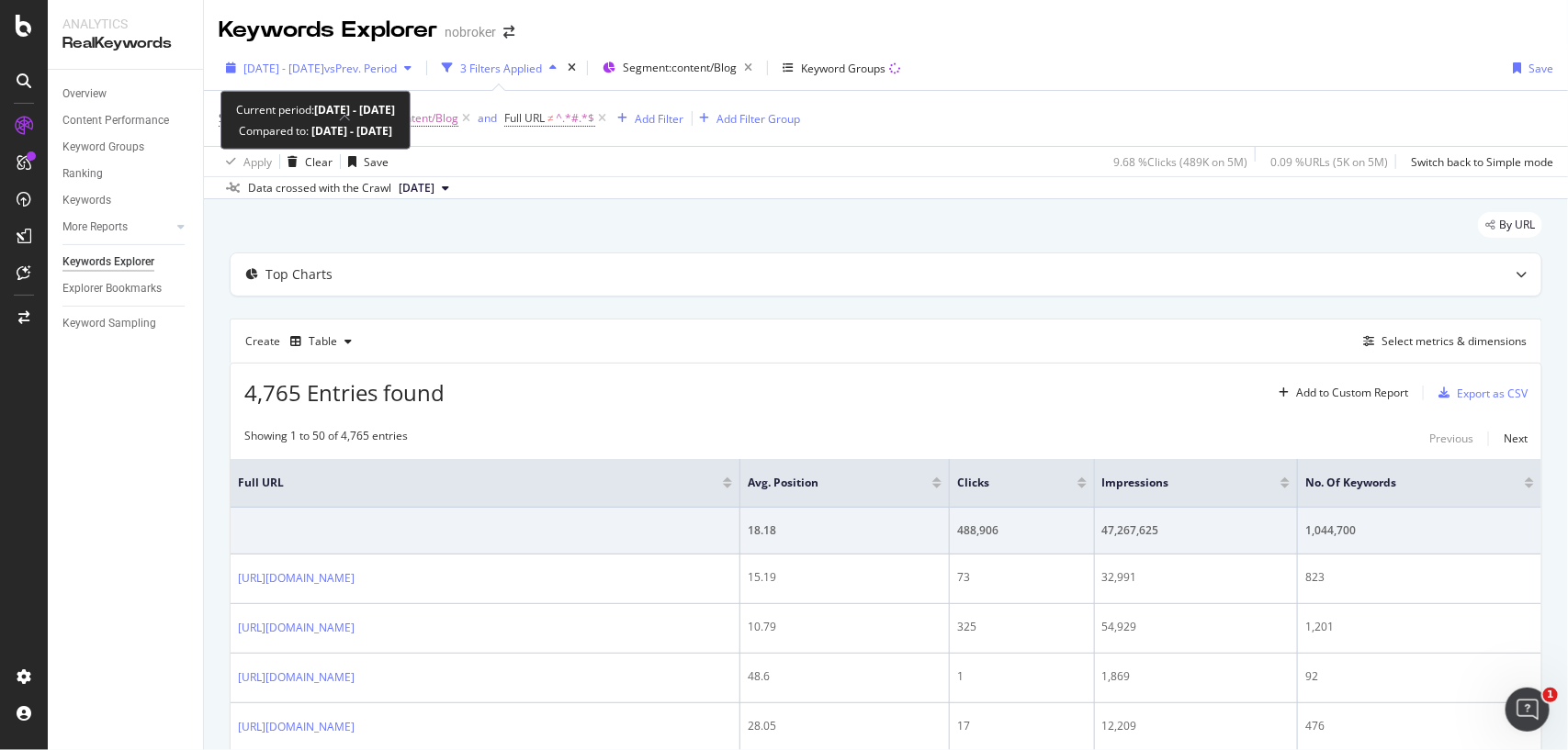
click at [373, 67] on span "vs Prev. Period" at bounding box center [360, 68] width 73 height 16
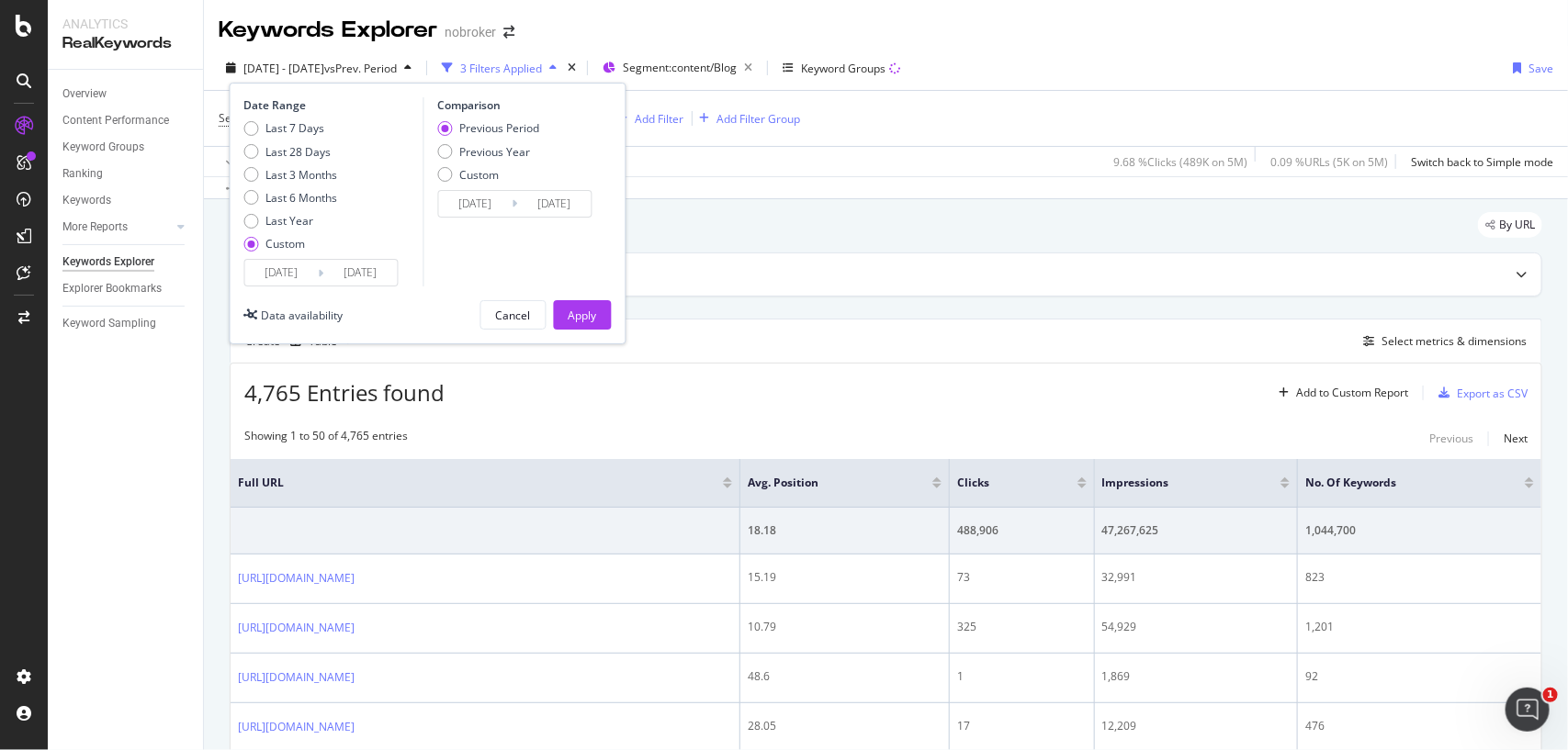
click at [314, 274] on input "[DATE]" at bounding box center [282, 273] width 74 height 26
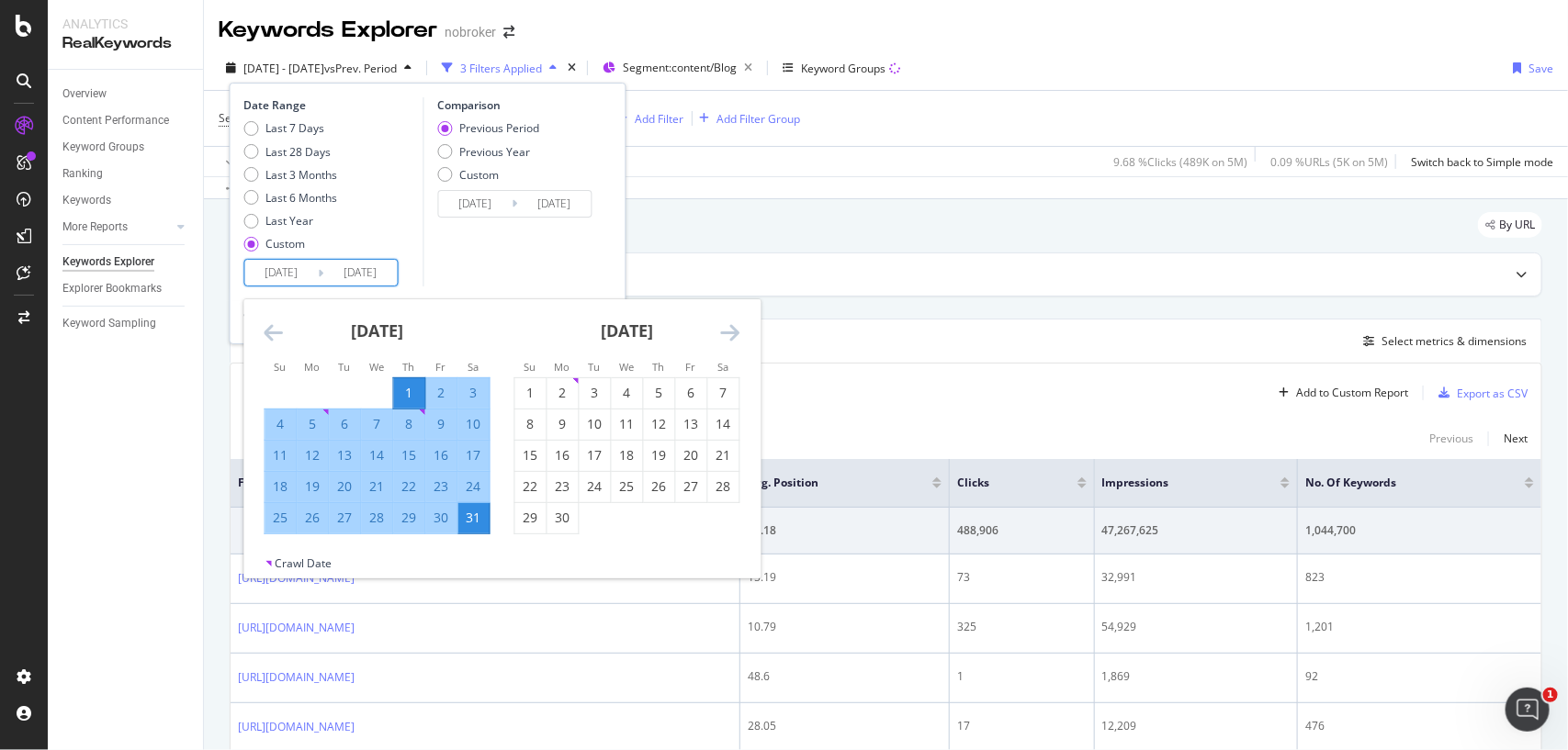
click at [726, 323] on icon "Move forward to switch to the next month." at bounding box center [730, 332] width 19 height 22
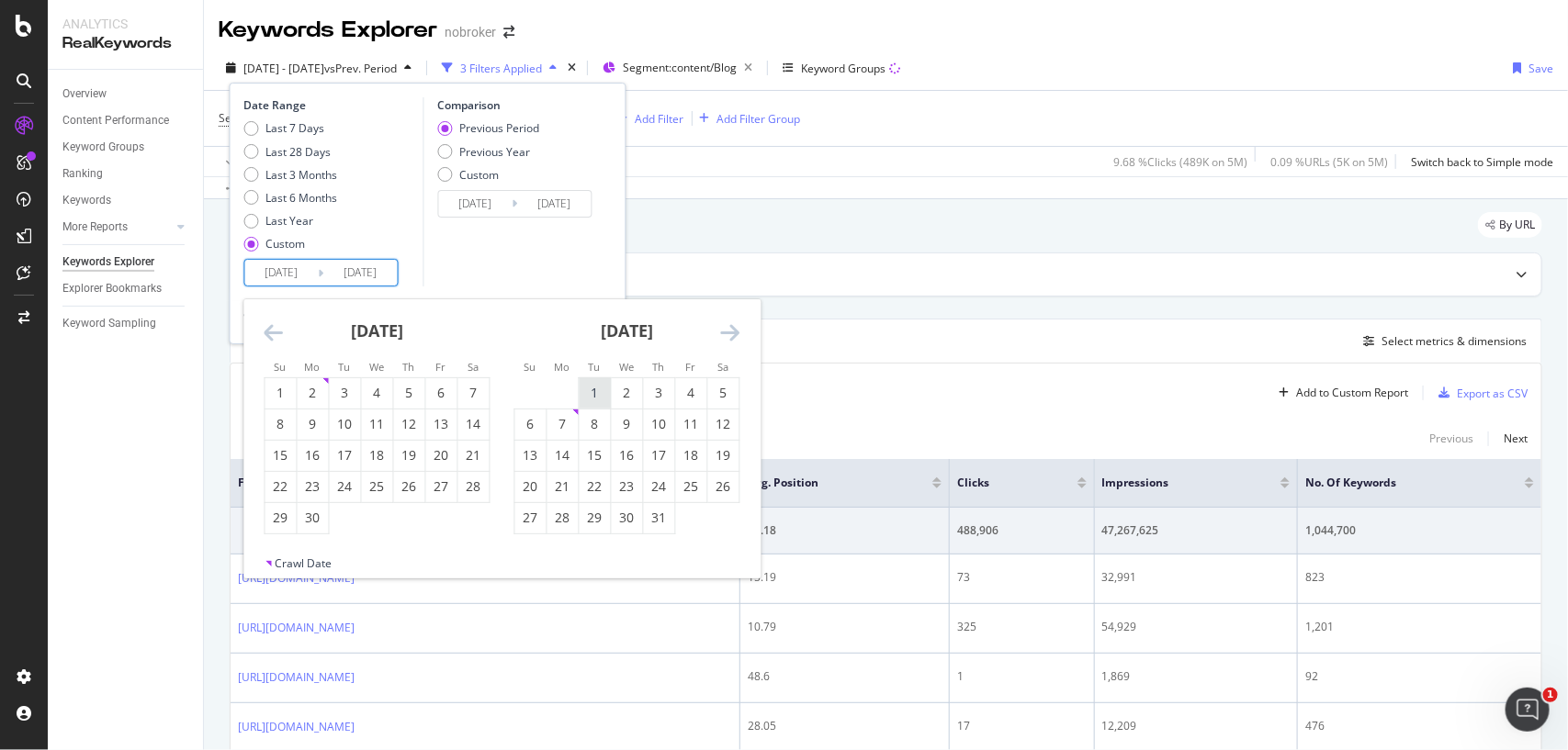
click at [584, 379] on div "1" at bounding box center [595, 393] width 31 height 30
type input "[DATE]"
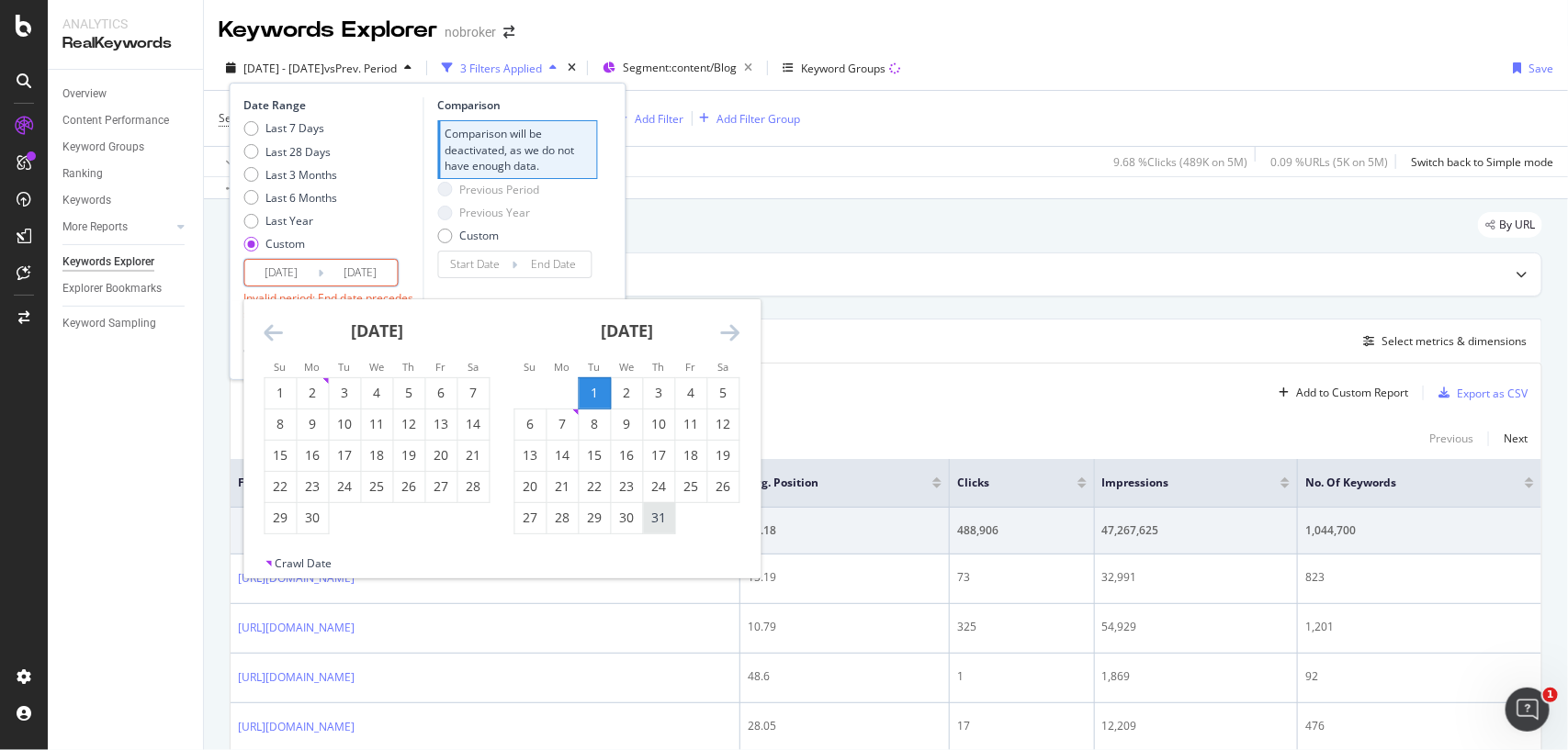
click at [660, 515] on div "31" at bounding box center [660, 518] width 31 height 18
type input "[DATE]"
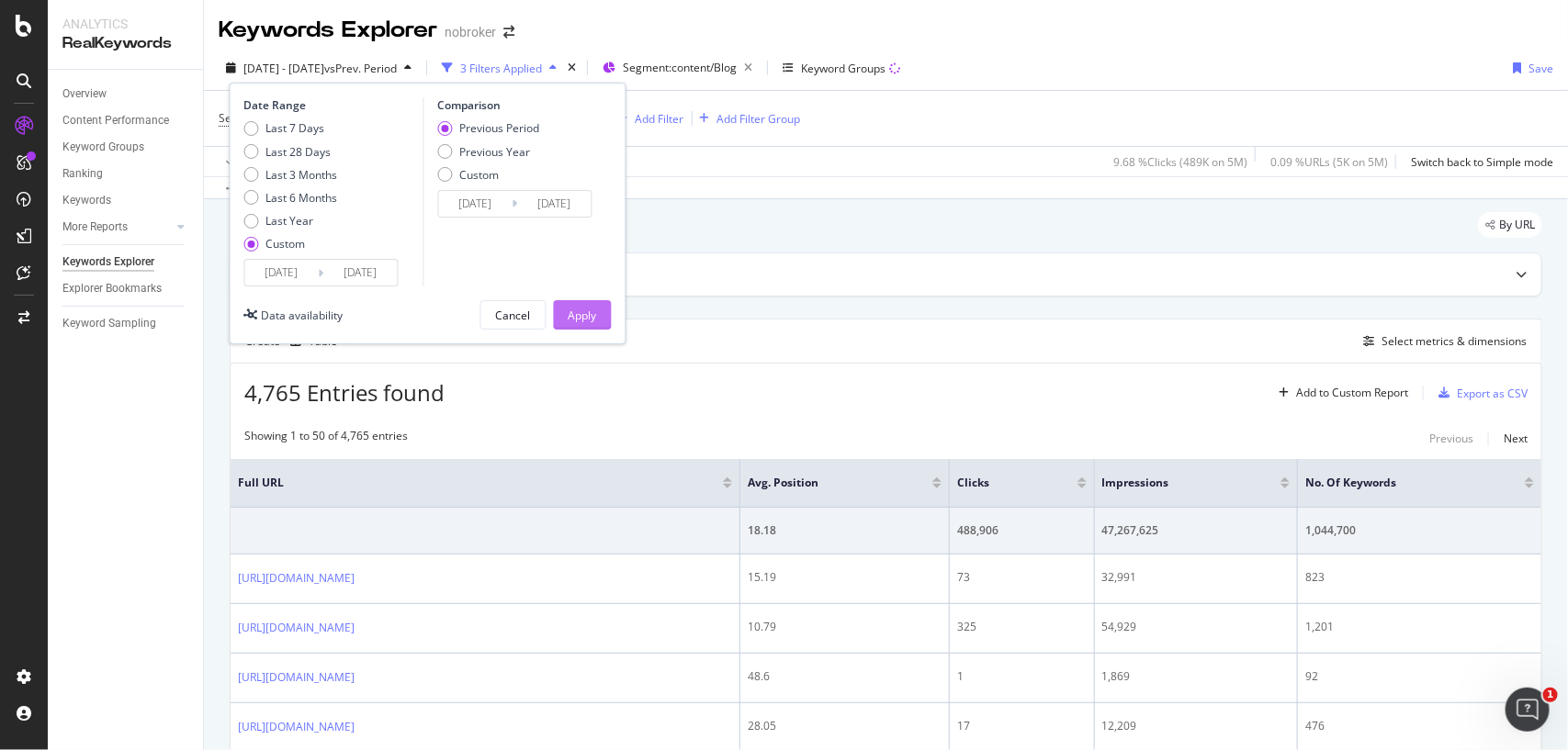
click at [590, 314] on div "Apply" at bounding box center [582, 315] width 29 height 16
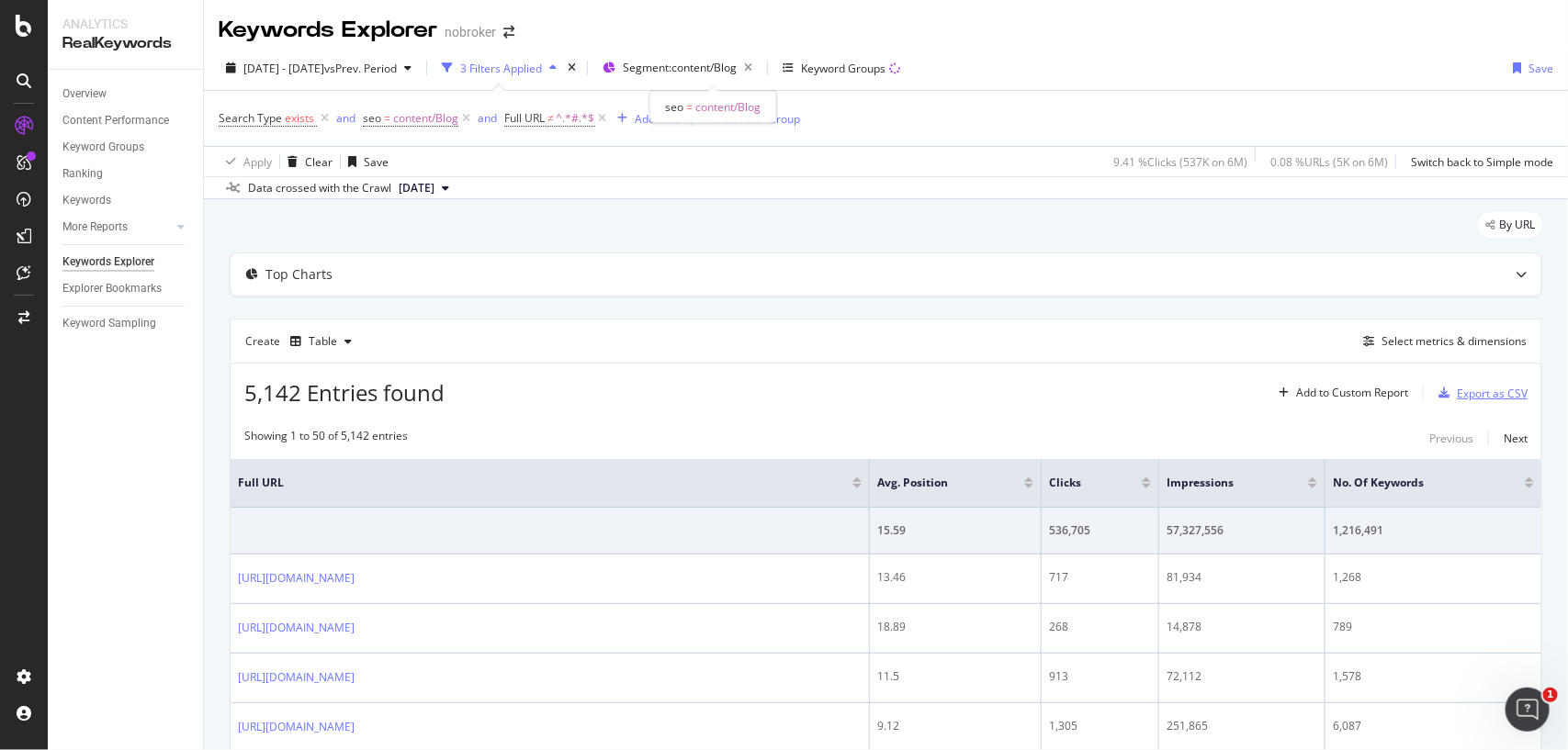
click at [1457, 390] on div "Export as CSV" at bounding box center [1492, 393] width 71 height 16
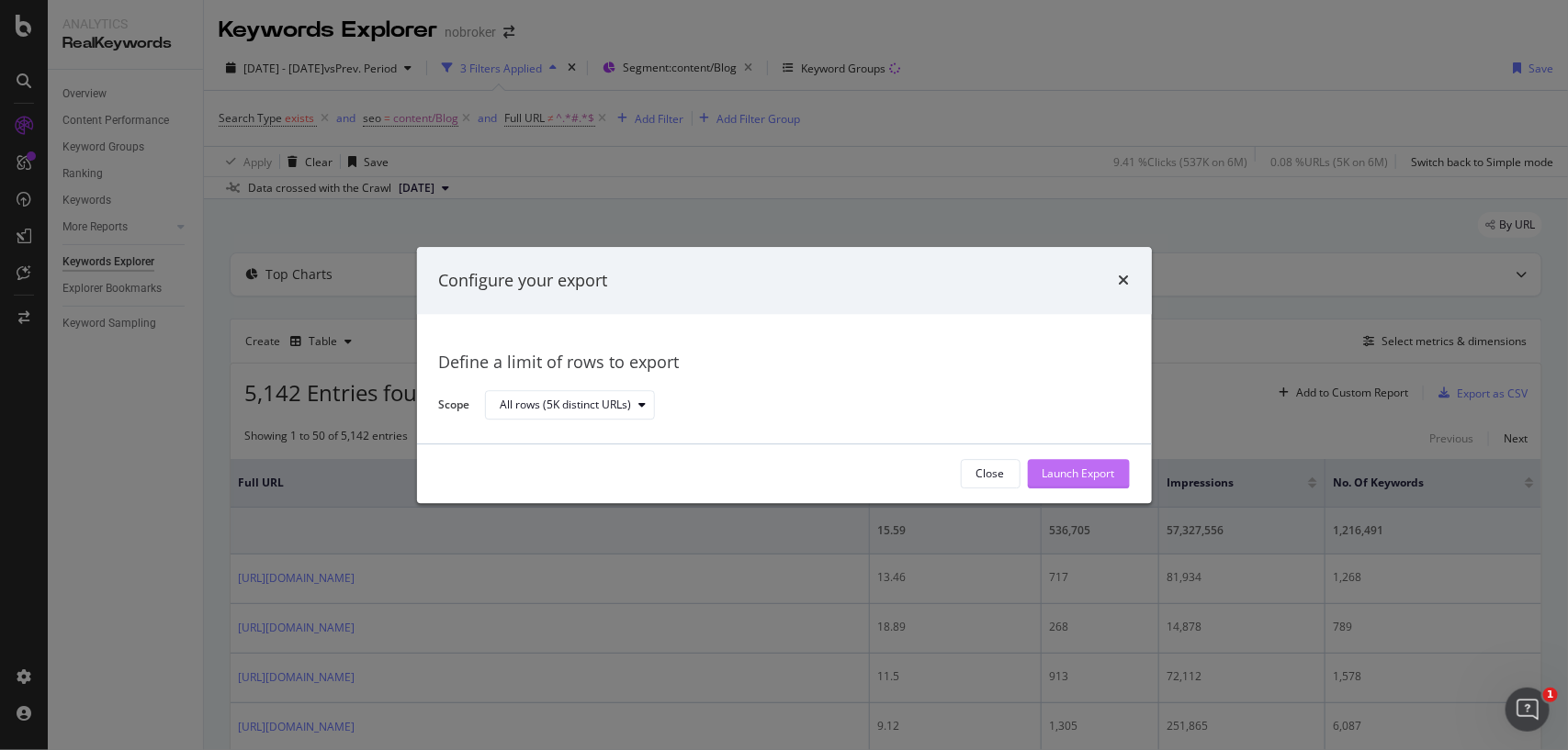
click at [1063, 470] on div "Launch Export" at bounding box center [1079, 474] width 73 height 16
